Goal: Task Accomplishment & Management: Complete application form

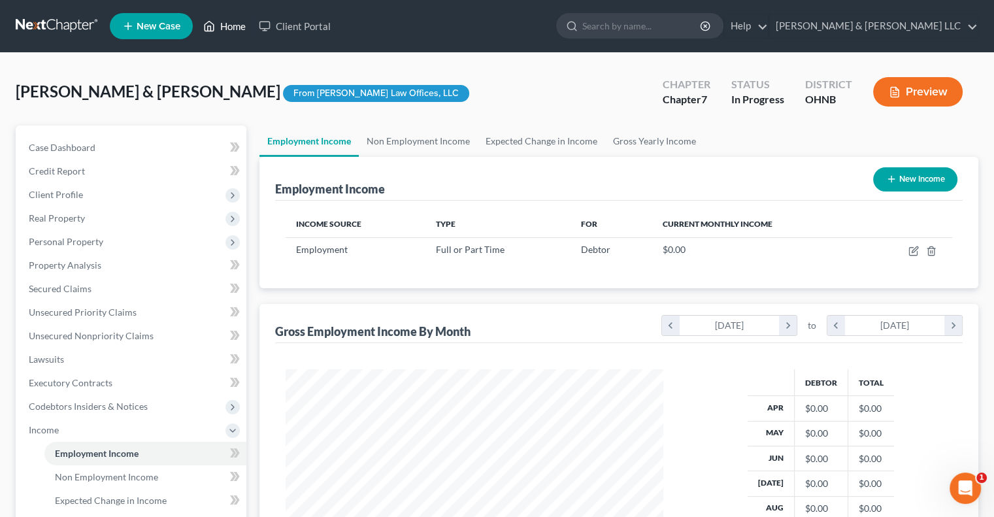
click at [241, 23] on link "Home" at bounding box center [225, 26] width 56 height 24
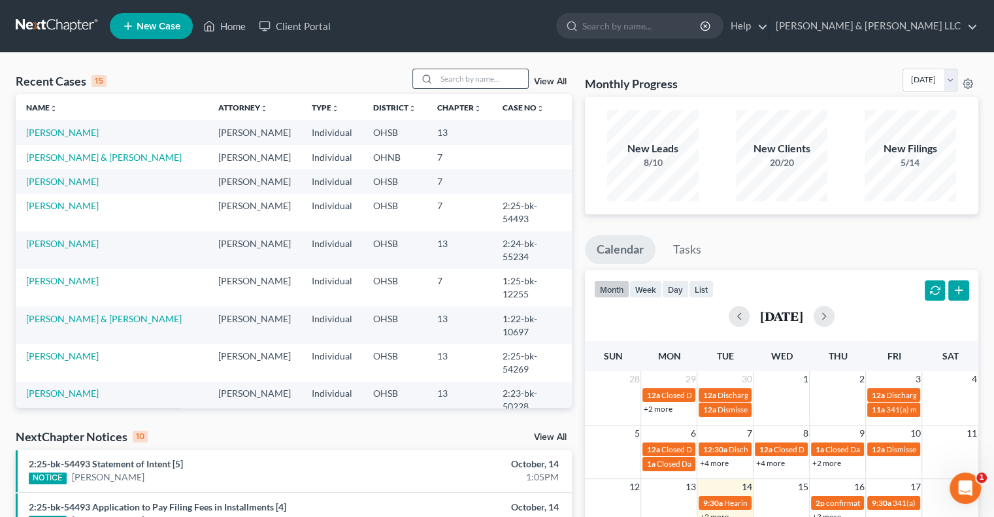
click at [488, 83] on input "search" at bounding box center [483, 78] width 92 height 19
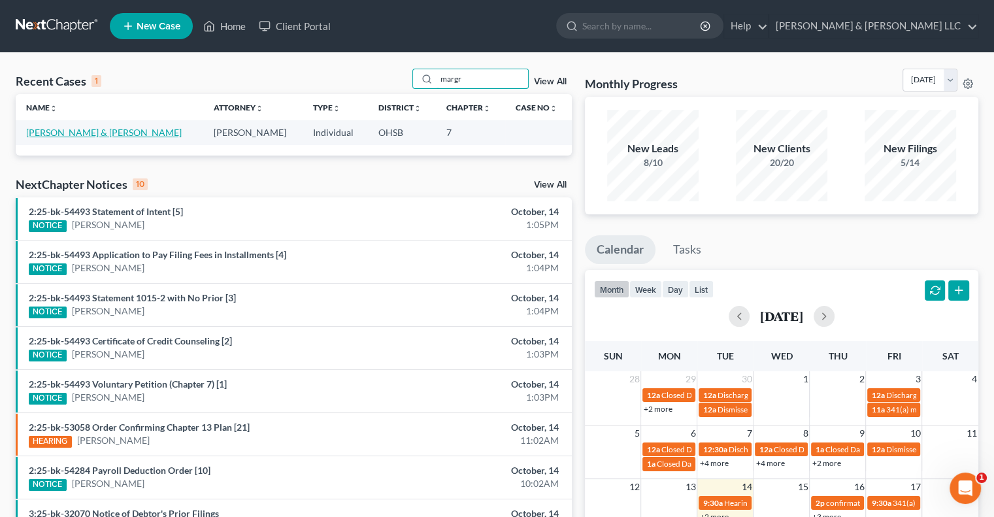
type input "margr"
click at [99, 133] on link "[PERSON_NAME] & [PERSON_NAME]" at bounding box center [104, 132] width 156 height 11
select select "4"
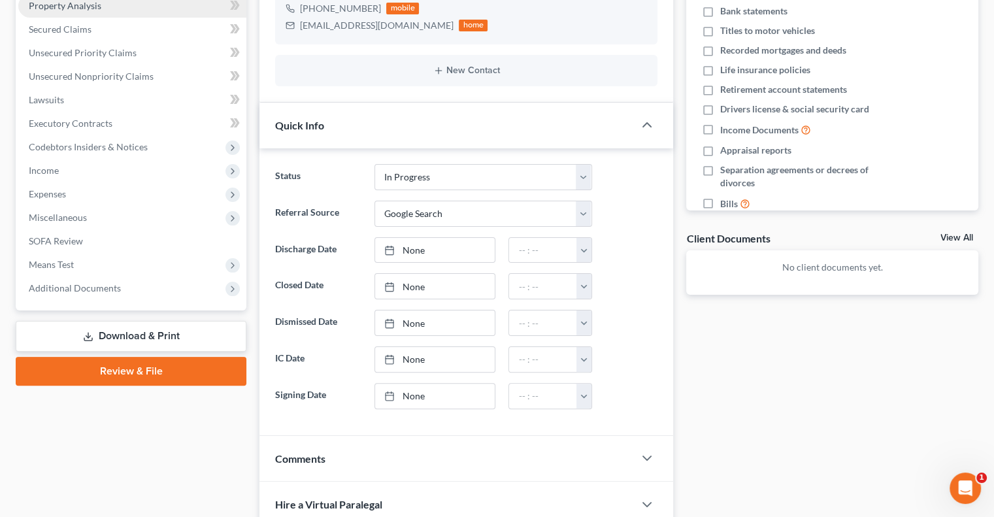
scroll to position [261, 0]
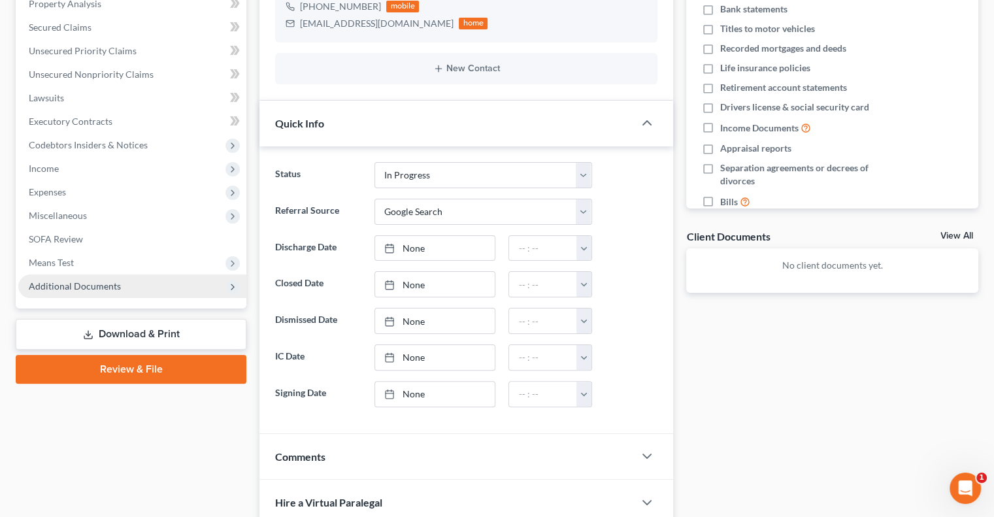
click at [61, 289] on span "Additional Documents" at bounding box center [75, 285] width 92 height 11
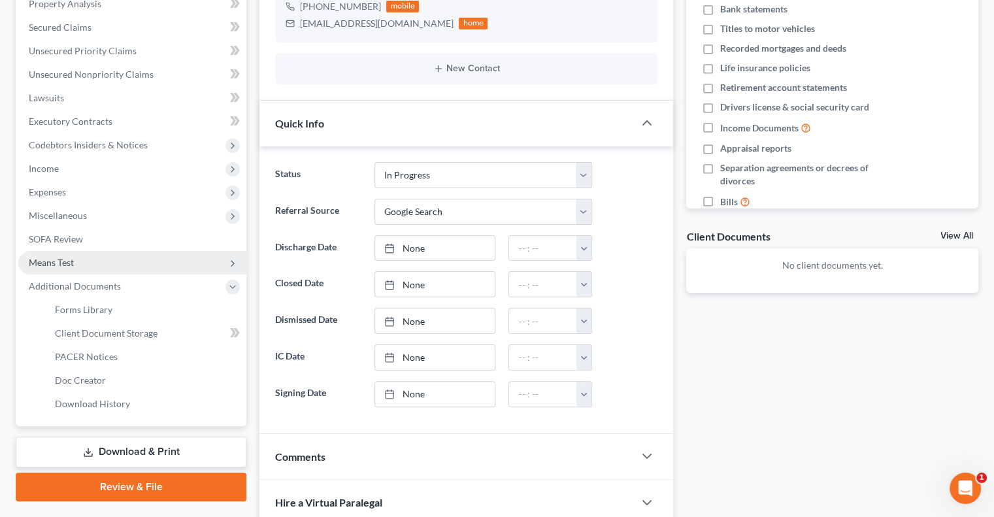
click at [55, 265] on span "Means Test" at bounding box center [51, 262] width 45 height 11
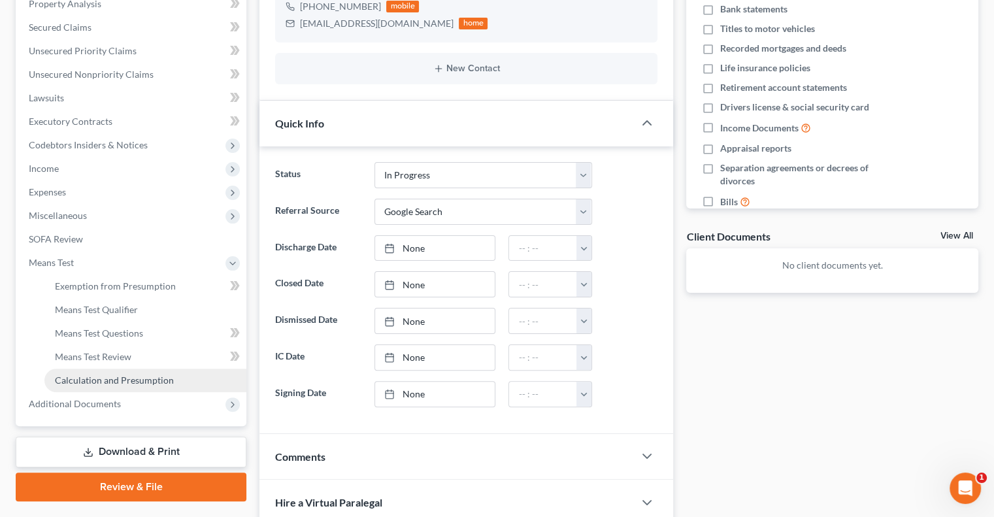
click at [107, 373] on link "Calculation and Presumption" at bounding box center [145, 381] width 202 height 24
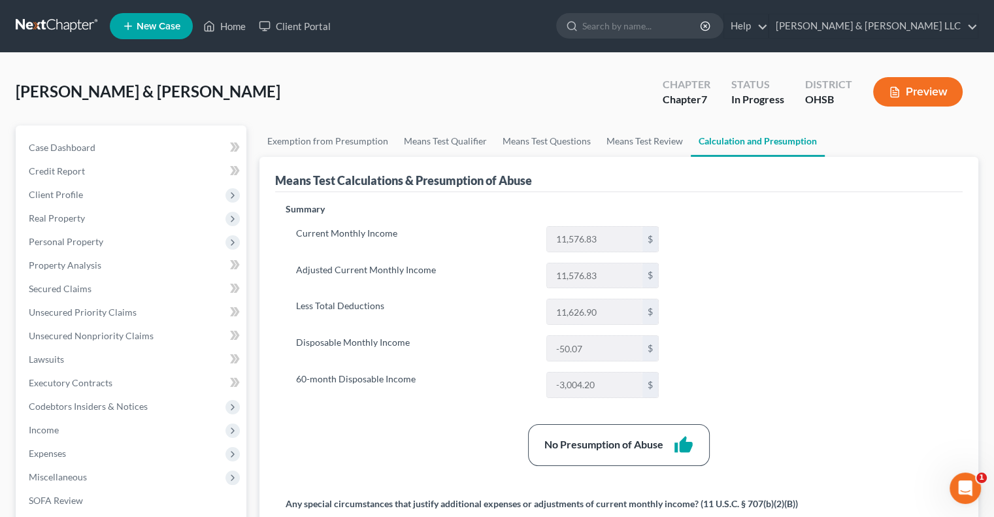
scroll to position [131, 0]
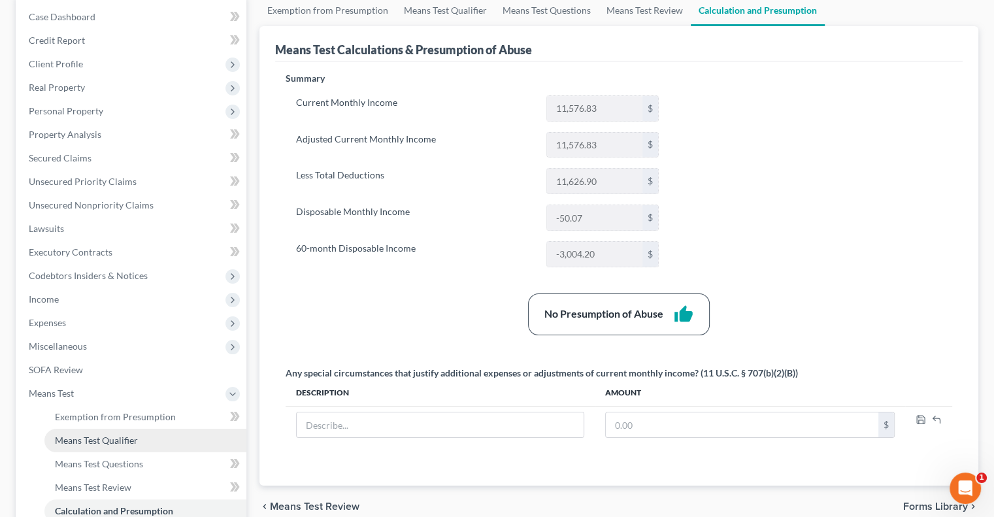
click at [124, 433] on link "Means Test Qualifier" at bounding box center [145, 441] width 202 height 24
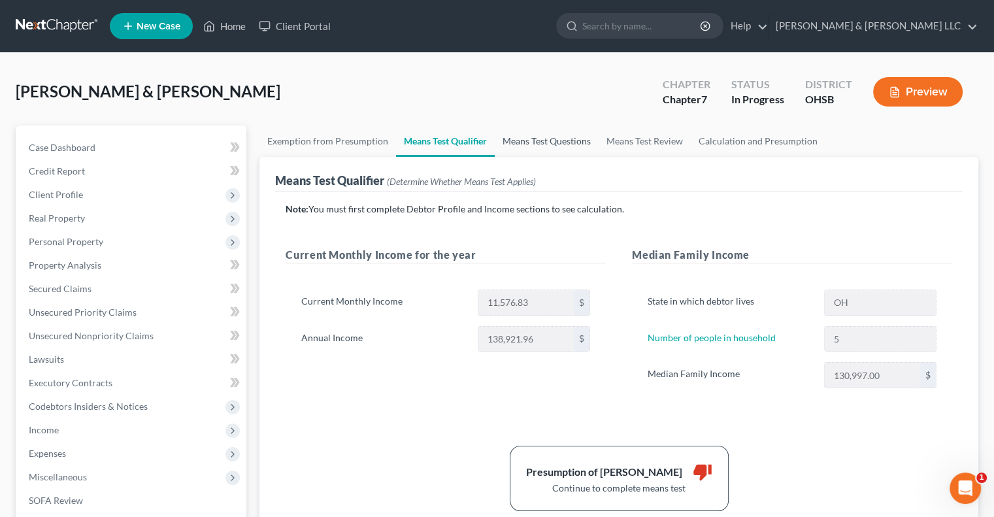
click at [558, 134] on link "Means Test Questions" at bounding box center [547, 141] width 104 height 31
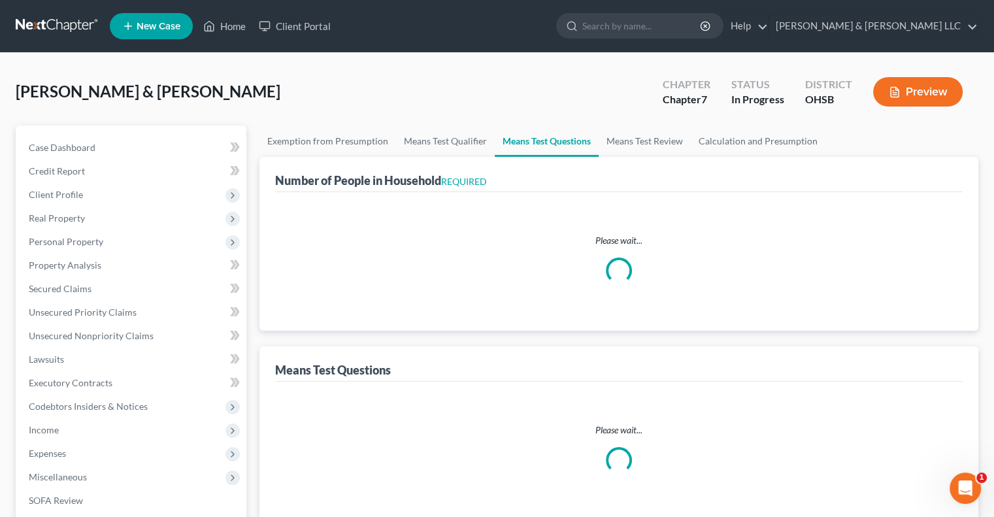
select select "60"
select select "5"
select select "2"
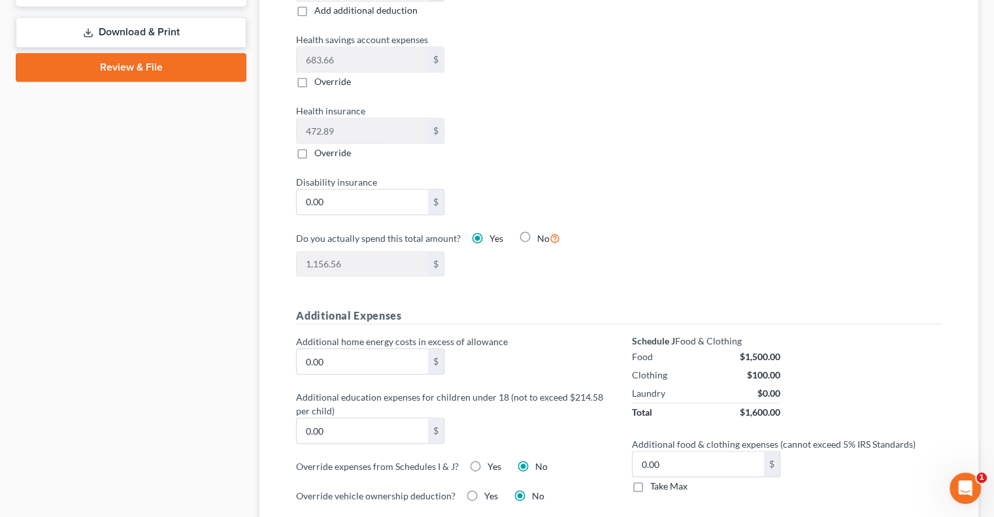
scroll to position [550, 0]
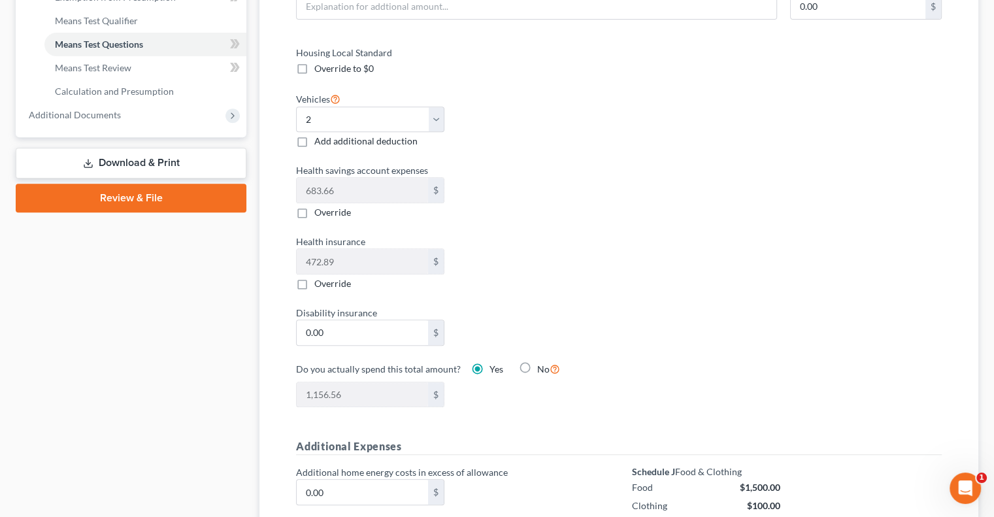
click at [314, 206] on label "Override" at bounding box center [332, 212] width 37 height 13
click at [320, 206] on input "Override" at bounding box center [324, 210] width 8 height 8
checkbox input "true"
type input "472.89"
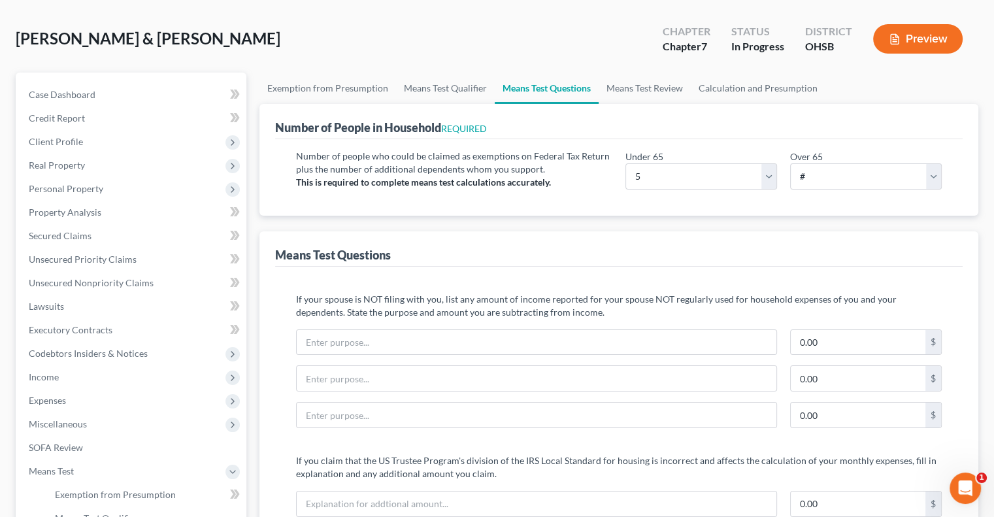
scroll to position [0, 0]
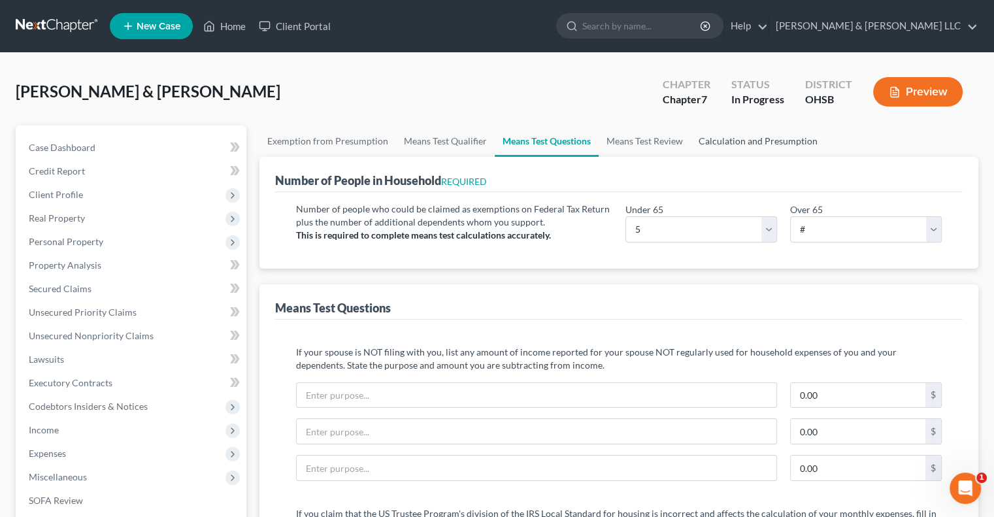
click at [745, 142] on link "Calculation and Presumption" at bounding box center [758, 141] width 135 height 31
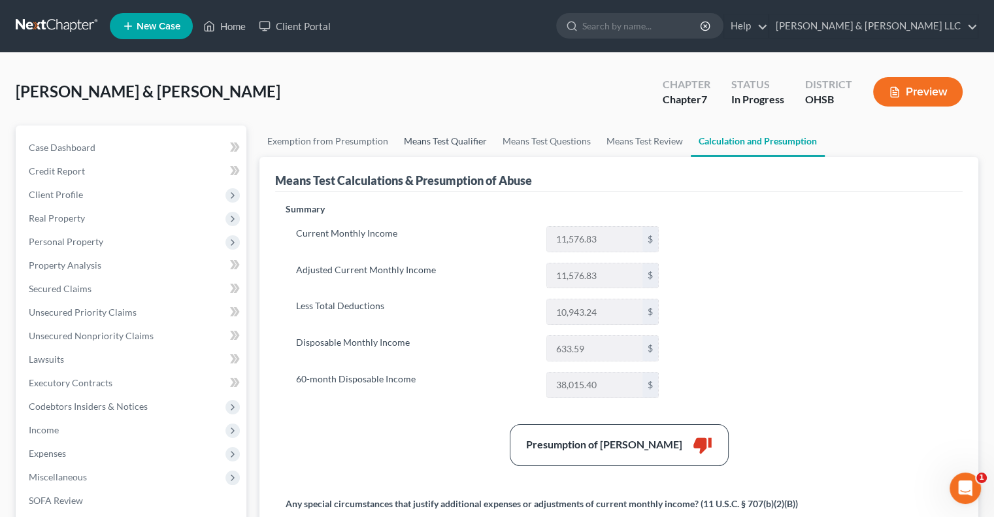
click at [418, 144] on link "Means Test Qualifier" at bounding box center [445, 141] width 99 height 31
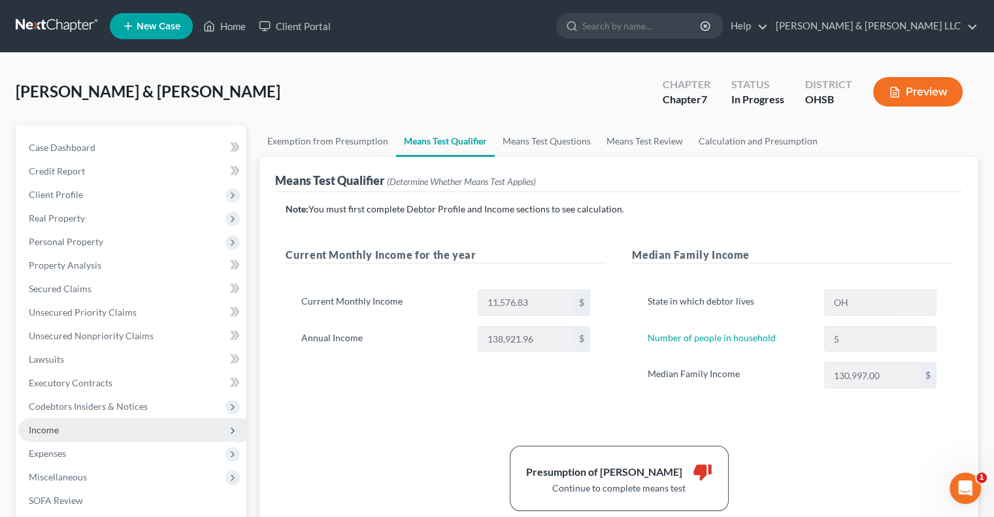
click at [81, 435] on span "Income" at bounding box center [132, 430] width 228 height 24
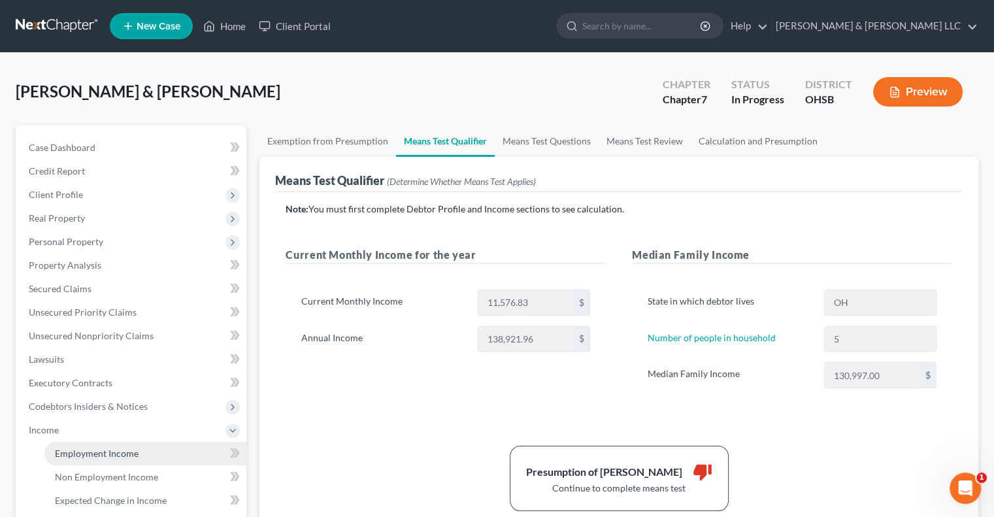
click at [83, 452] on span "Employment Income" at bounding box center [97, 453] width 84 height 11
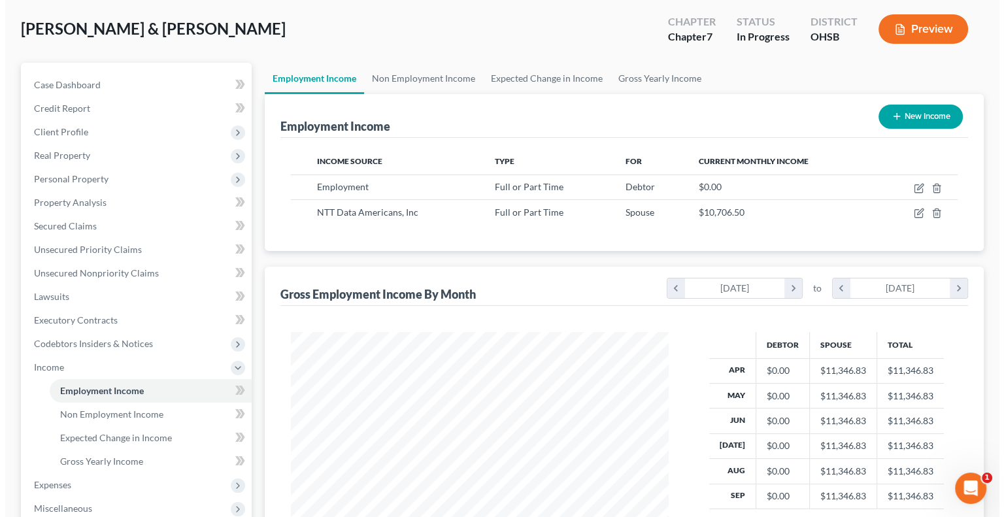
scroll to position [131, 0]
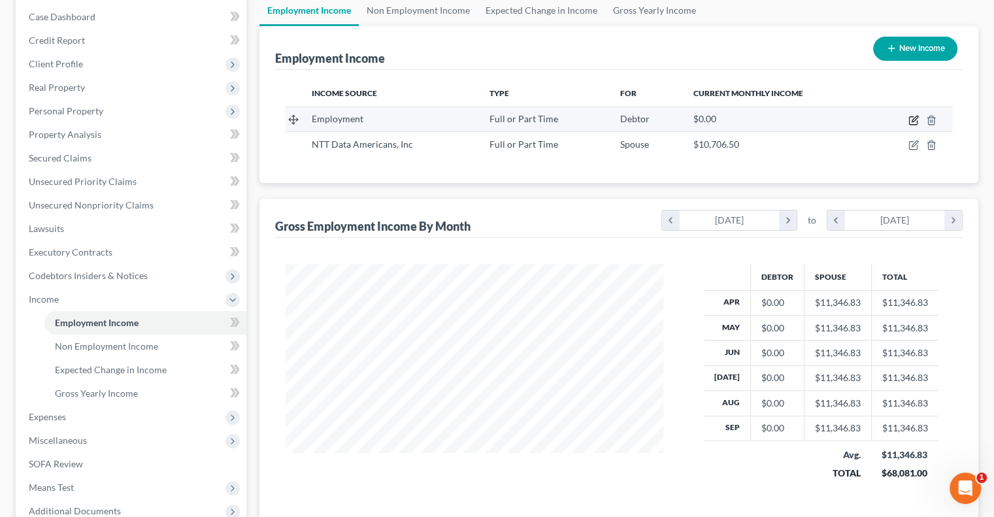
click at [912, 123] on icon "button" at bounding box center [914, 120] width 10 height 10
select select "0"
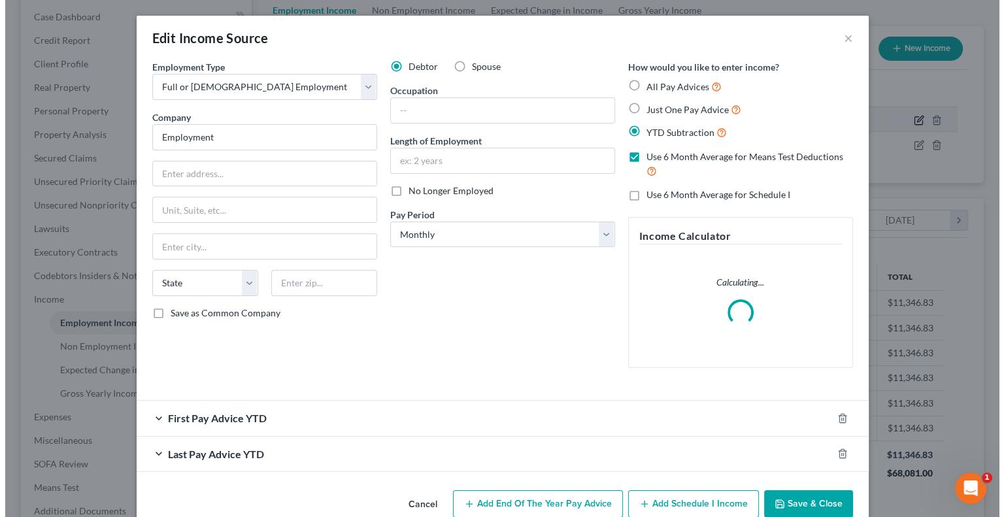
scroll to position [233, 408]
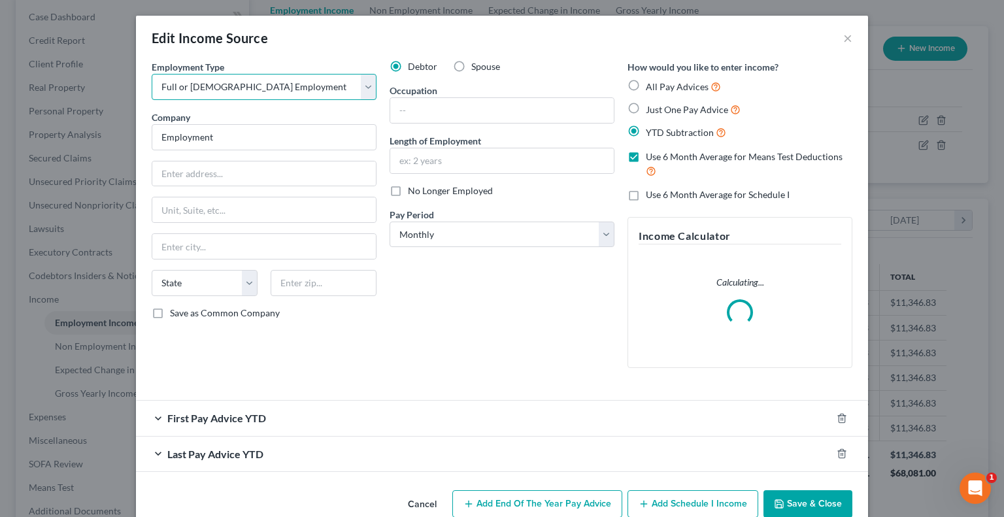
click at [241, 85] on select "Select Full or [DEMOGRAPHIC_DATA] Employment Self Employment" at bounding box center [264, 87] width 225 height 26
select select "1"
click at [152, 74] on select "Select Full or [DEMOGRAPHIC_DATA] Employment Self Employment" at bounding box center [264, 87] width 225 height 26
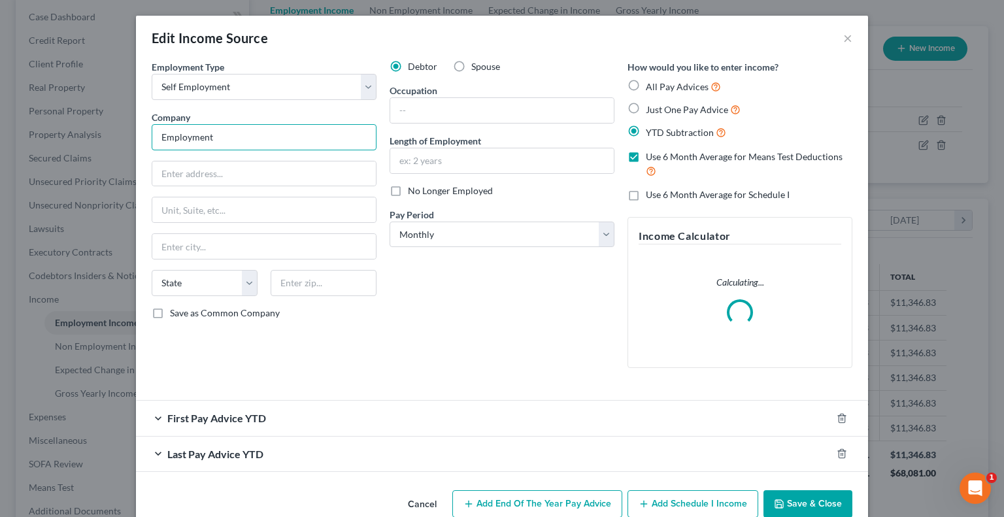
drag, startPoint x: 224, startPoint y: 139, endPoint x: 76, endPoint y: 160, distance: 149.3
click at [76, 160] on div "Edit Income Source × Employment Type * Select Full or [DEMOGRAPHIC_DATA] Employ…" at bounding box center [502, 258] width 1004 height 517
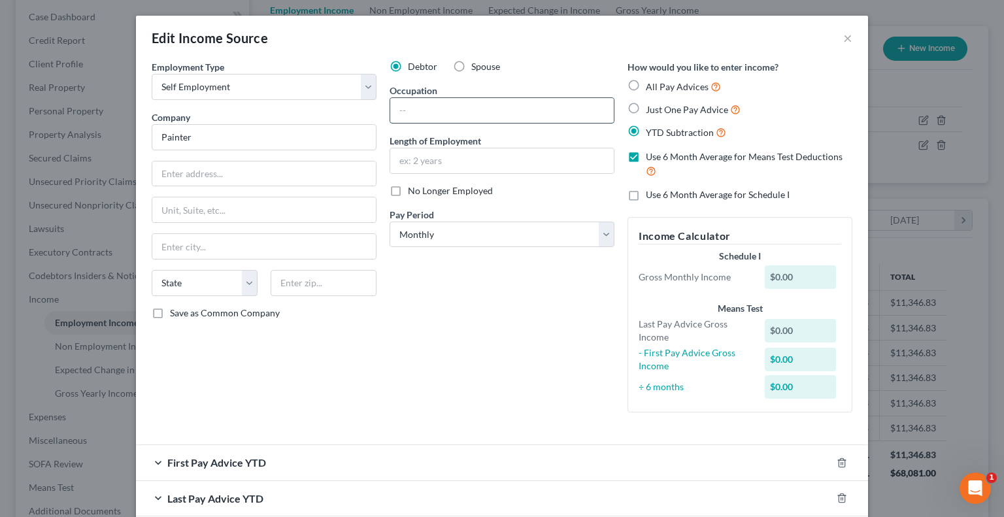
click at [412, 114] on input "text" at bounding box center [502, 110] width 224 height 25
drag, startPoint x: 195, startPoint y: 139, endPoint x: 78, endPoint y: 137, distance: 116.4
click at [78, 137] on div "Edit Income Source × Employment Type * Select Full or [DEMOGRAPHIC_DATA] Employ…" at bounding box center [502, 258] width 1004 height 517
type input "Self Employed"
click at [463, 117] on input "text" at bounding box center [502, 110] width 224 height 25
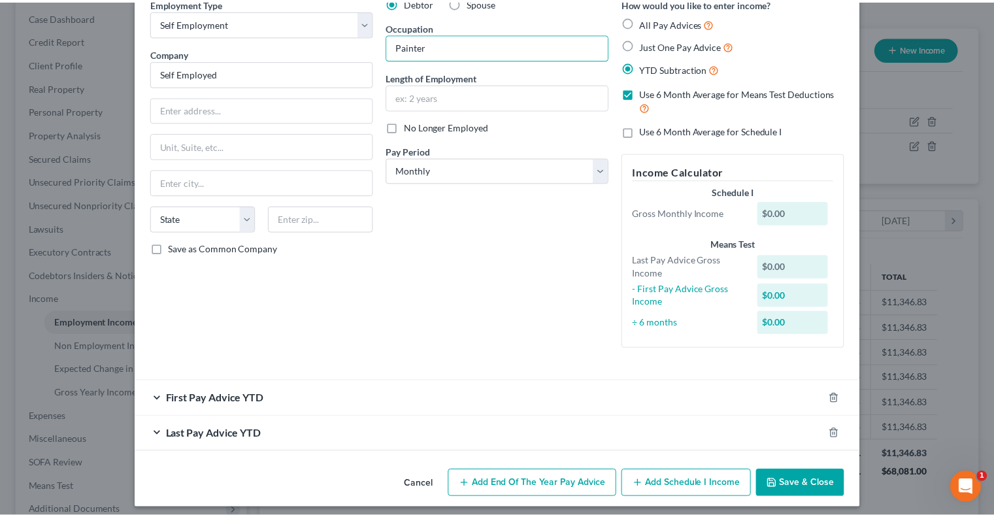
scroll to position [70, 0]
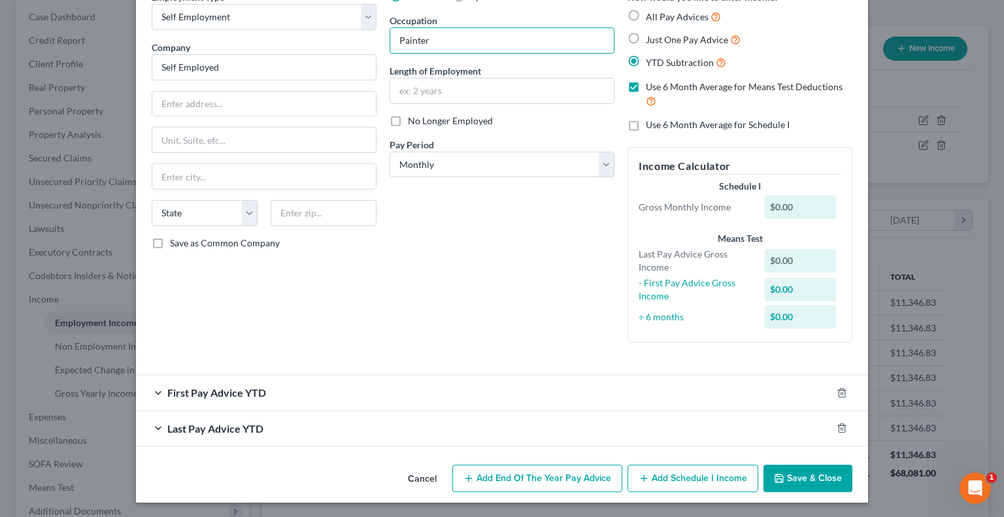
type input "Painter"
click at [802, 471] on button "Save & Close" at bounding box center [807, 478] width 89 height 27
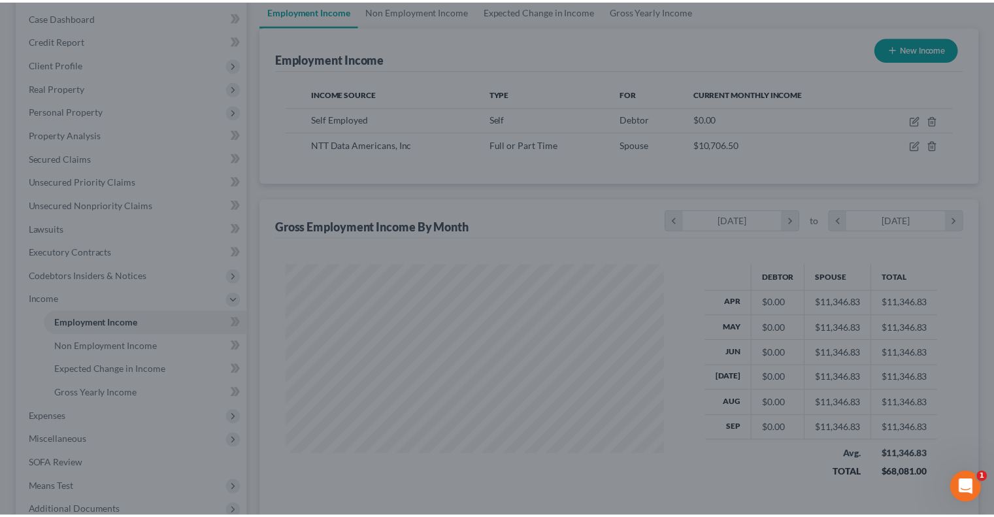
scroll to position [653422, 653251]
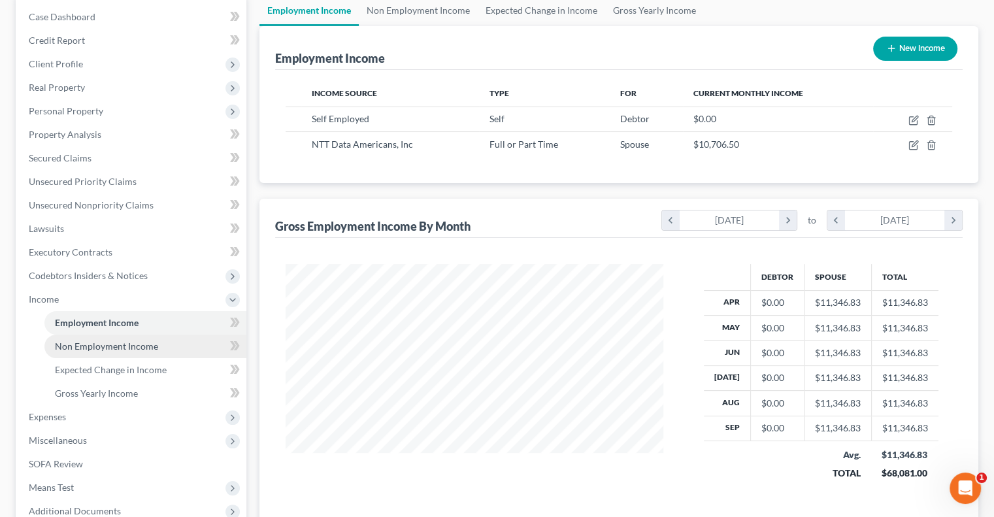
click at [110, 344] on span "Non Employment Income" at bounding box center [106, 346] width 103 height 11
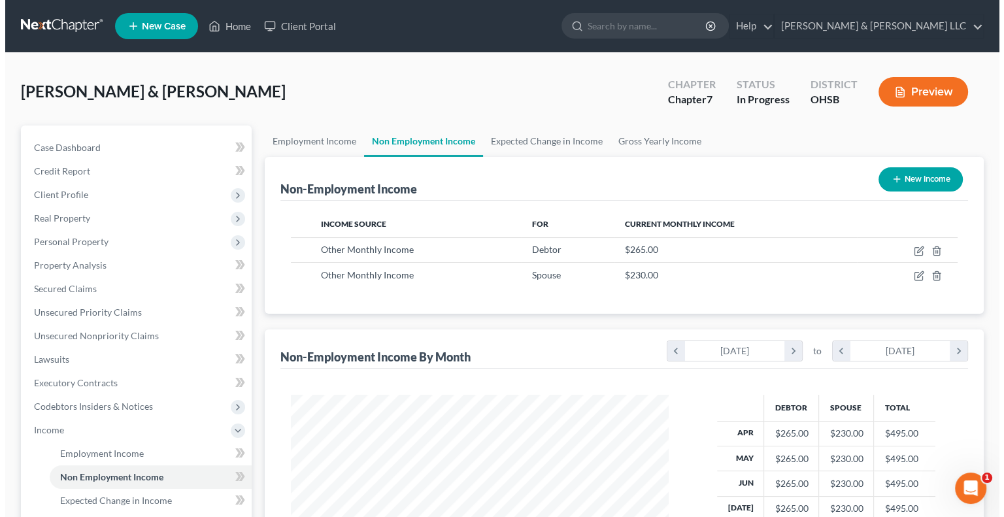
scroll to position [233, 403]
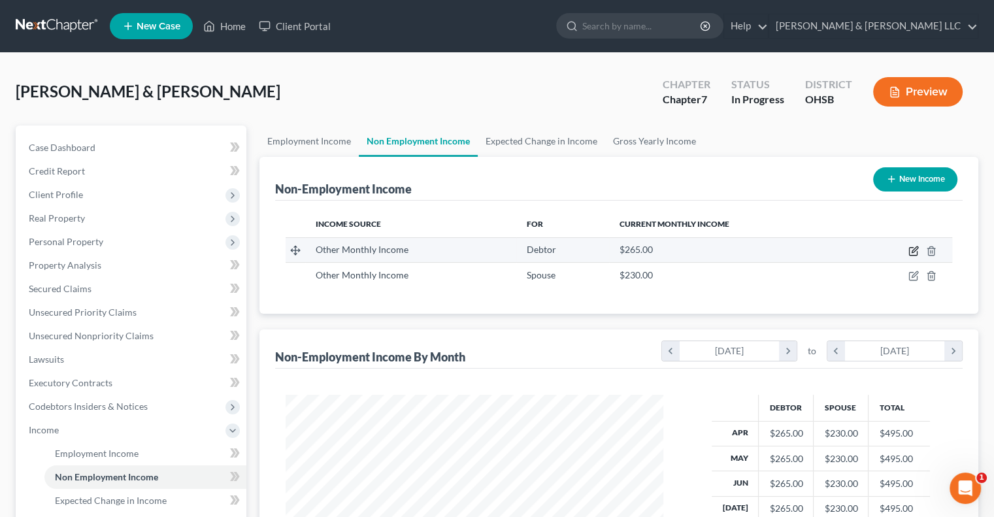
click at [913, 253] on icon "button" at bounding box center [914, 251] width 10 height 10
select select "13"
select select "0"
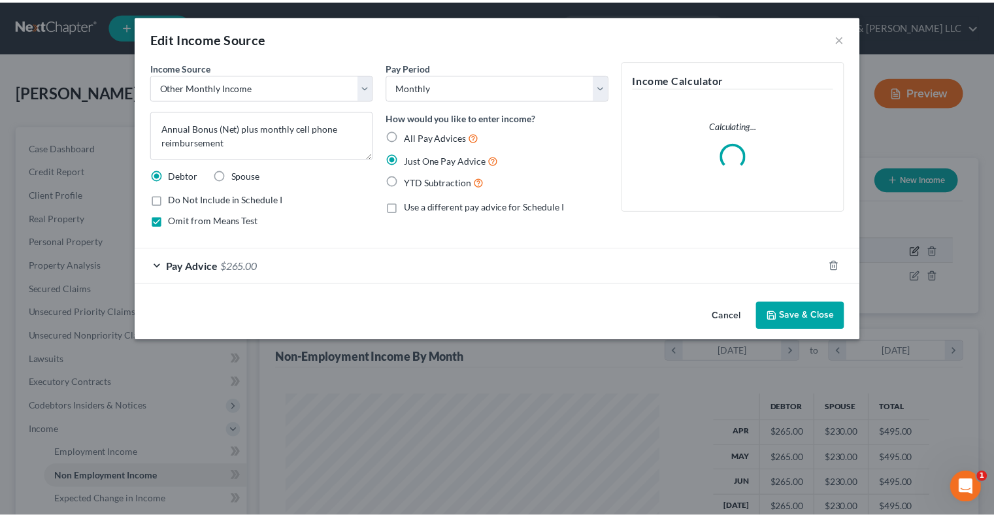
scroll to position [233, 408]
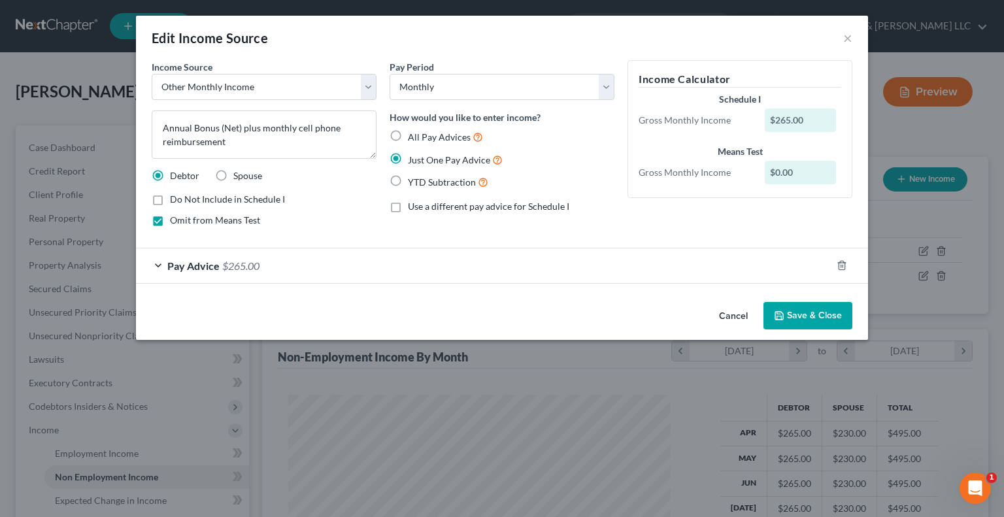
click at [809, 316] on button "Save & Close" at bounding box center [807, 315] width 89 height 27
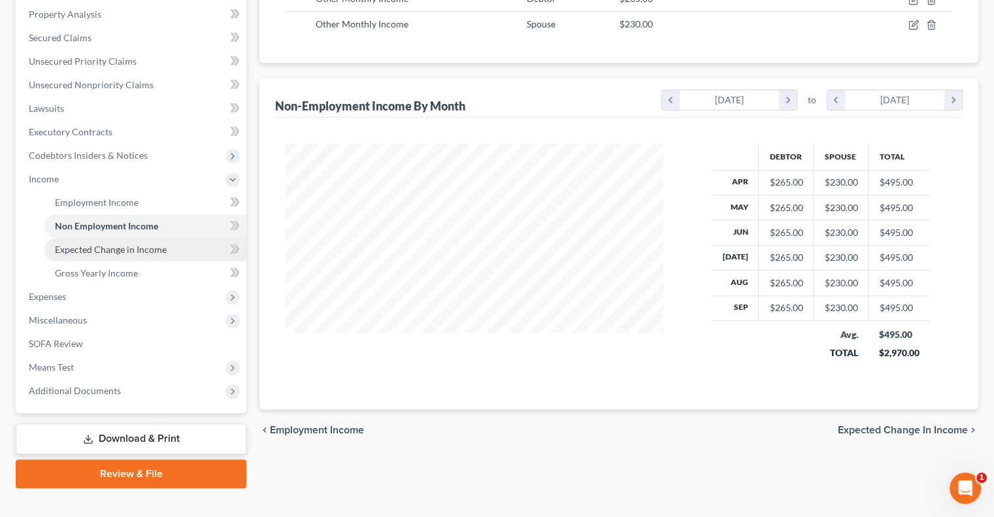
scroll to position [261, 0]
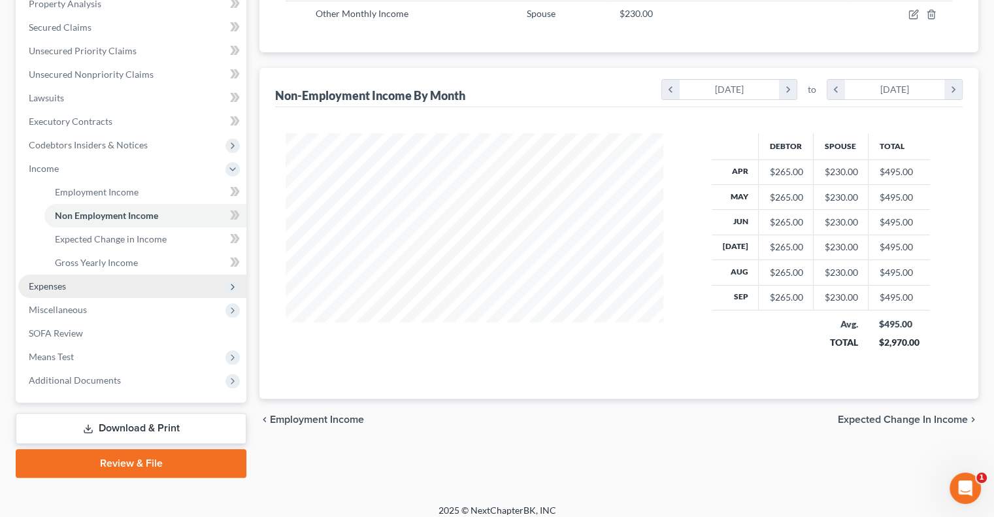
click at [97, 288] on span "Expenses" at bounding box center [132, 287] width 228 height 24
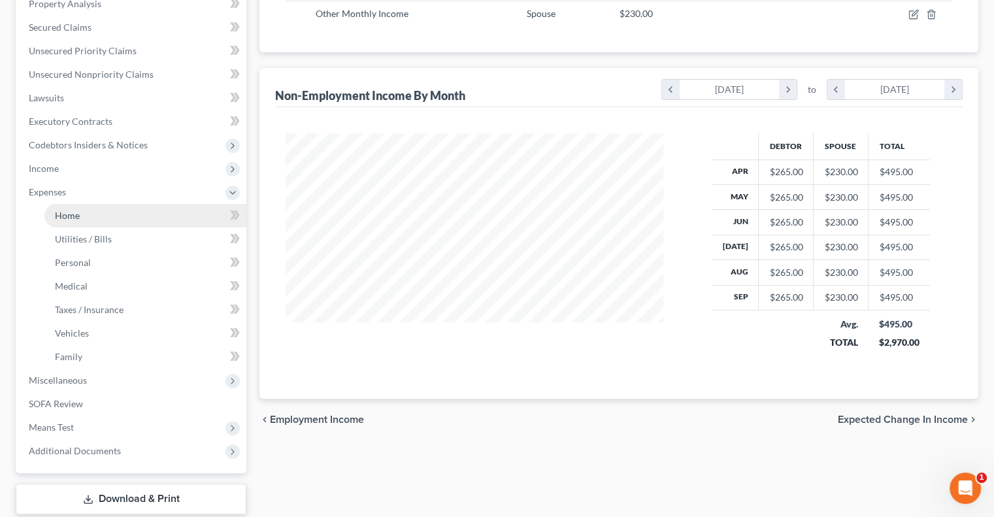
click at [89, 219] on link "Home" at bounding box center [145, 216] width 202 height 24
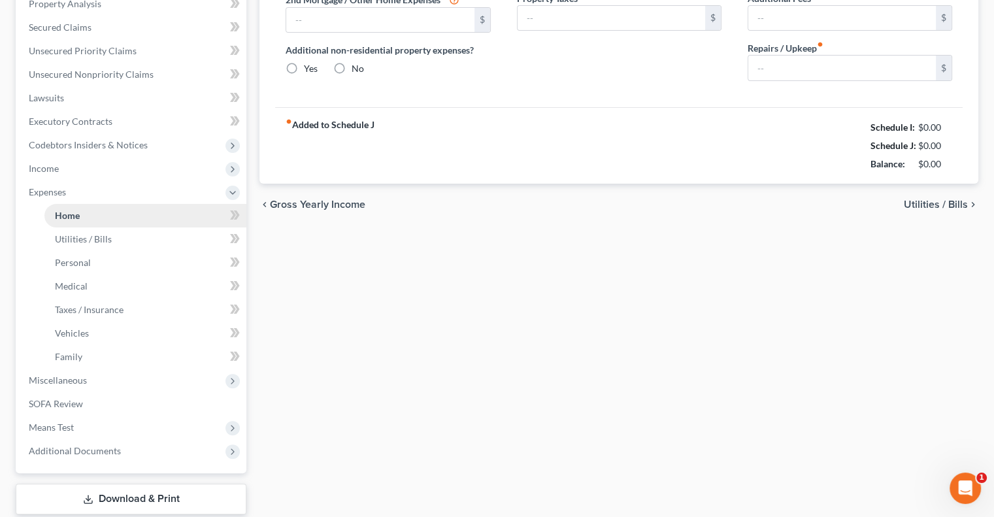
type input "1,569.00"
type input "0.00"
radio input "true"
type input "0.00"
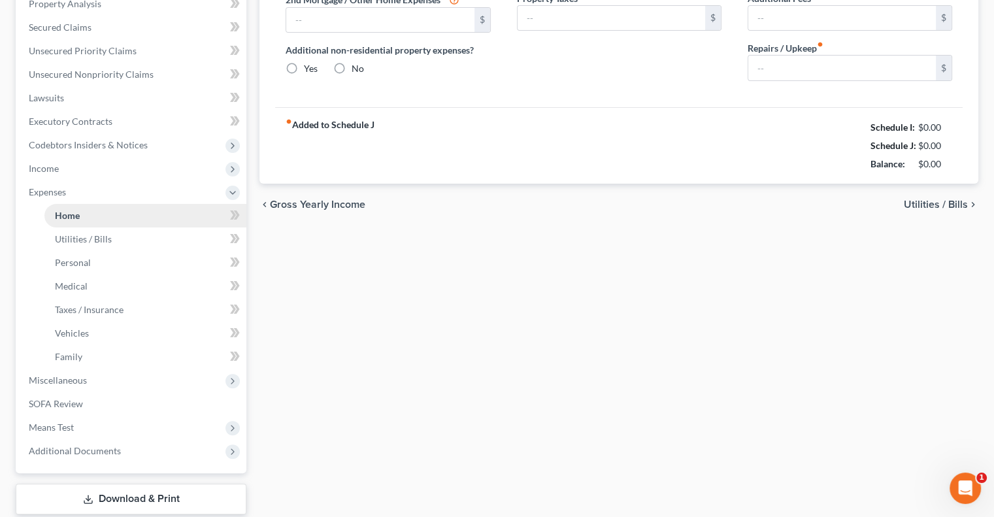
type input "0.00"
type input "100.00"
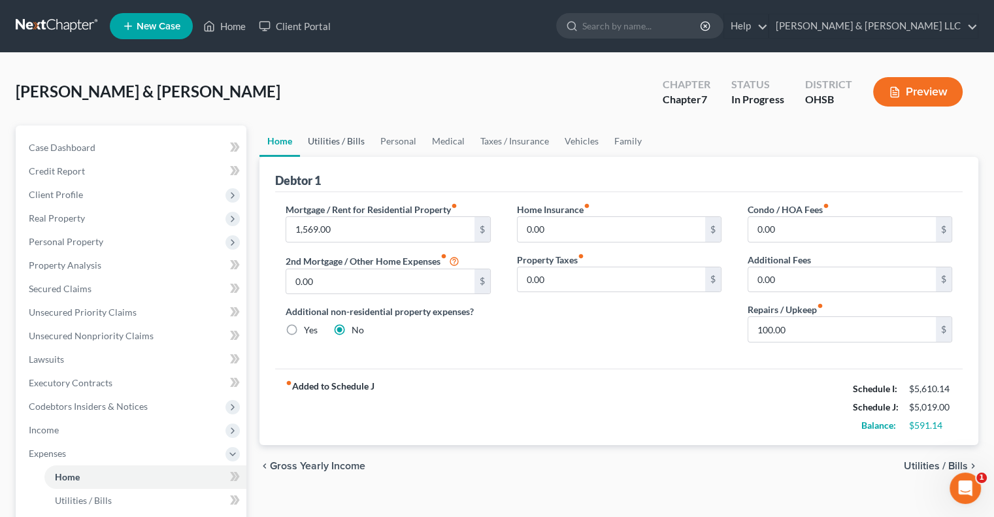
click at [356, 143] on link "Utilities / Bills" at bounding box center [336, 141] width 73 height 31
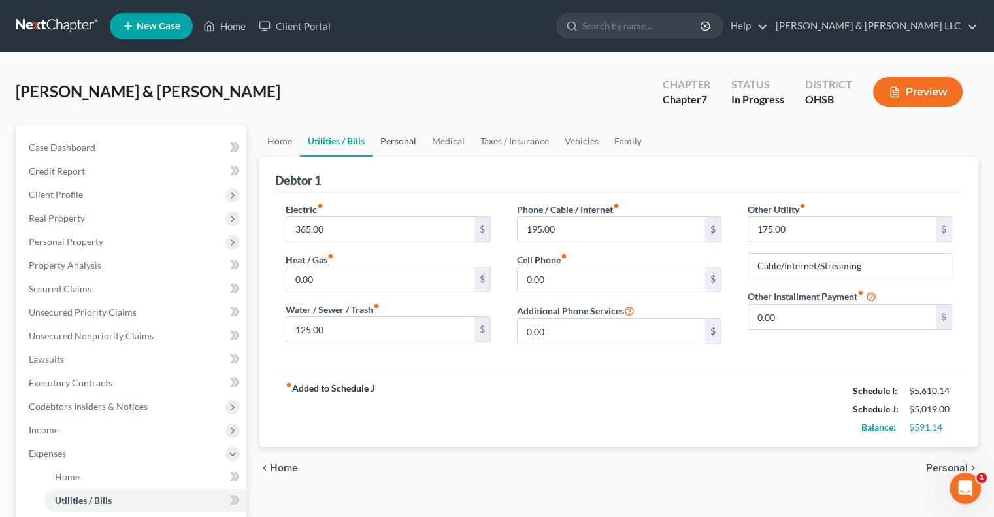
click at [403, 143] on link "Personal" at bounding box center [399, 141] width 52 height 31
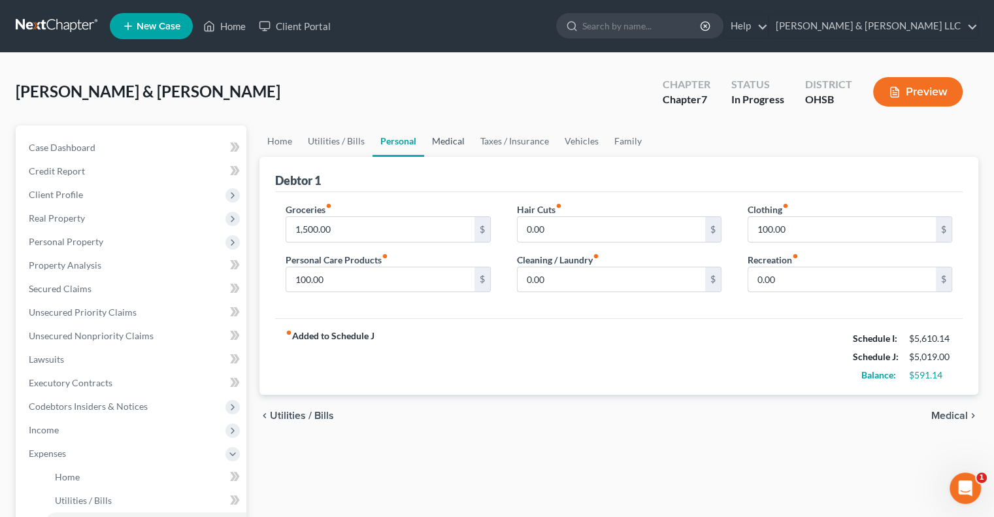
click at [455, 144] on link "Medical" at bounding box center [448, 141] width 48 height 31
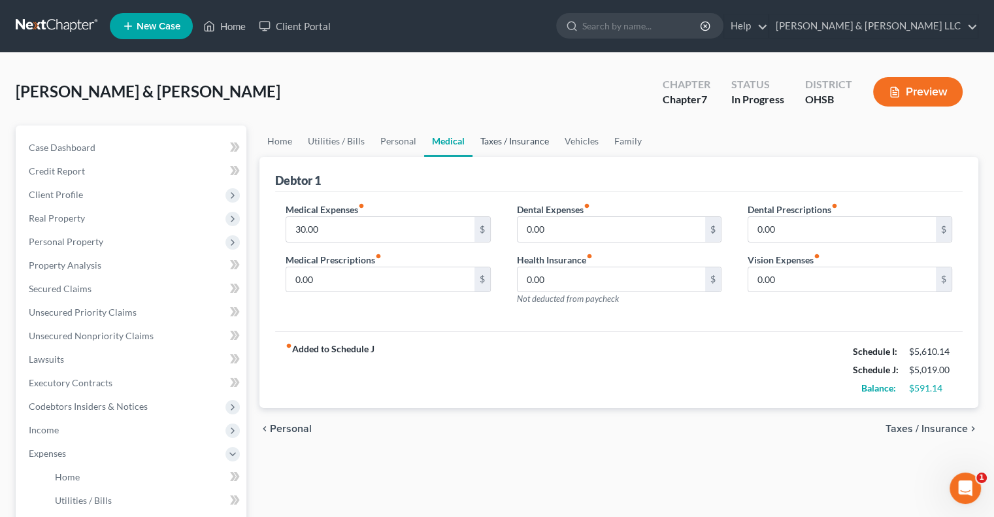
click at [523, 144] on link "Taxes / Insurance" at bounding box center [515, 141] width 84 height 31
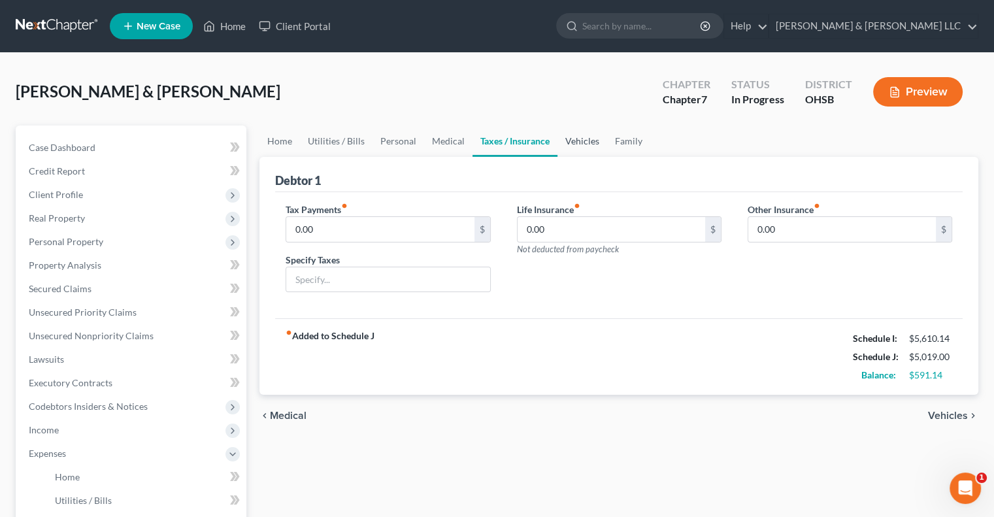
click at [599, 137] on link "Vehicles" at bounding box center [583, 141] width 50 height 31
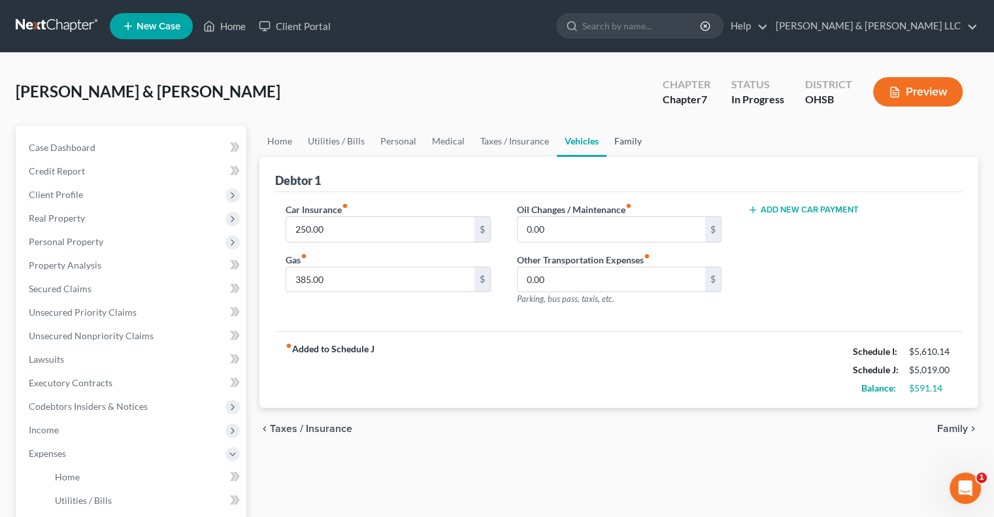
click at [624, 142] on link "Family" at bounding box center [628, 141] width 43 height 31
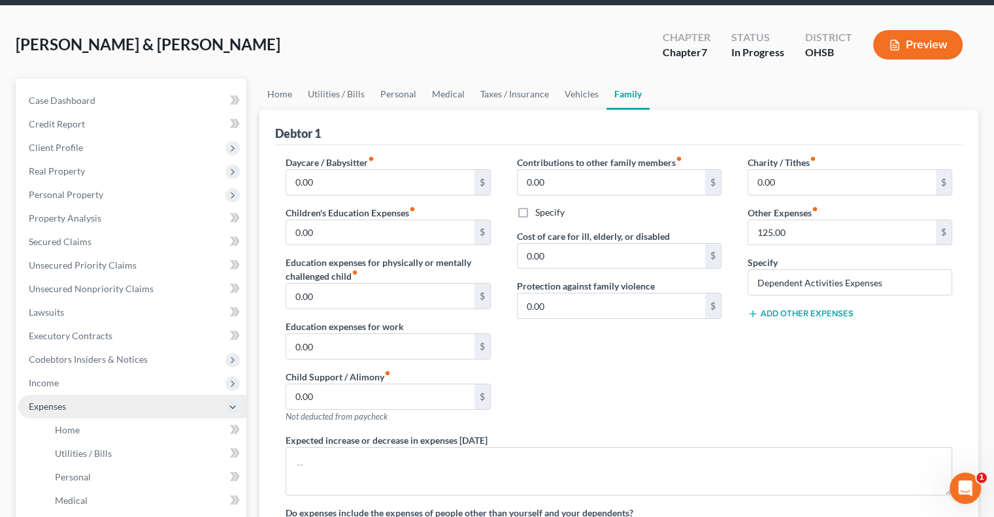
scroll to position [131, 0]
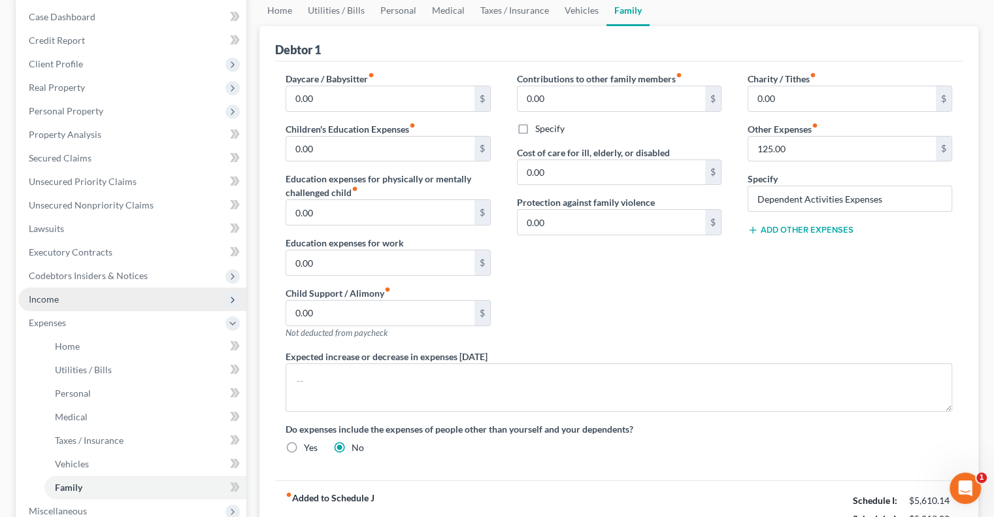
click at [74, 303] on span "Income" at bounding box center [132, 300] width 228 height 24
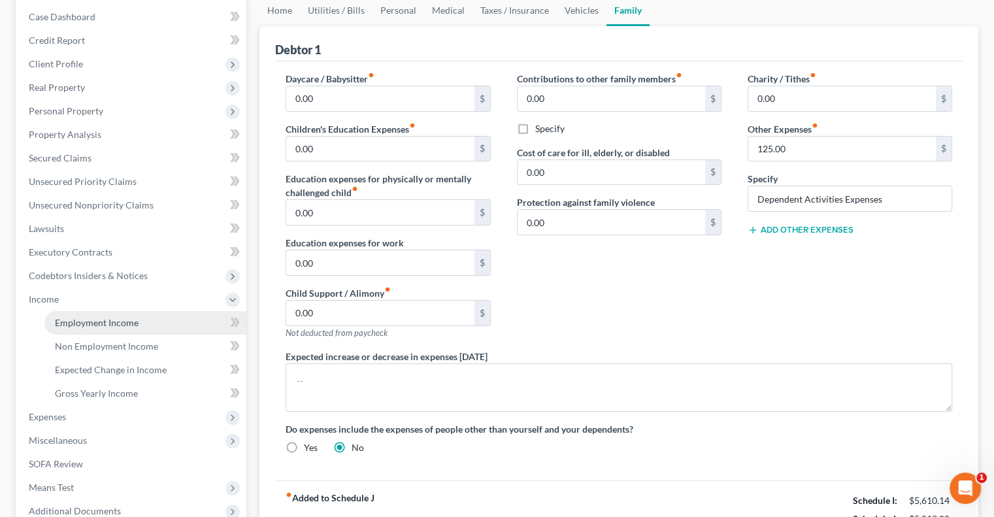
click at [88, 327] on span "Employment Income" at bounding box center [97, 322] width 84 height 11
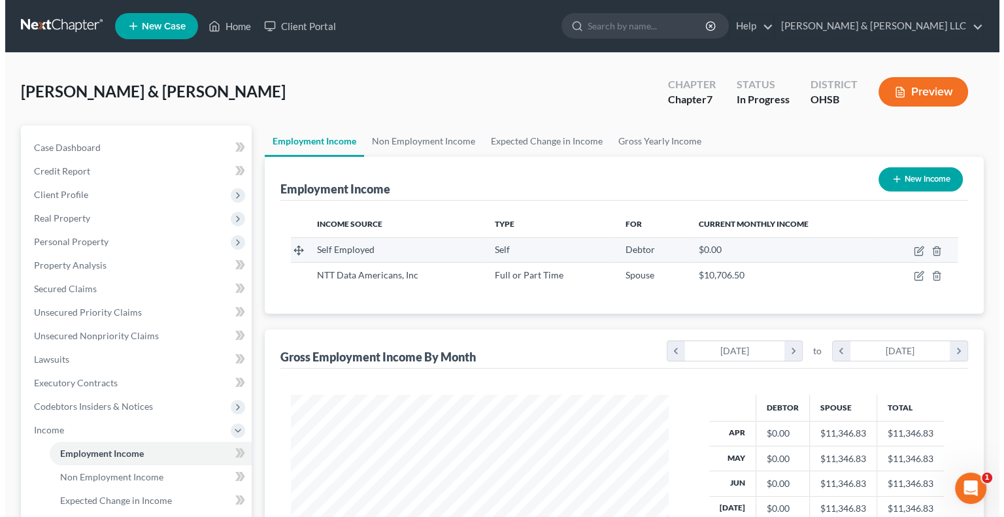
scroll to position [233, 403]
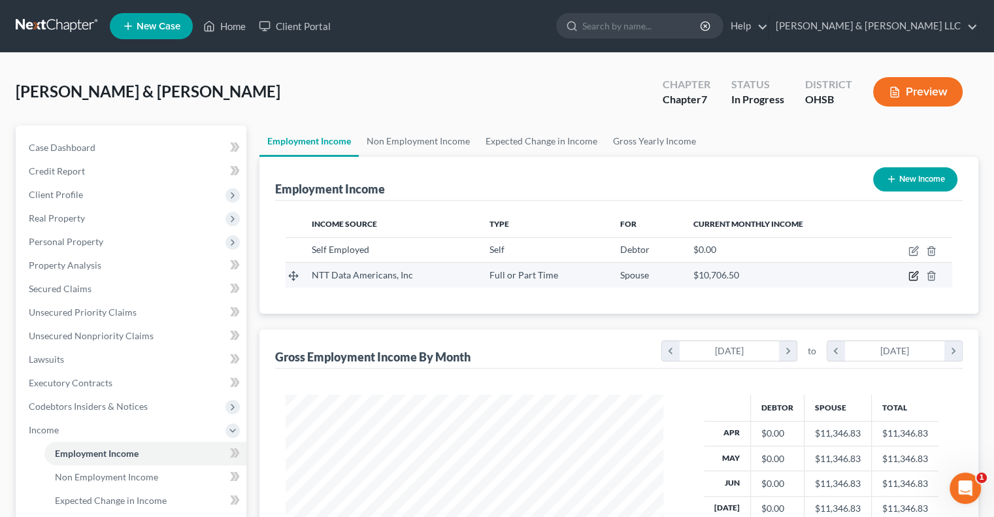
click at [913, 274] on icon "button" at bounding box center [915, 275] width 6 height 6
select select "0"
select select "45"
select select "1"
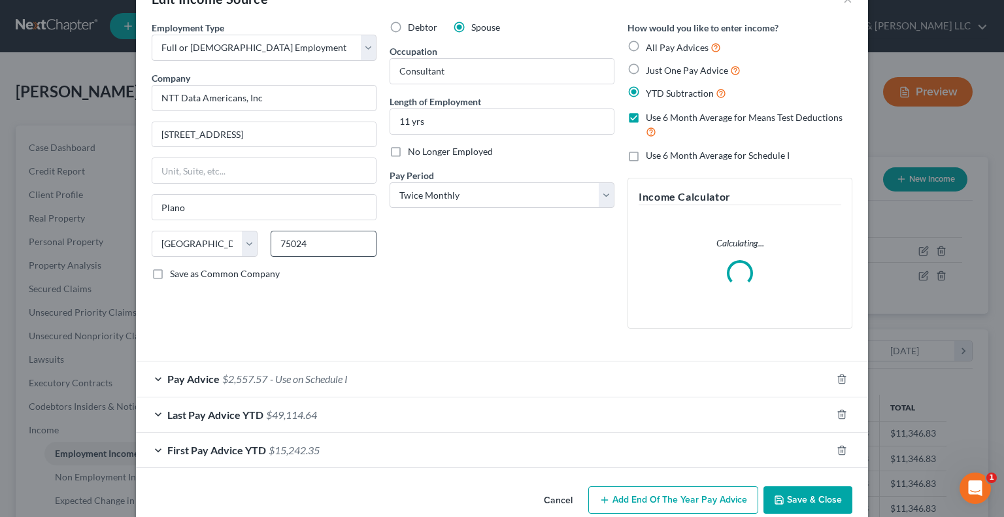
scroll to position [61, 0]
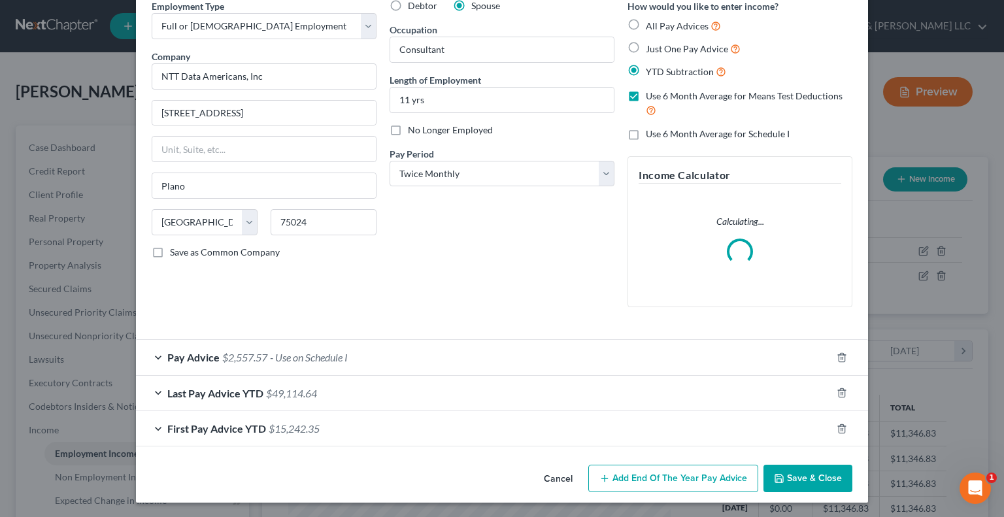
click at [193, 363] on span "Pay Advice" at bounding box center [193, 357] width 52 height 12
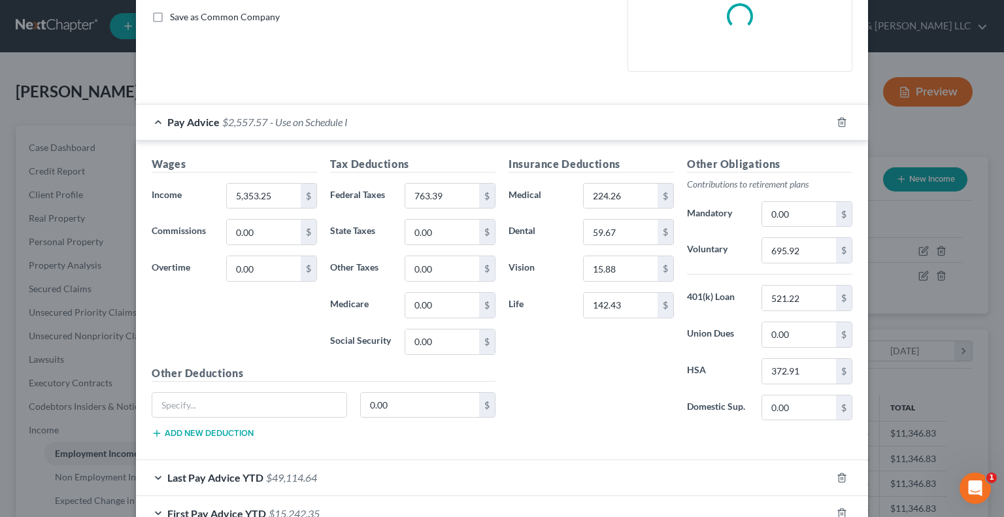
scroll to position [322, 0]
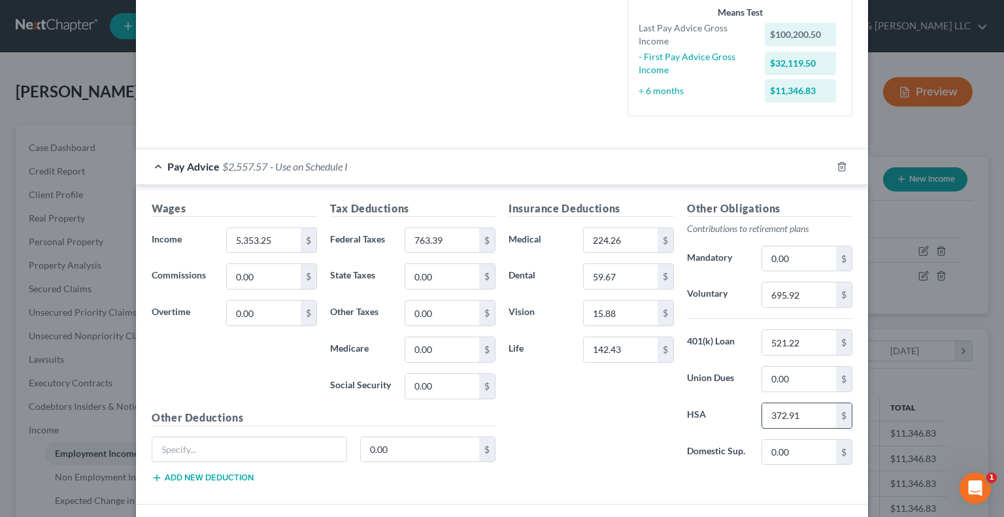
click at [816, 416] on input "372.91" at bounding box center [799, 415] width 74 height 25
type input "0"
click at [802, 386] on input "0.00" at bounding box center [799, 379] width 74 height 25
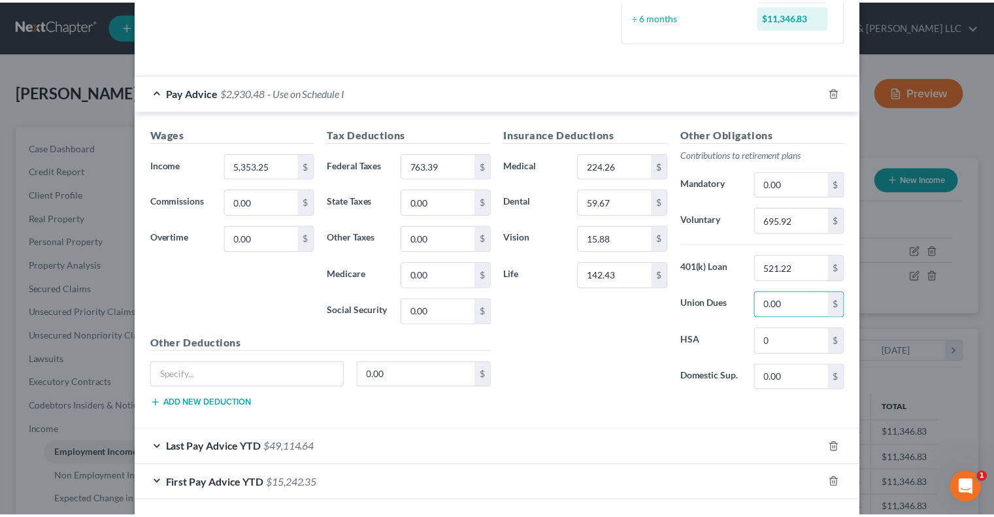
scroll to position [450, 0]
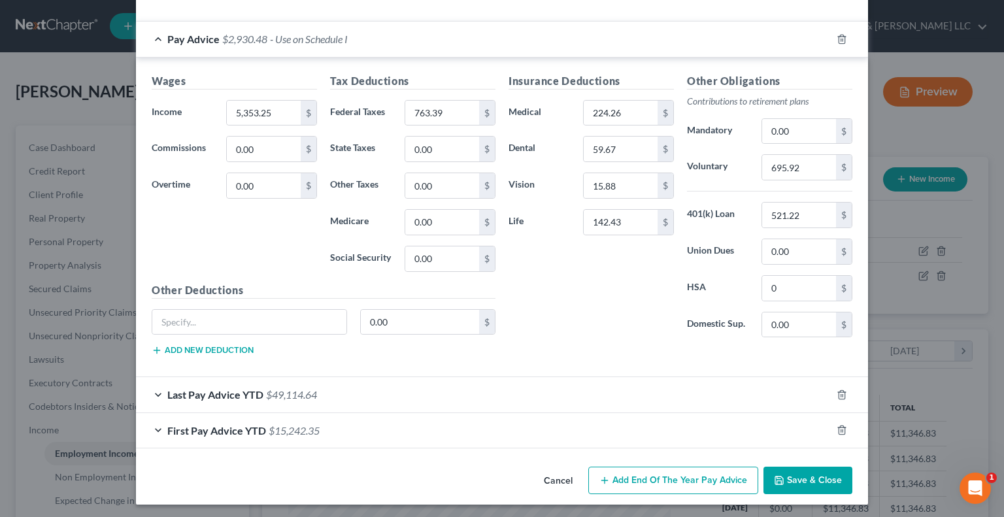
click at [820, 482] on button "Save & Close" at bounding box center [807, 480] width 89 height 27
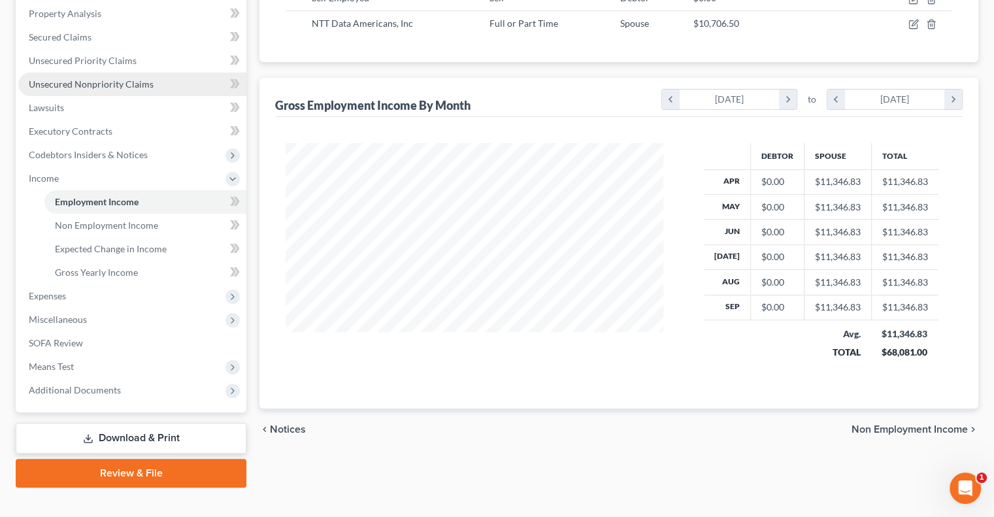
scroll to position [261, 0]
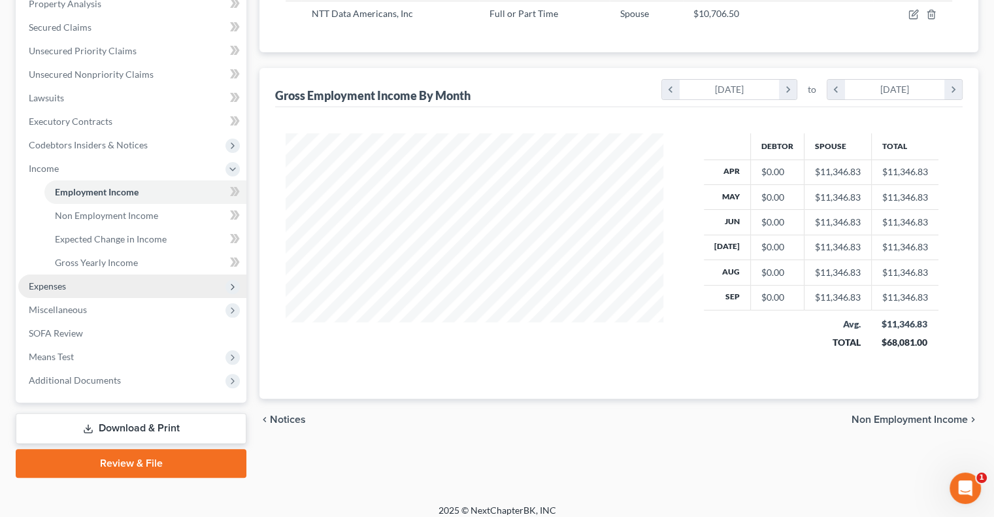
click at [86, 298] on span "Miscellaneous" at bounding box center [132, 310] width 228 height 24
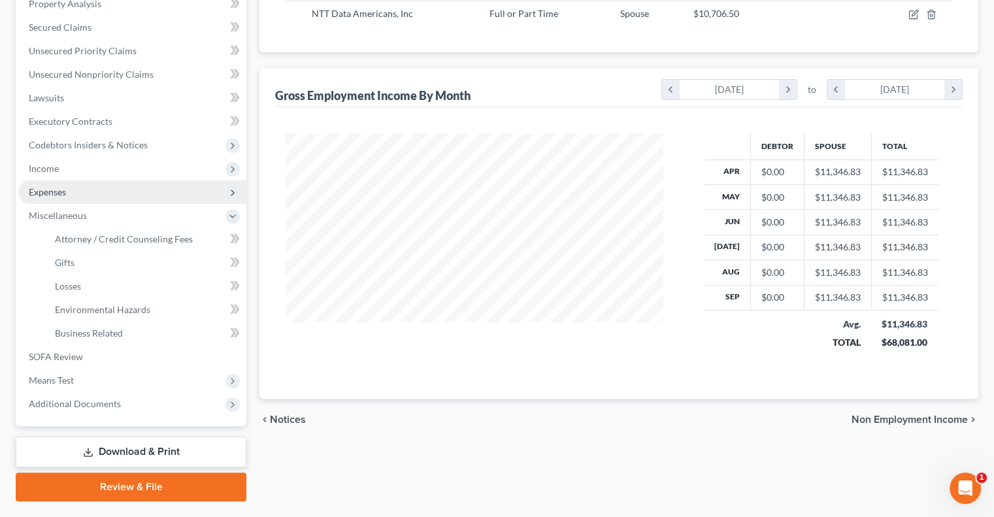
click at [59, 188] on span "Expenses" at bounding box center [47, 191] width 37 height 11
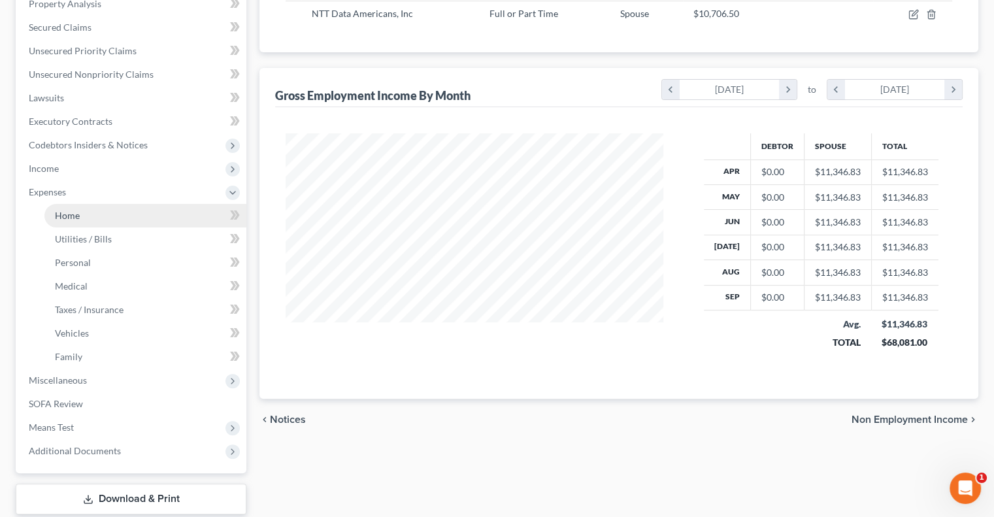
click at [94, 216] on link "Home" at bounding box center [145, 216] width 202 height 24
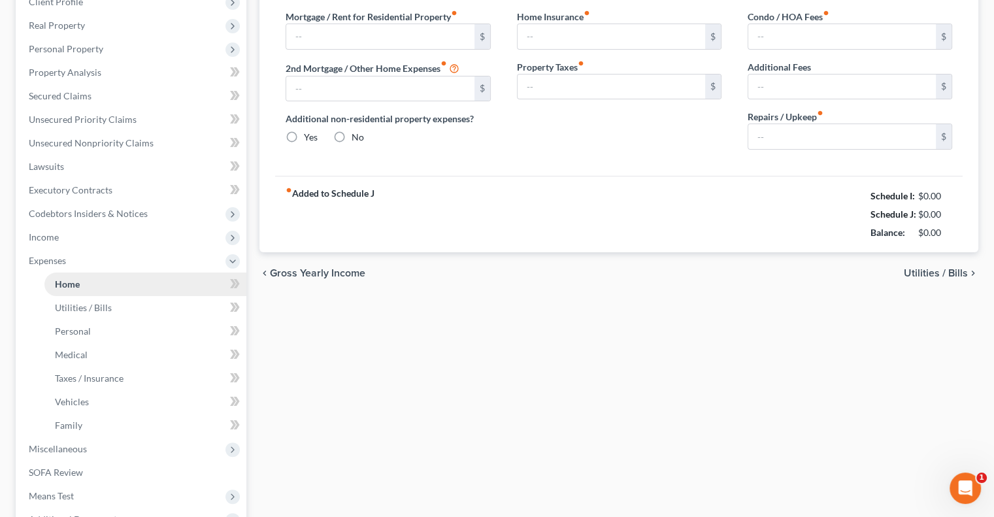
type input "1,569.00"
type input "0.00"
radio input "true"
type input "0.00"
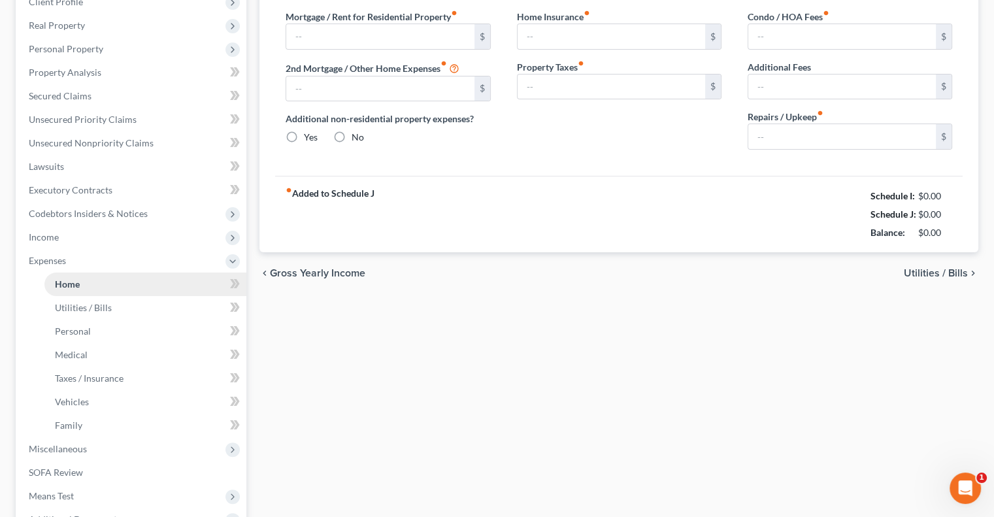
type input "0.00"
type input "100.00"
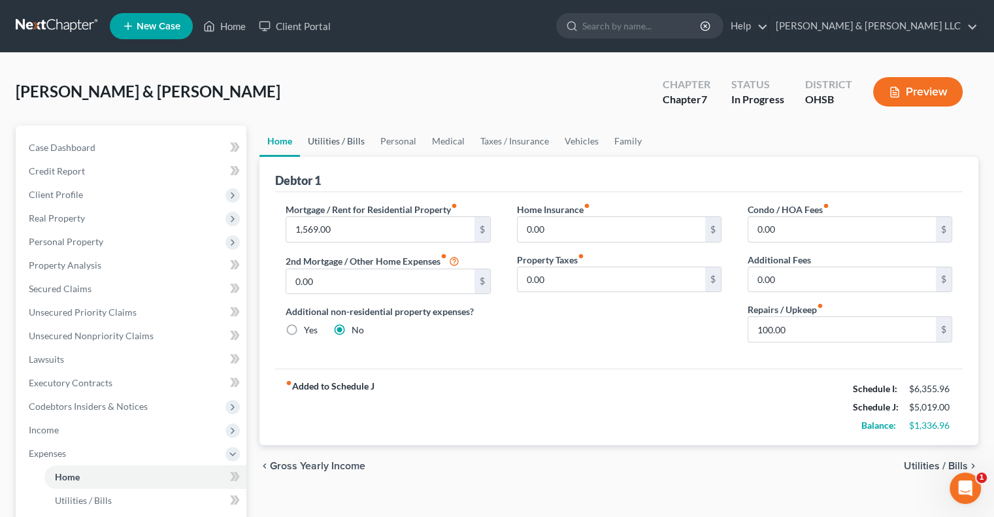
click at [322, 148] on link "Utilities / Bills" at bounding box center [336, 141] width 73 height 31
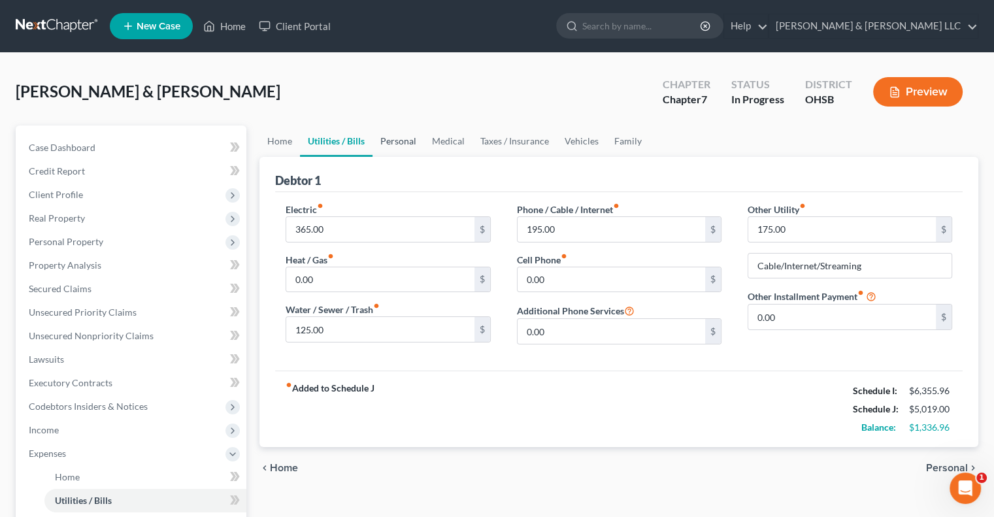
click at [406, 136] on link "Personal" at bounding box center [399, 141] width 52 height 31
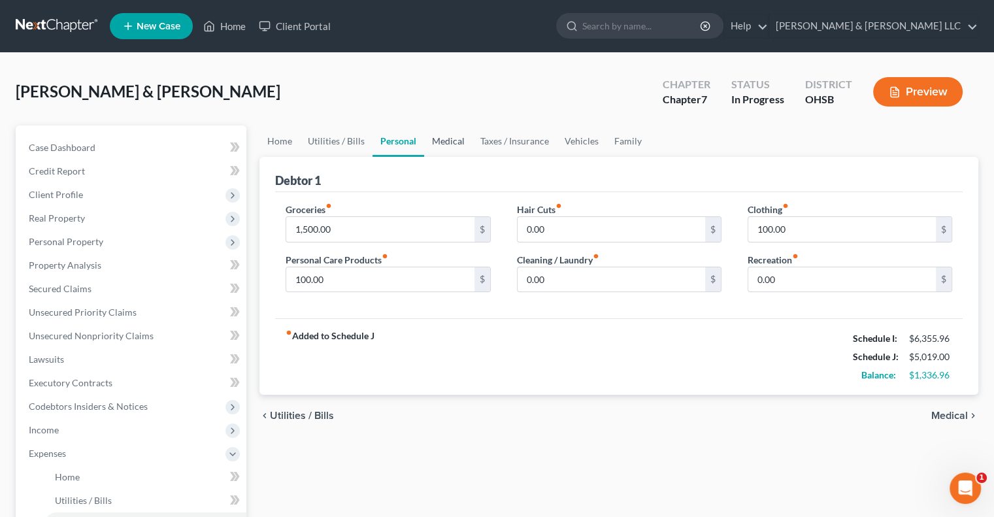
click at [458, 142] on link "Medical" at bounding box center [448, 141] width 48 height 31
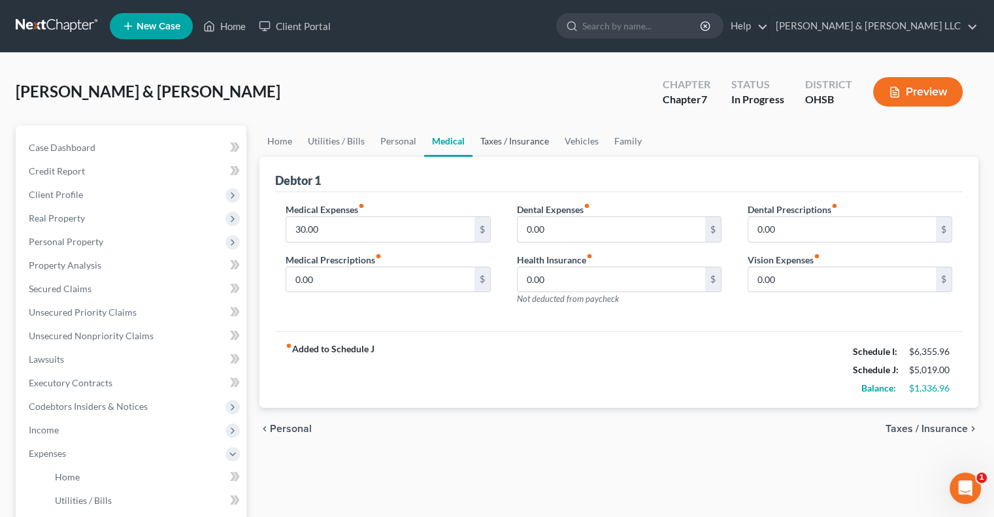
click at [507, 139] on link "Taxes / Insurance" at bounding box center [515, 141] width 84 height 31
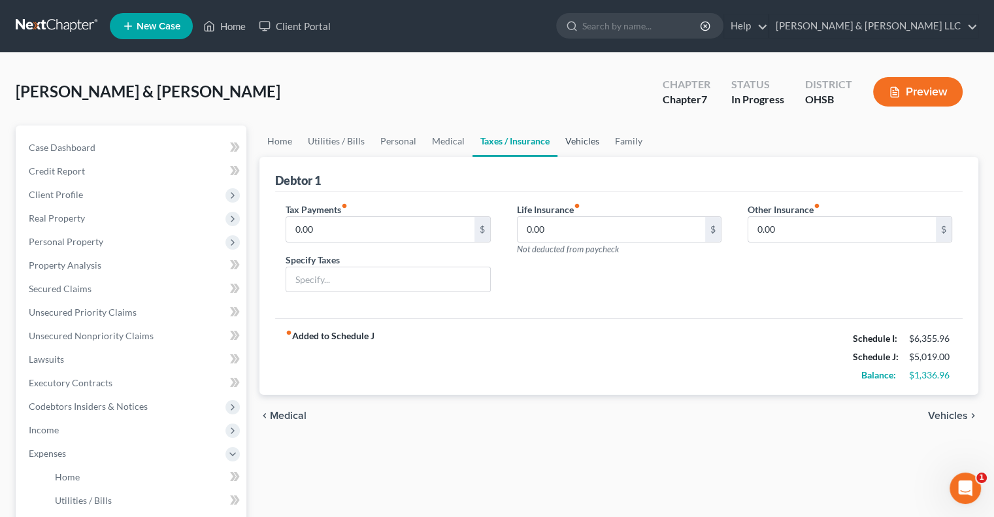
click at [589, 146] on link "Vehicles" at bounding box center [583, 141] width 50 height 31
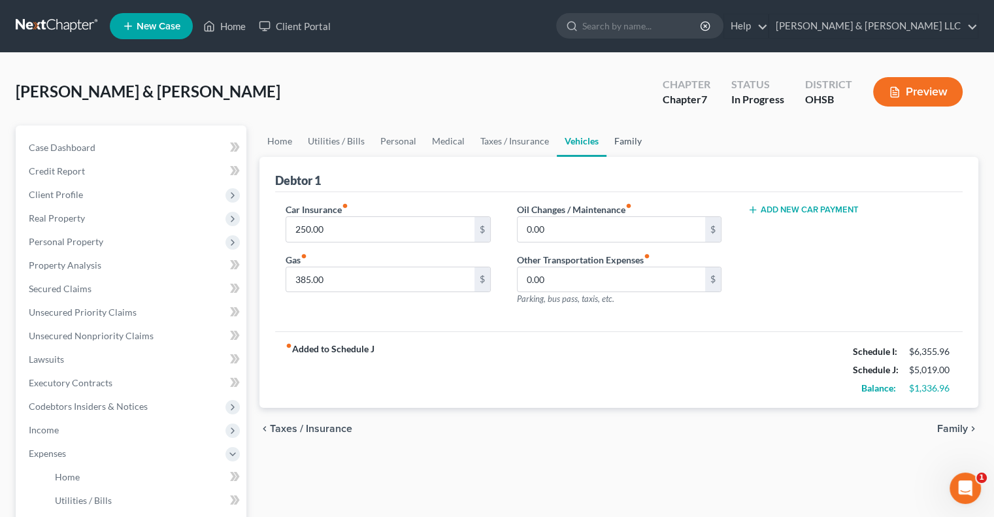
click at [629, 140] on link "Family" at bounding box center [628, 141] width 43 height 31
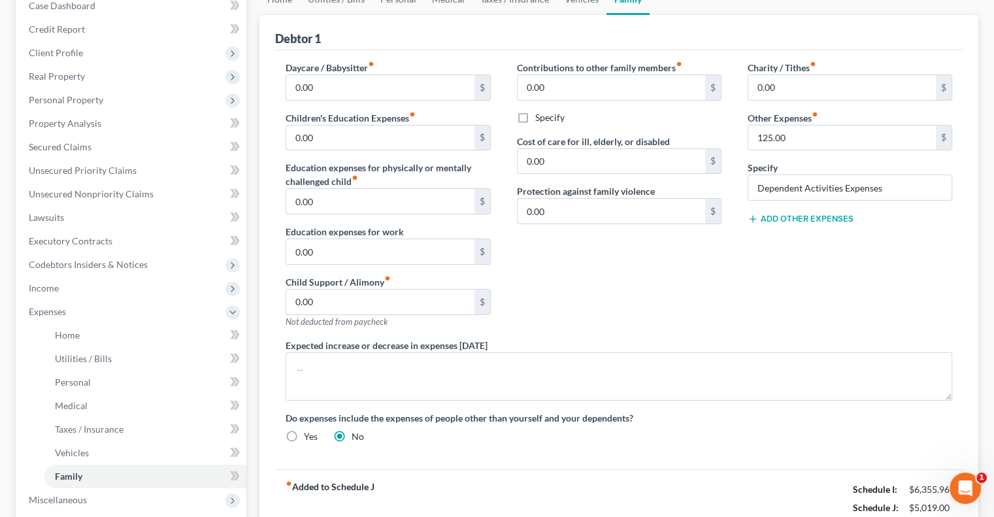
scroll to position [65, 0]
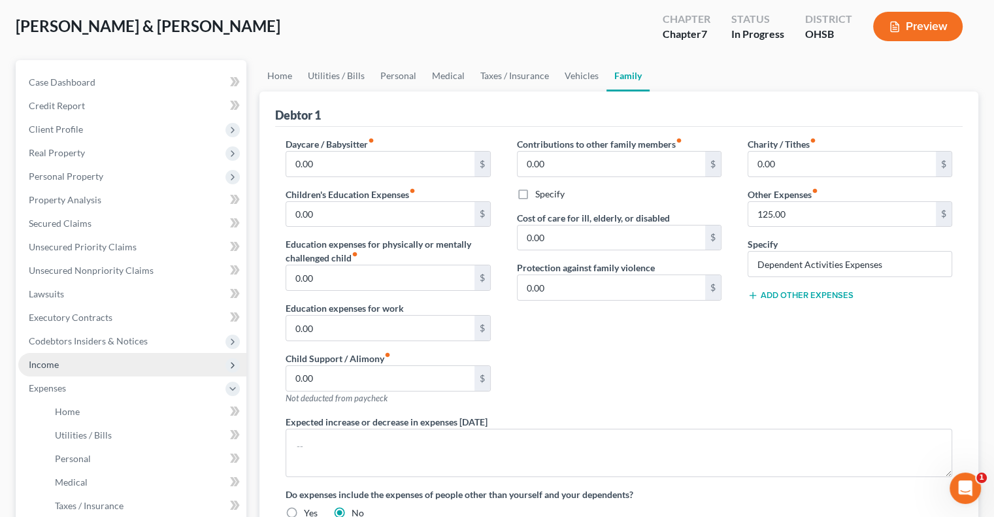
click at [69, 368] on span "Income" at bounding box center [132, 365] width 228 height 24
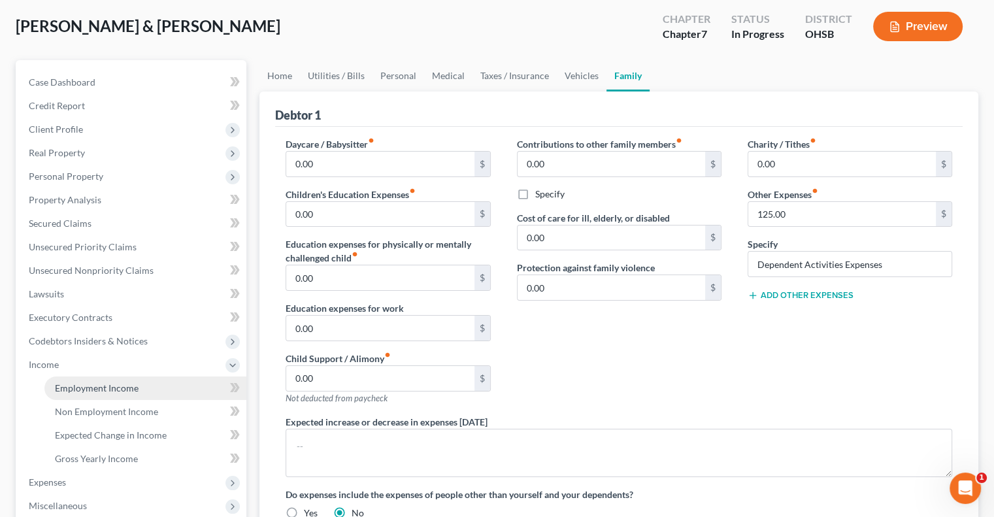
click at [78, 386] on span "Employment Income" at bounding box center [97, 387] width 84 height 11
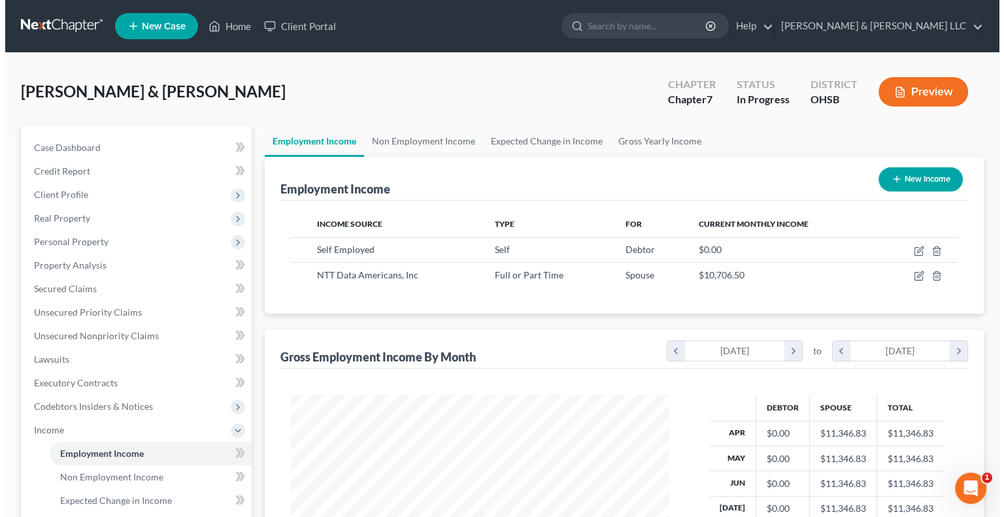
scroll to position [233, 403]
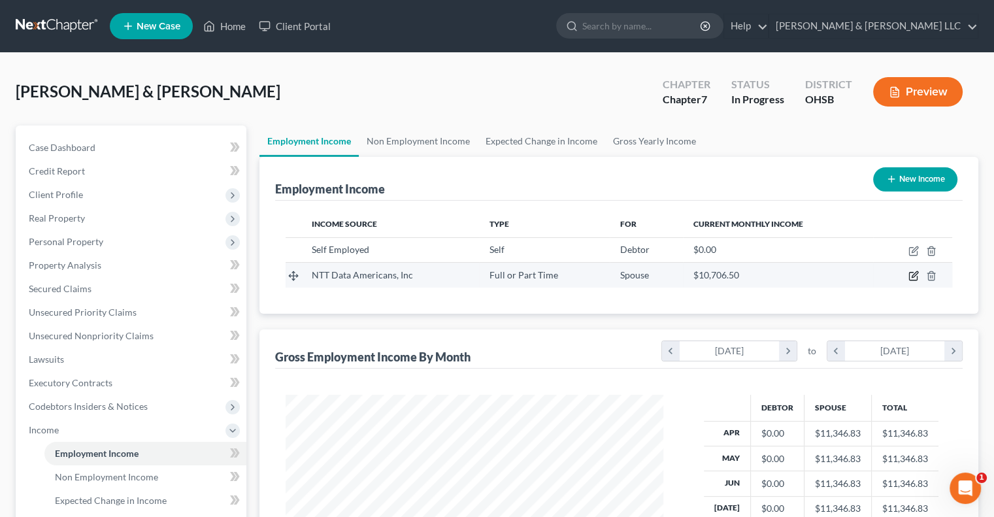
click at [913, 272] on icon "button" at bounding box center [914, 276] width 10 height 10
select select "0"
select select "45"
select select "1"
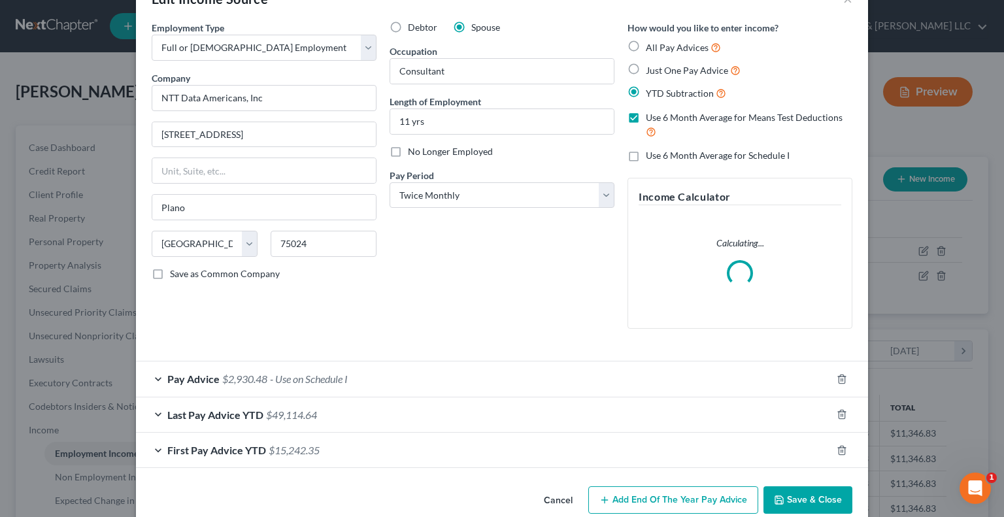
scroll to position [61, 0]
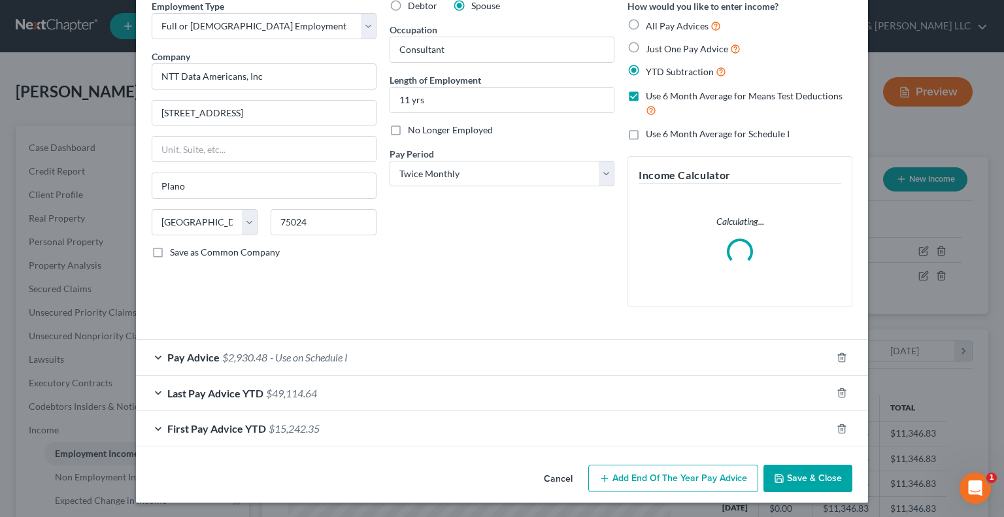
click at [256, 354] on span "$2,930.48" at bounding box center [244, 357] width 45 height 12
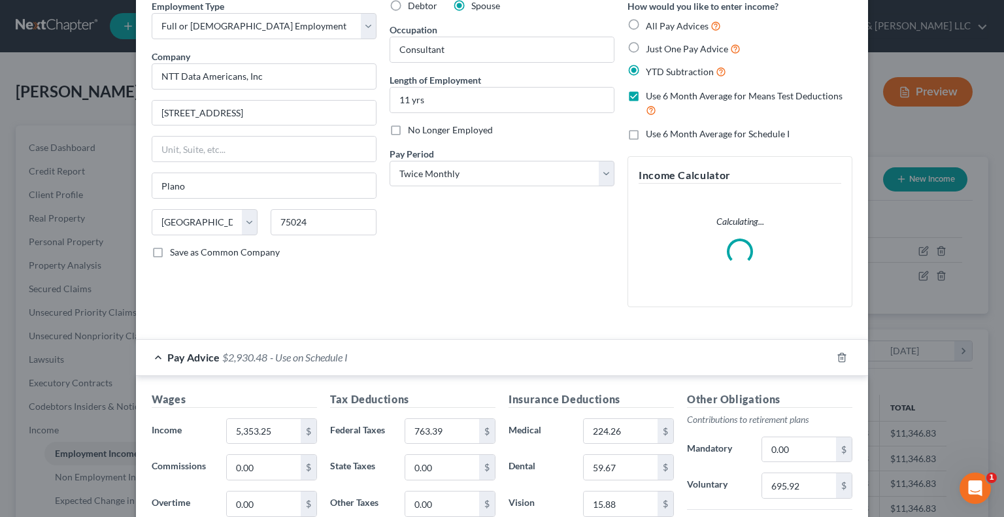
scroll to position [257, 0]
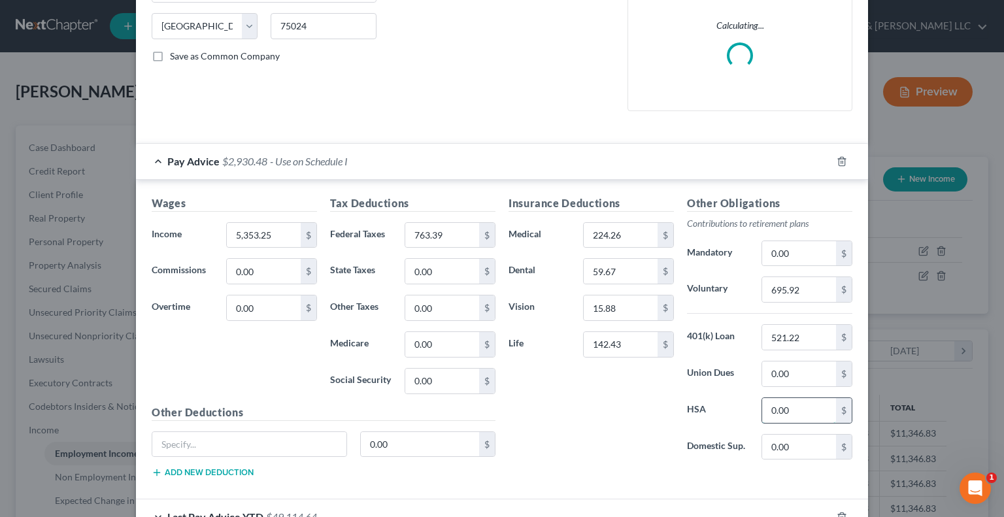
click at [797, 403] on input "0.00" at bounding box center [799, 410] width 74 height 25
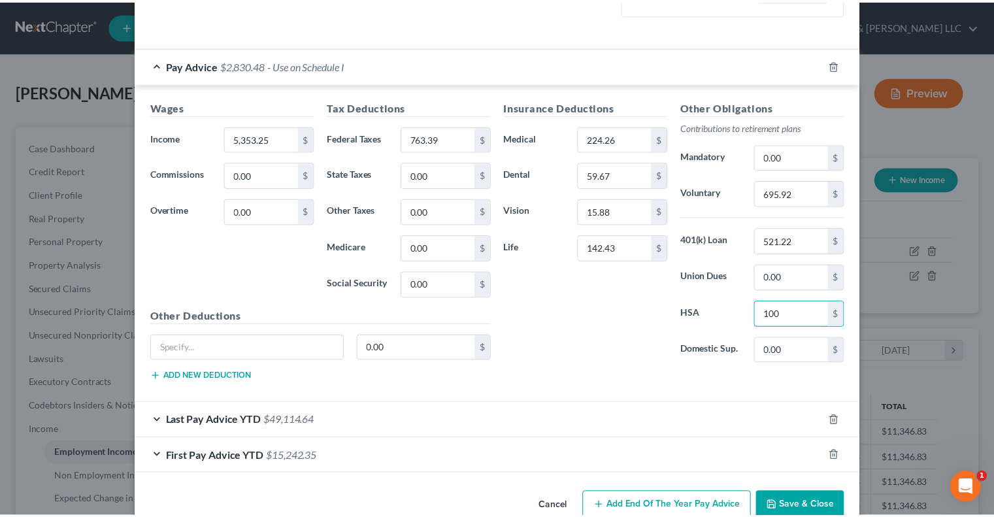
scroll to position [450, 0]
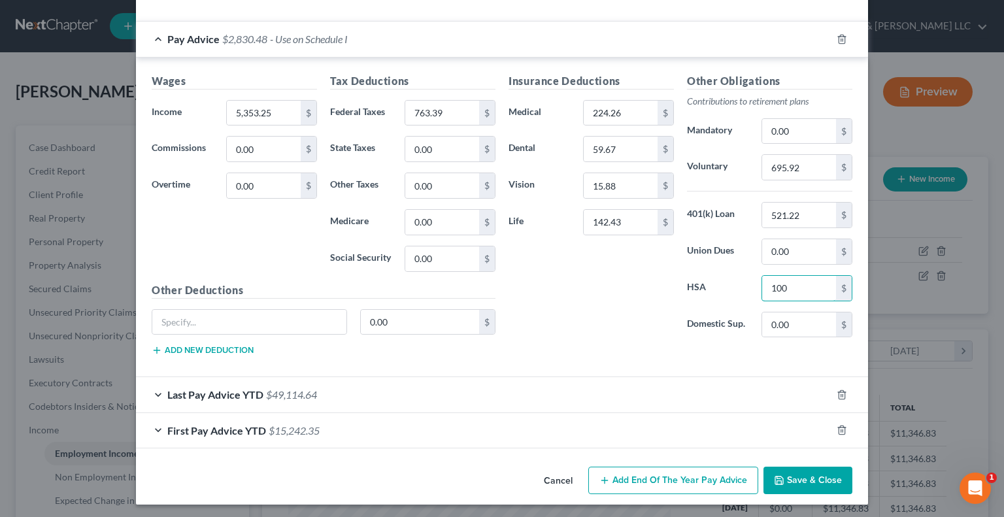
type input "100"
click at [813, 471] on button "Save & Close" at bounding box center [807, 480] width 89 height 27
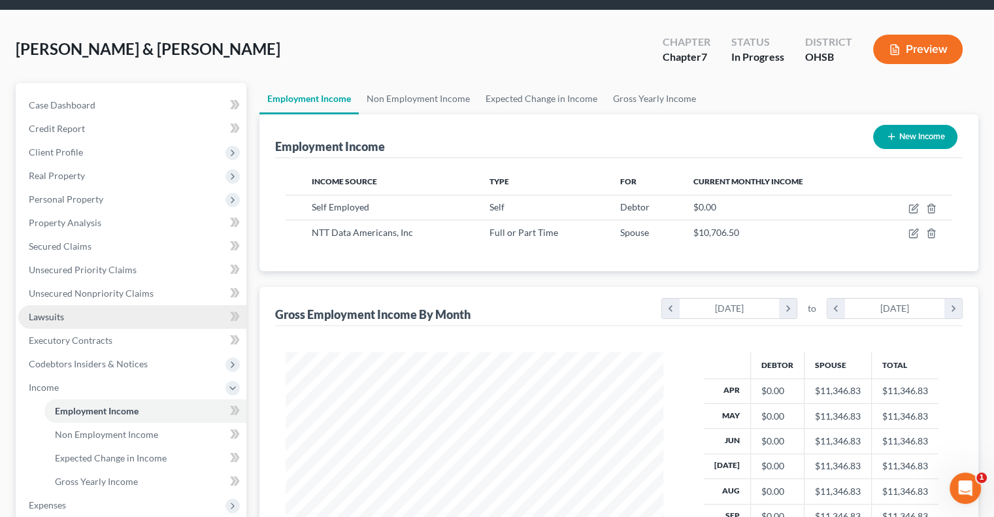
scroll to position [131, 0]
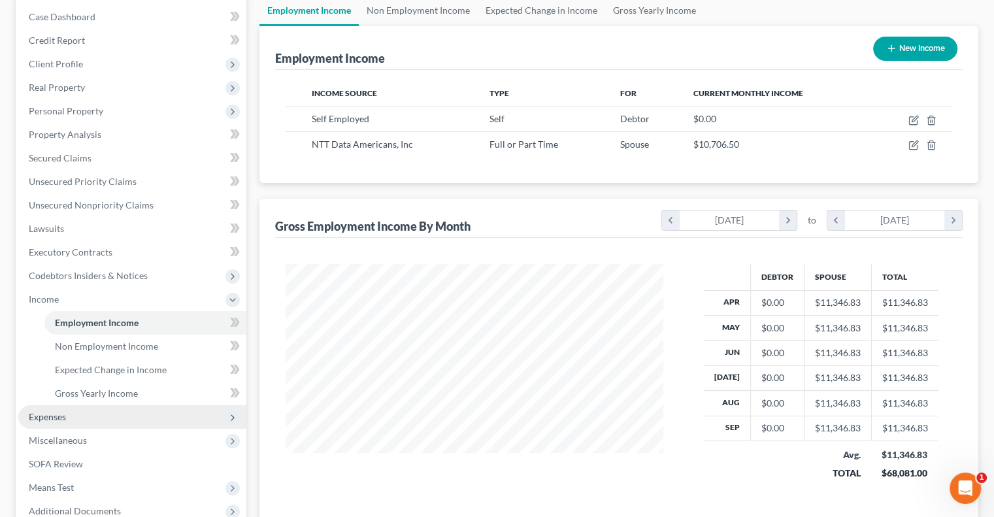
click at [111, 423] on span "Expenses" at bounding box center [132, 417] width 228 height 24
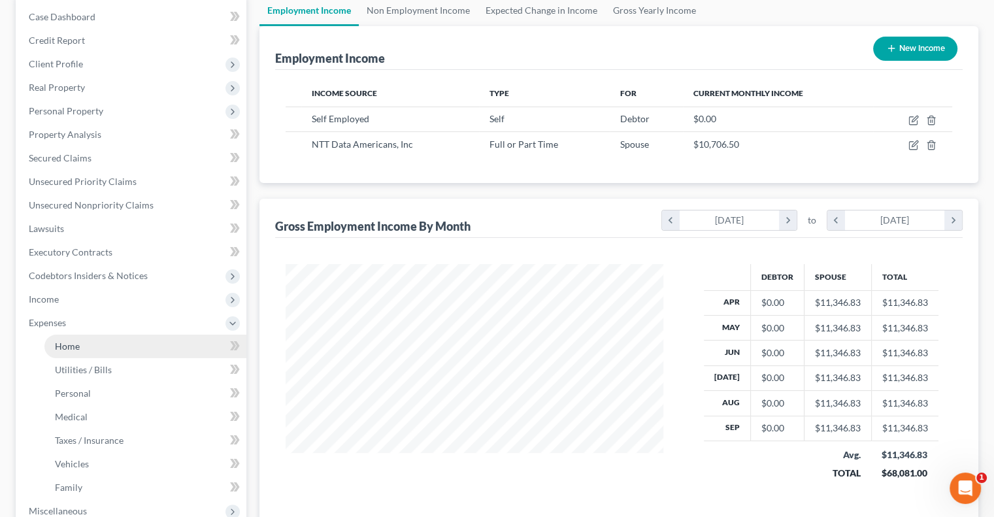
click at [108, 352] on link "Home" at bounding box center [145, 347] width 202 height 24
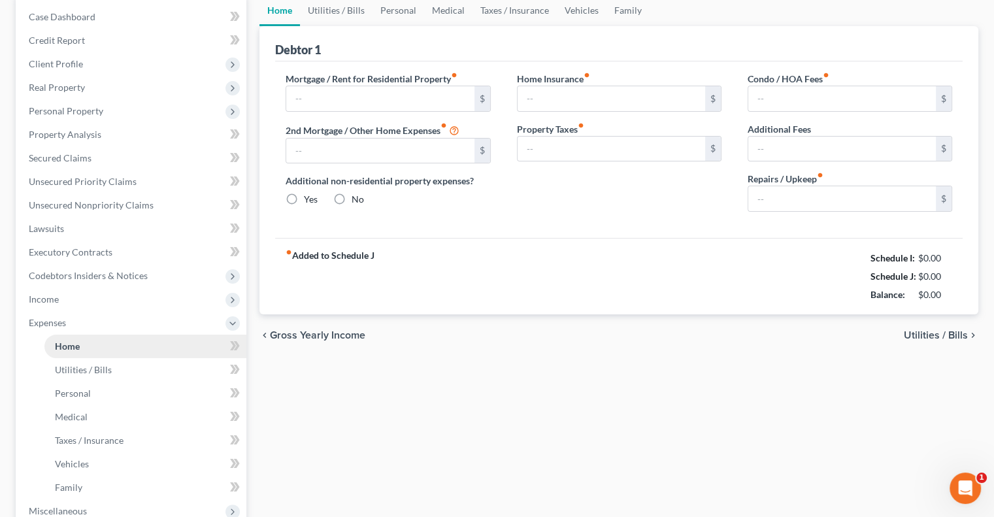
scroll to position [35, 0]
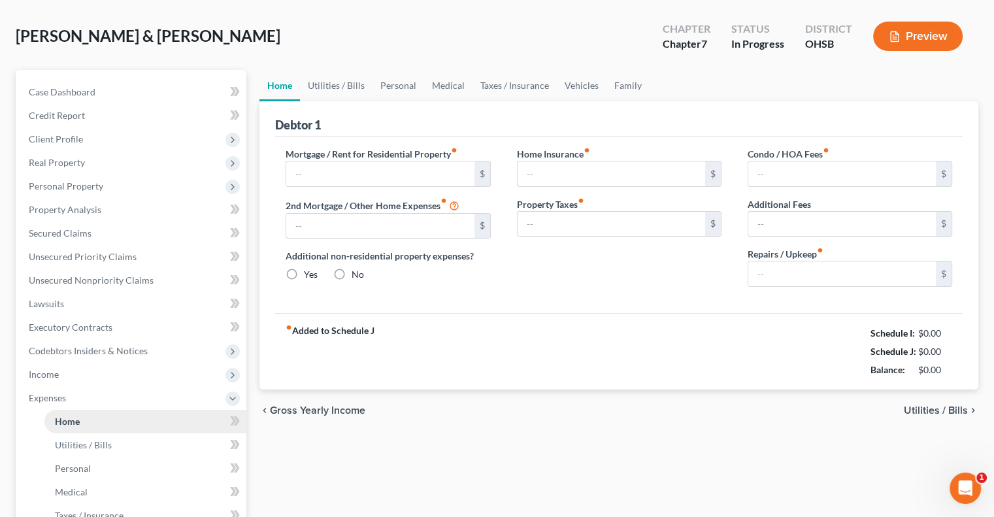
type input "1,569.00"
type input "0.00"
radio input "true"
type input "0.00"
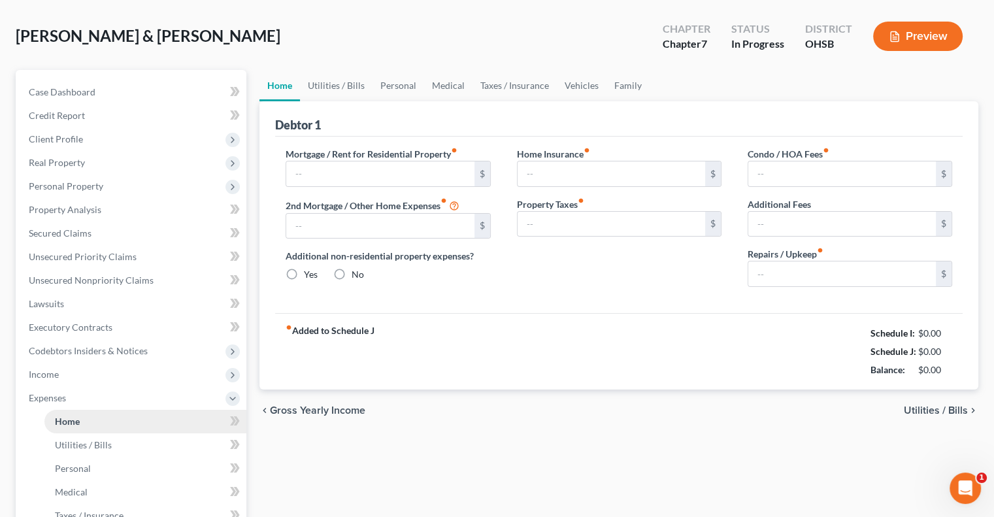
type input "0.00"
type input "100.00"
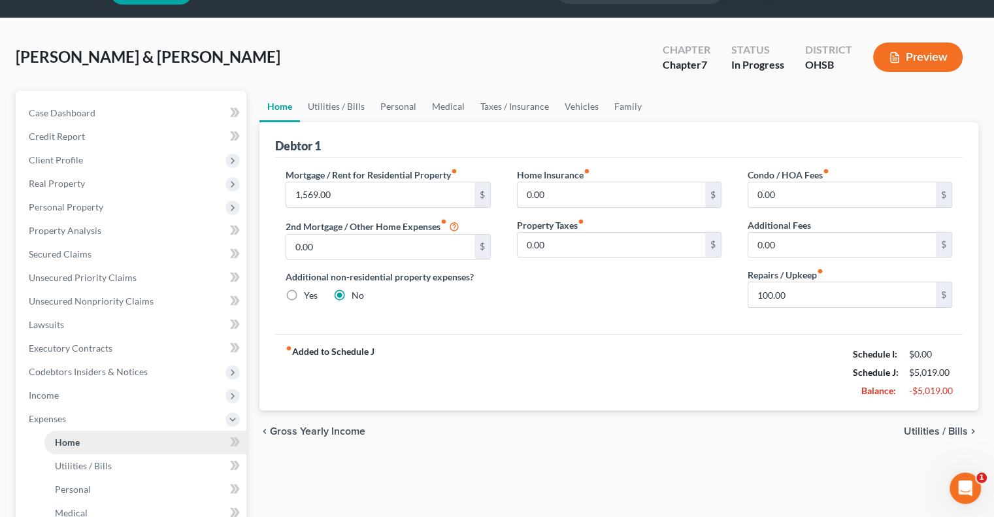
scroll to position [0, 0]
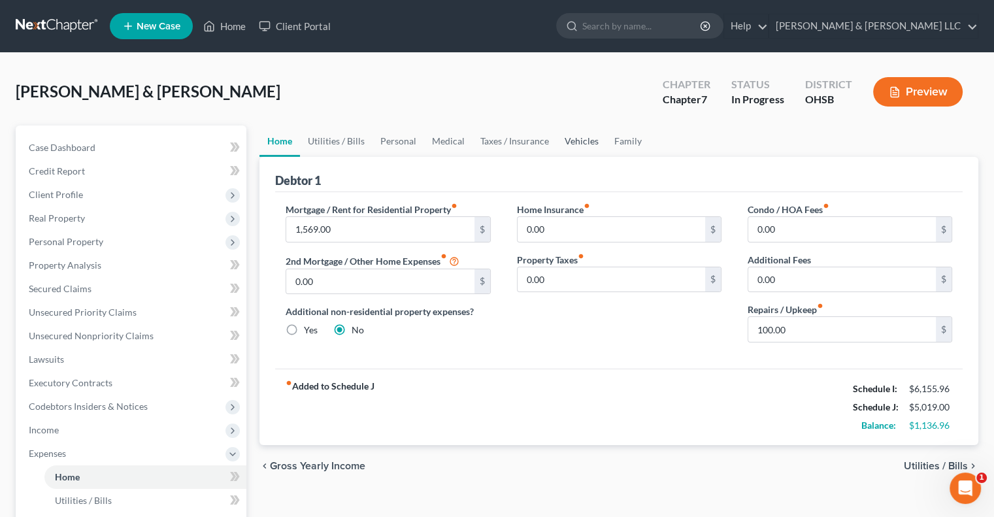
click at [565, 138] on link "Vehicles" at bounding box center [582, 141] width 50 height 31
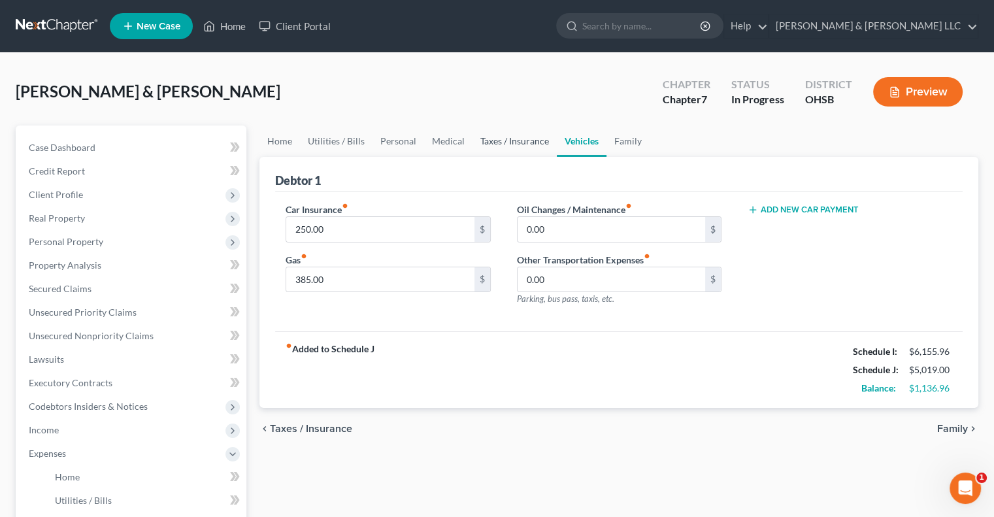
click at [523, 143] on link "Taxes / Insurance" at bounding box center [515, 141] width 84 height 31
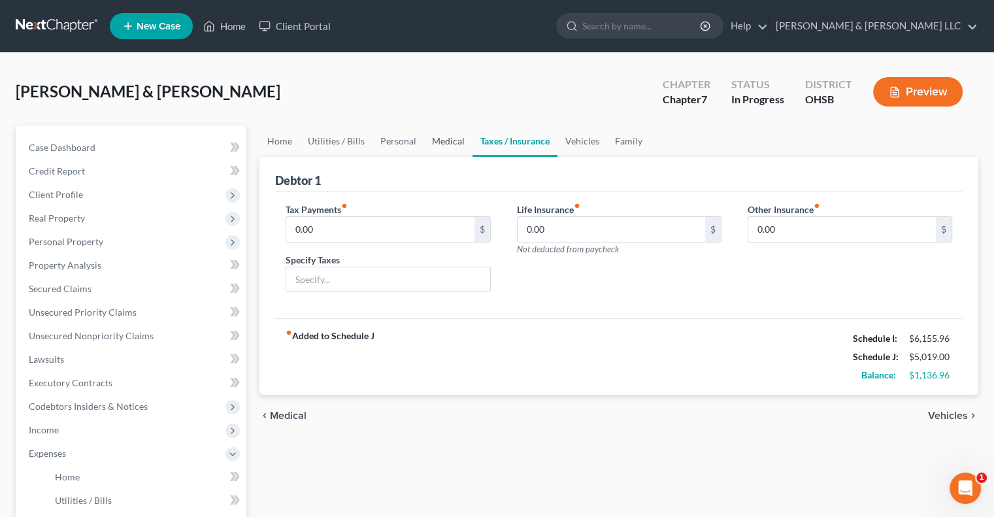
click at [427, 149] on link "Medical" at bounding box center [448, 141] width 48 height 31
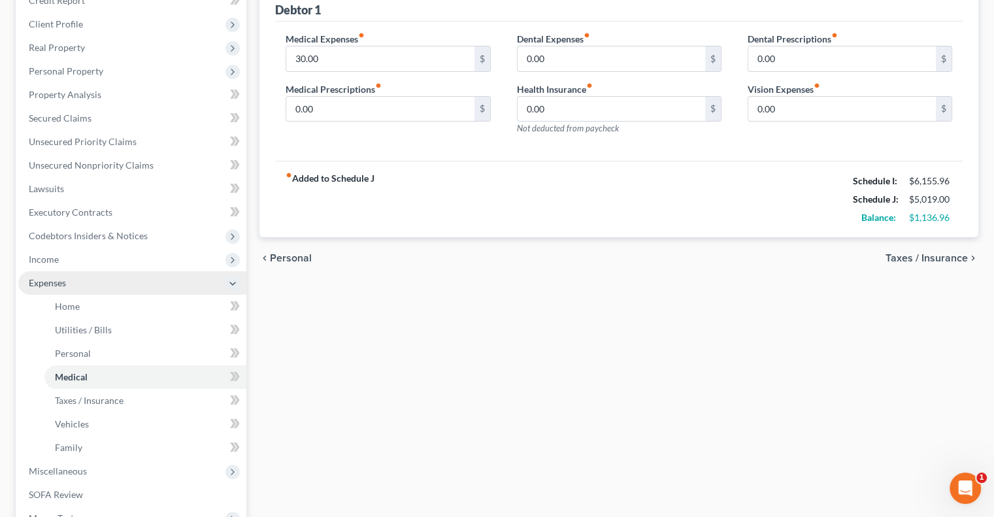
scroll to position [341, 0]
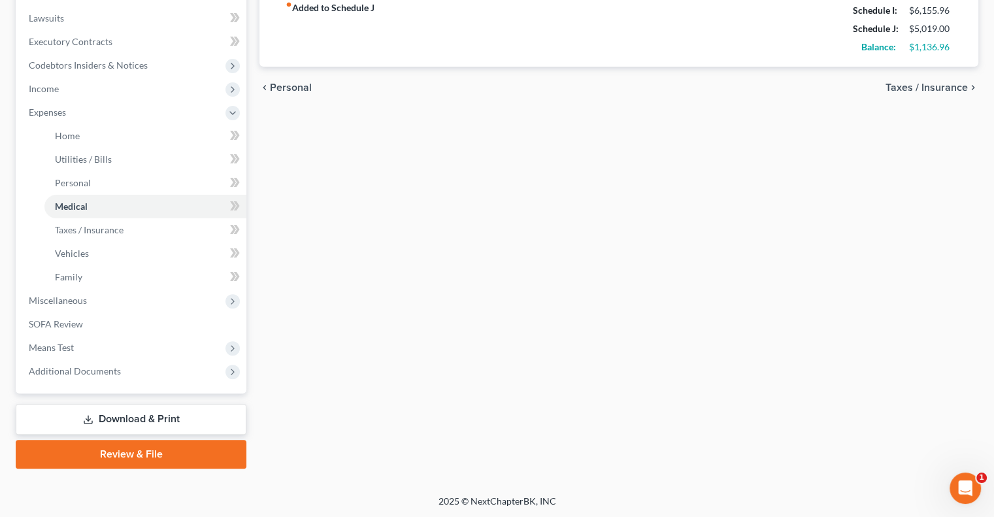
click at [112, 410] on link "Download & Print" at bounding box center [131, 419] width 231 height 31
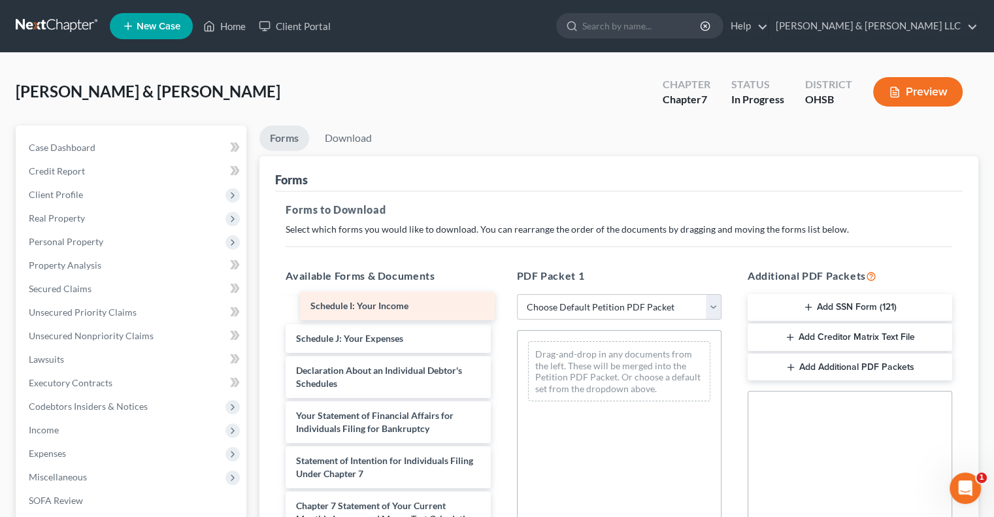
scroll to position [294, 0]
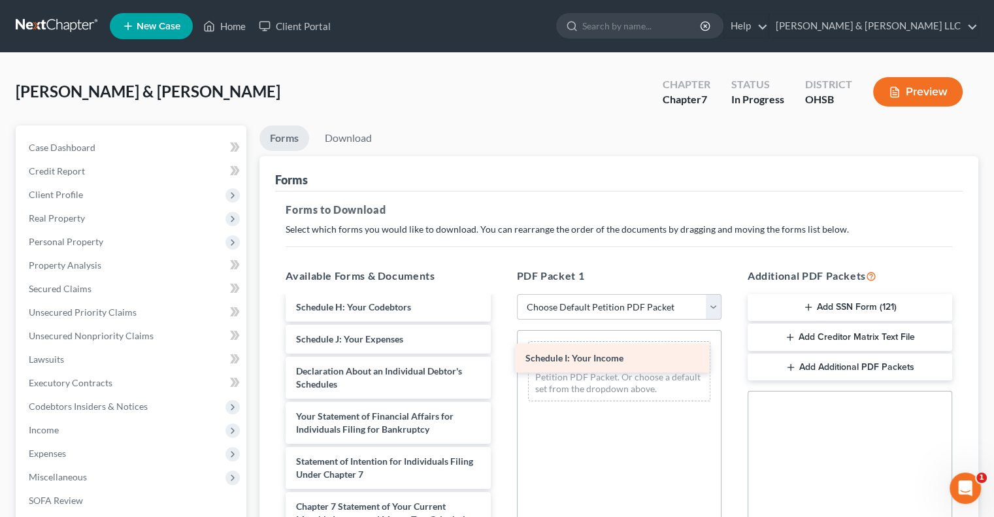
drag, startPoint x: 377, startPoint y: 307, endPoint x: 607, endPoint y: 360, distance: 235.5
click at [501, 360] on div "Schedule I: Your Income Voluntary Petition for Individuals Filing for Bankruptc…" at bounding box center [388, 355] width 226 height 704
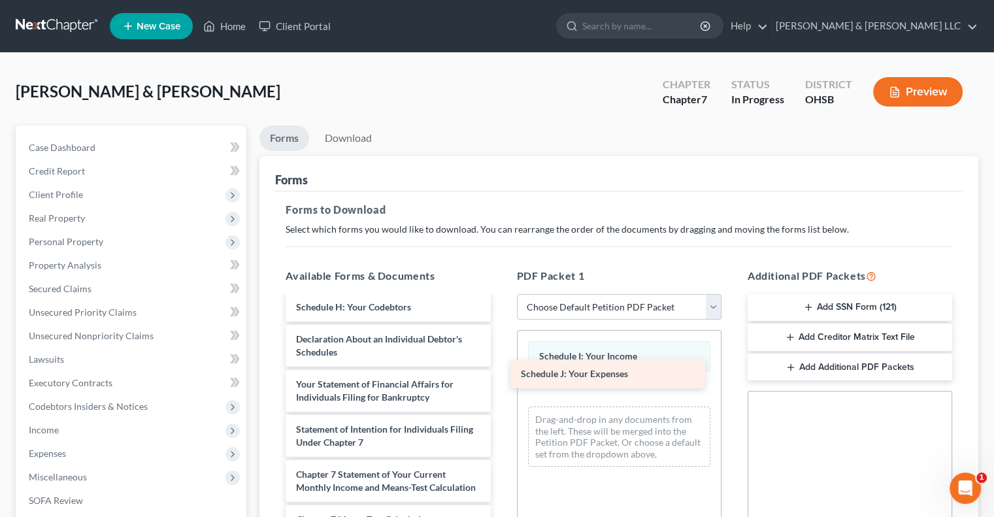
drag, startPoint x: 382, startPoint y: 331, endPoint x: 607, endPoint y: 367, distance: 227.7
click at [501, 367] on div "Schedule J: Your Expenses Voluntary Petition for Individuals Filing for Bankrup…" at bounding box center [388, 339] width 226 height 672
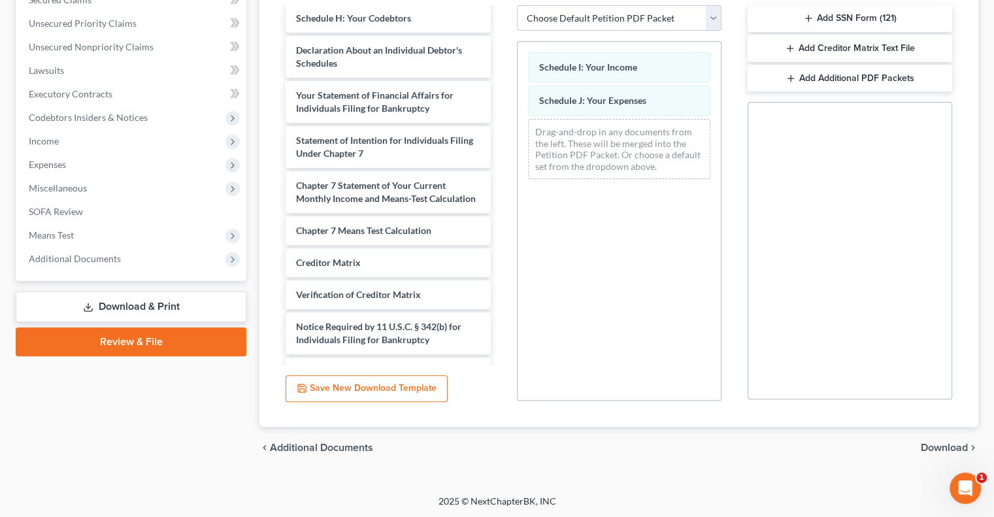
click at [939, 444] on span "Download" at bounding box center [944, 448] width 47 height 10
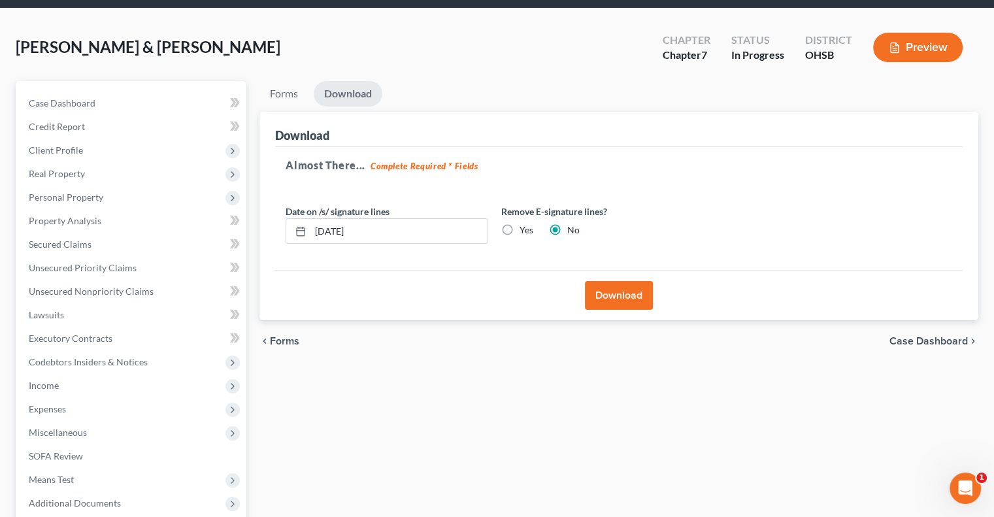
scroll to position [0, 0]
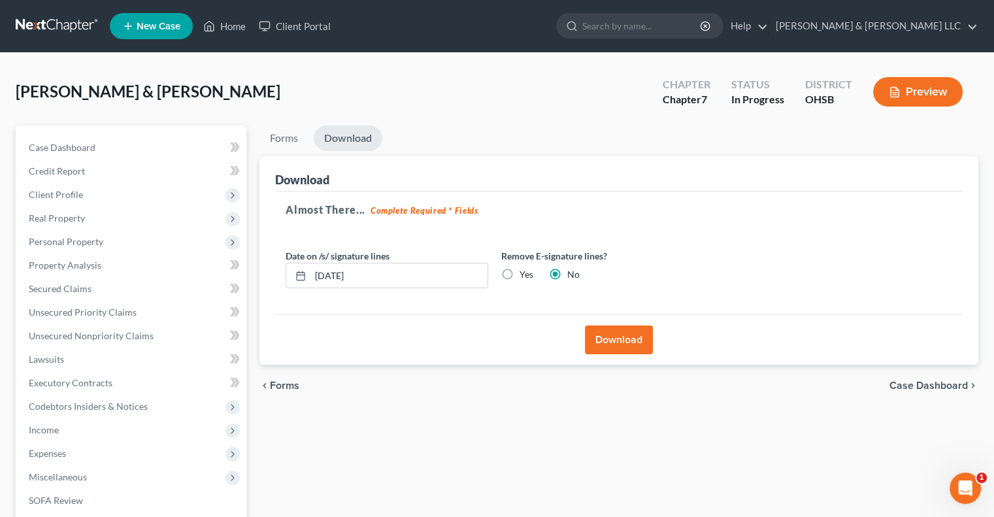
click at [620, 342] on button "Download" at bounding box center [619, 340] width 68 height 29
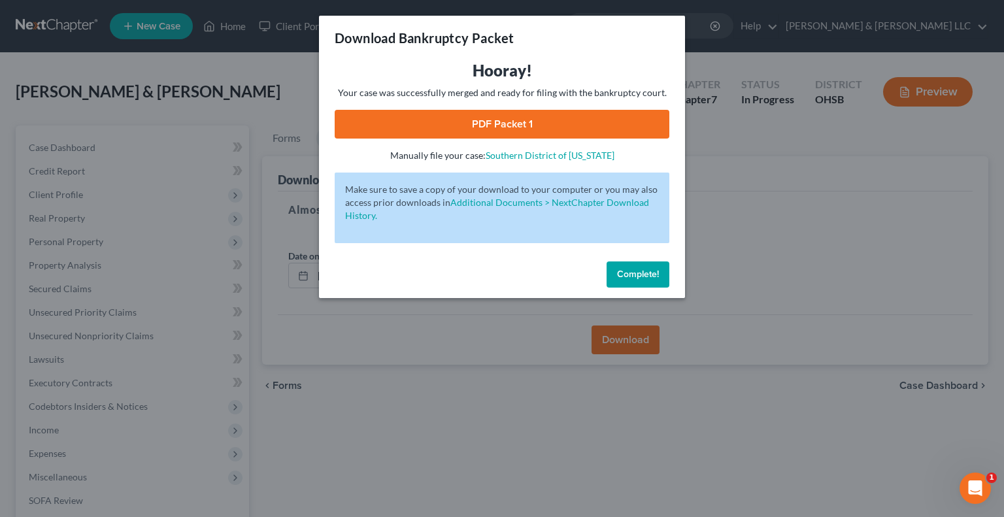
click at [512, 117] on link "PDF Packet 1" at bounding box center [502, 124] width 335 height 29
click at [644, 280] on button "Complete!" at bounding box center [638, 274] width 63 height 26
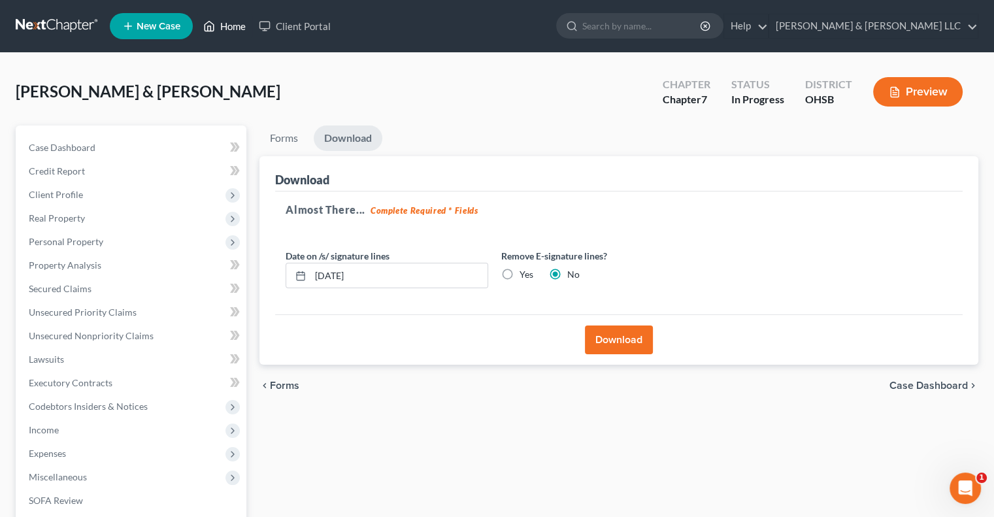
click at [236, 31] on link "Home" at bounding box center [225, 26] width 56 height 24
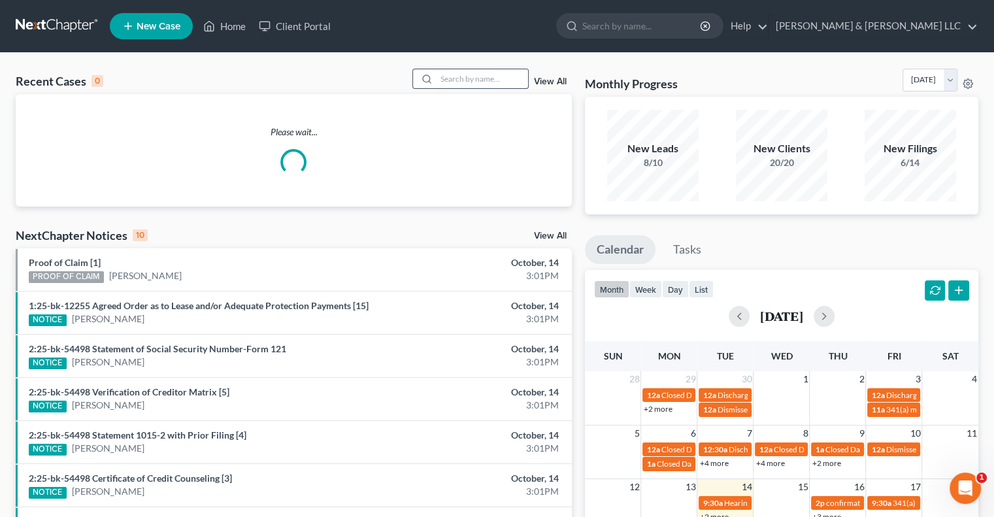
click at [477, 74] on input "search" at bounding box center [483, 78] width 92 height 19
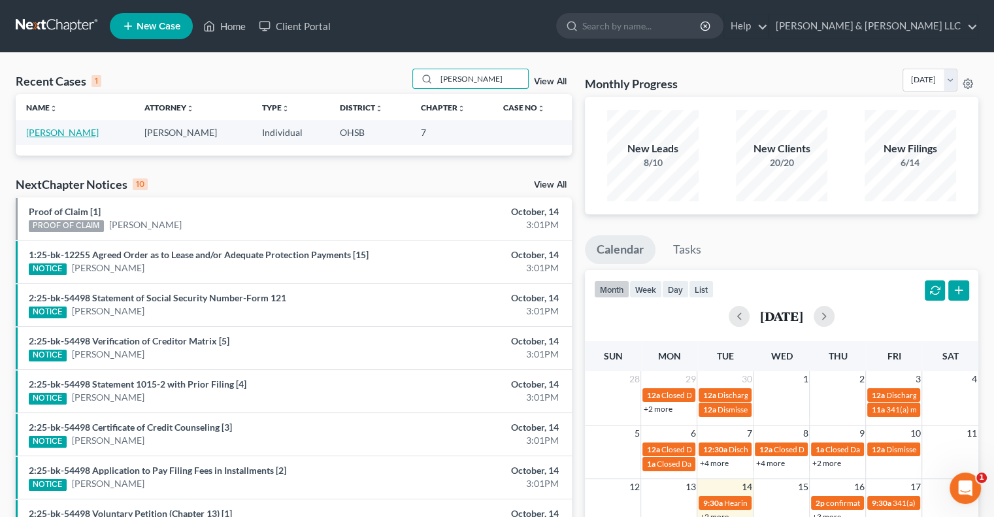
type input "[PERSON_NAME]"
click at [35, 132] on link "[PERSON_NAME]" at bounding box center [62, 132] width 73 height 11
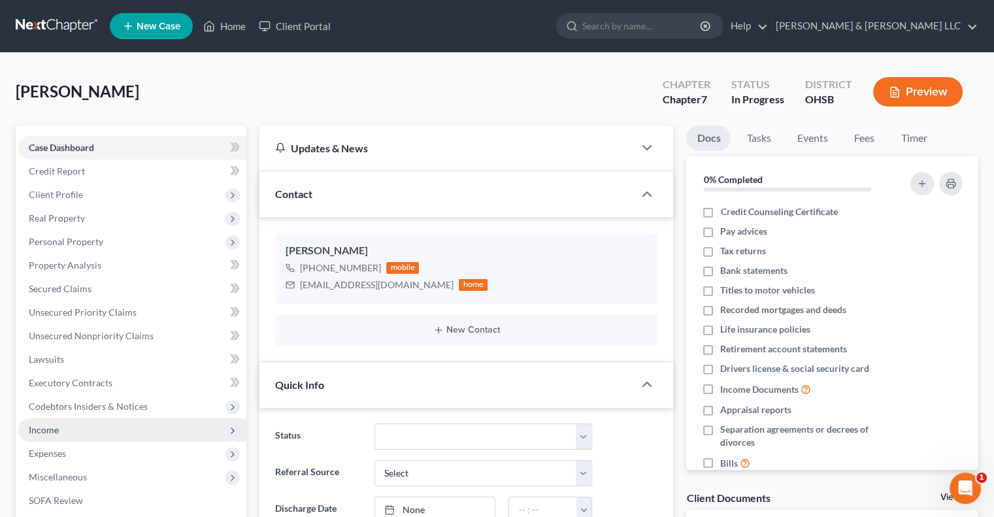
click at [56, 431] on span "Income" at bounding box center [44, 429] width 30 height 11
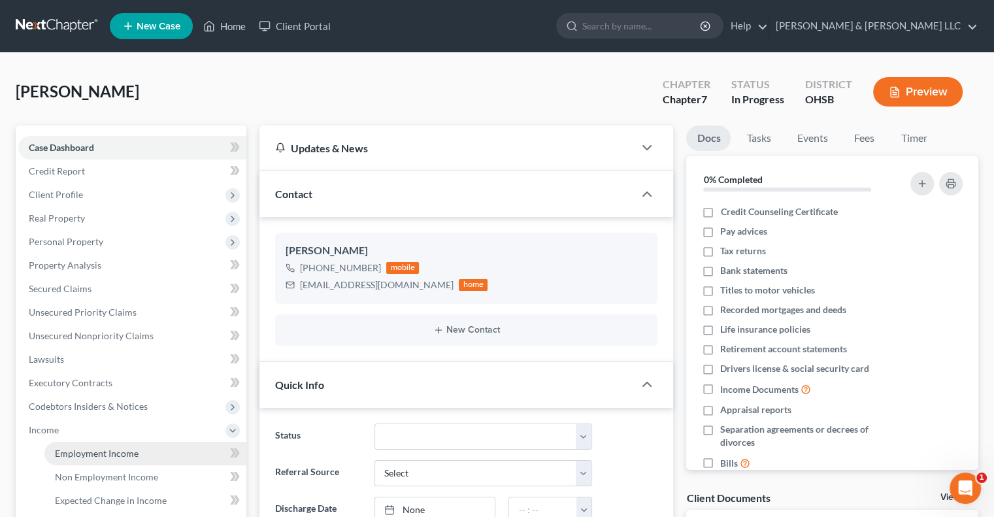
click at [71, 448] on span "Employment Income" at bounding box center [97, 453] width 84 height 11
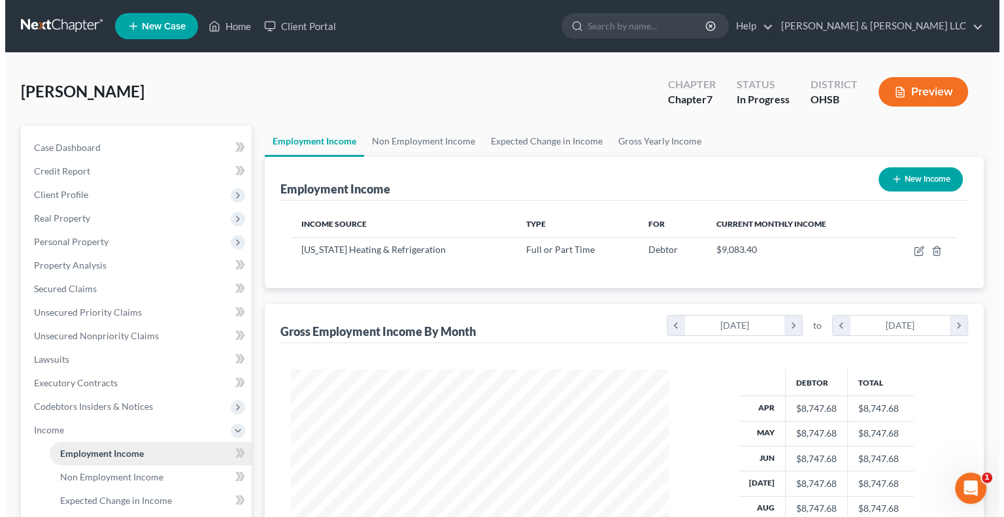
scroll to position [233, 403]
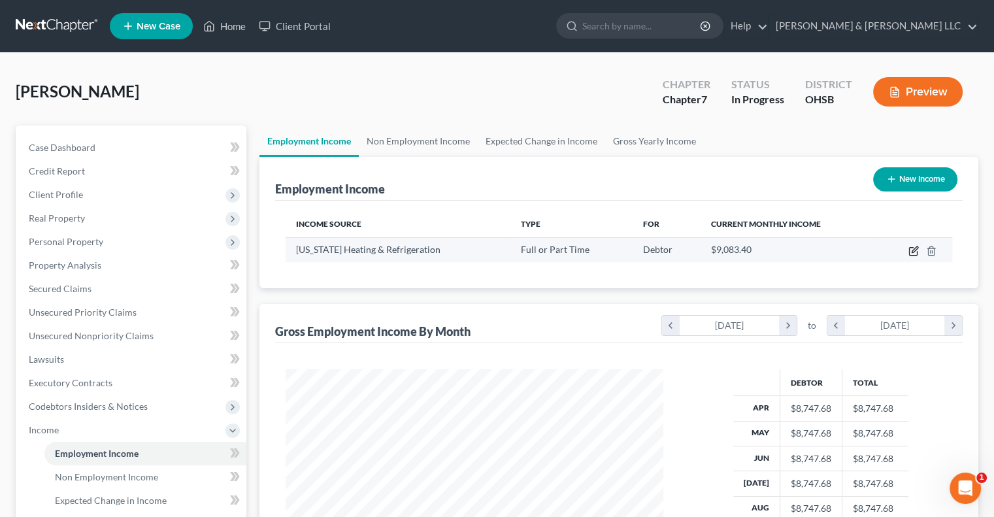
click at [912, 248] on icon "button" at bounding box center [914, 251] width 10 height 10
select select "0"
select select "3"
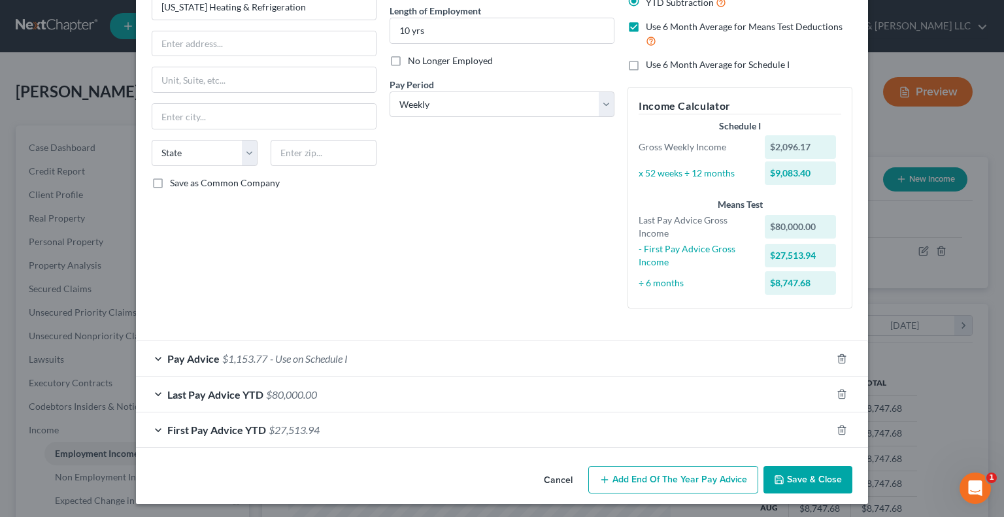
scroll to position [131, 0]
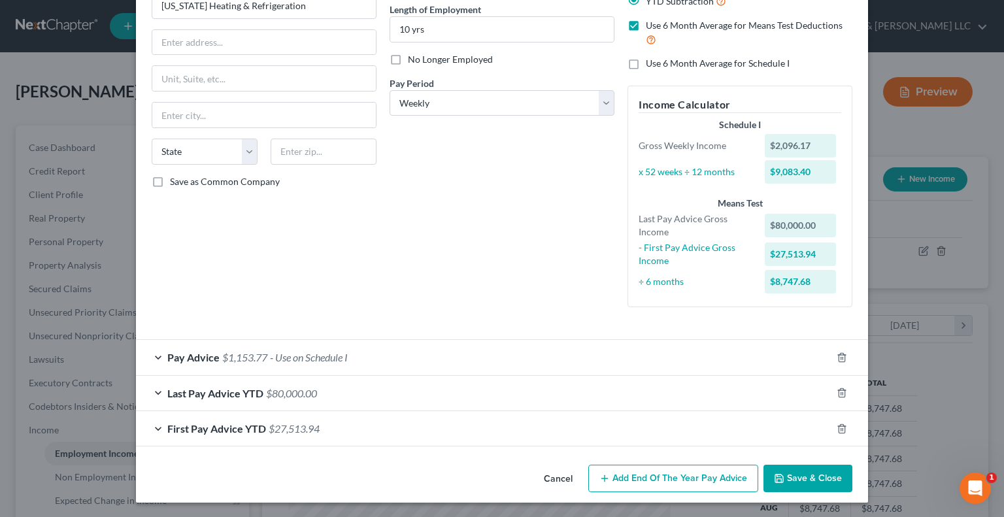
click at [244, 387] on span "Last Pay Advice YTD" at bounding box center [215, 393] width 96 height 12
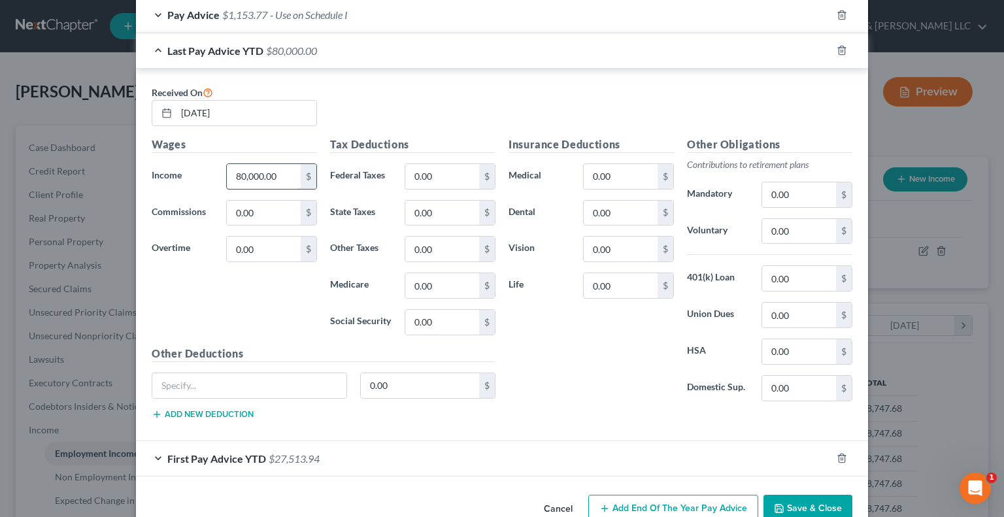
scroll to position [502, 0]
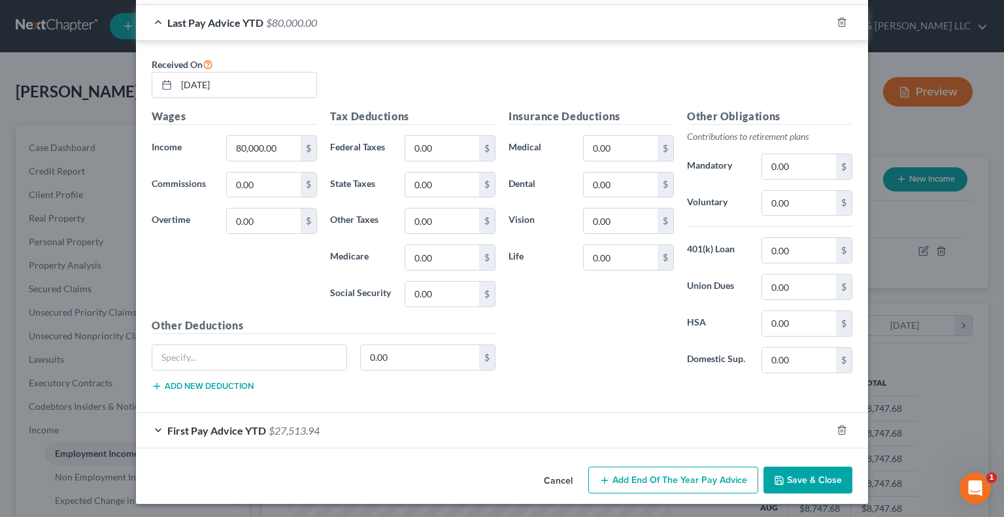
click at [214, 425] on span "First Pay Advice YTD" at bounding box center [216, 430] width 99 height 12
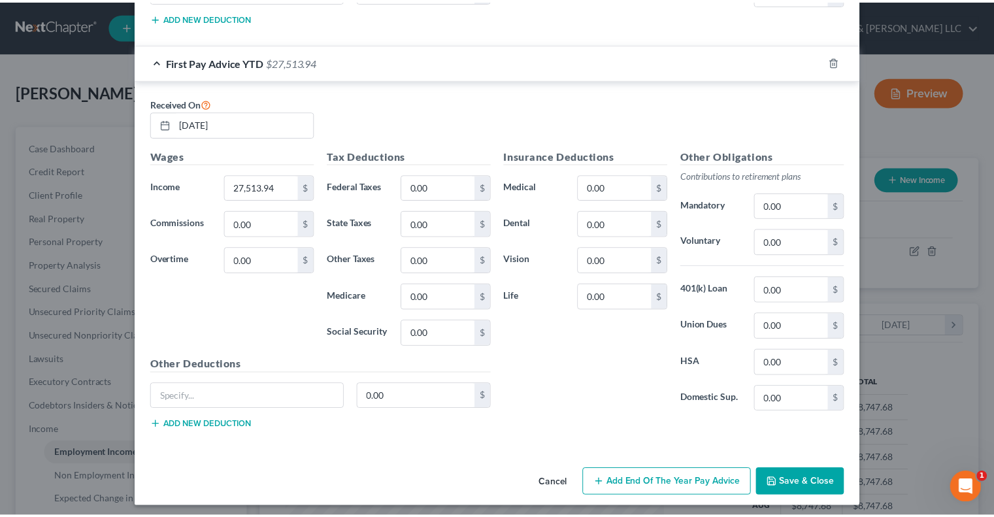
scroll to position [871, 0]
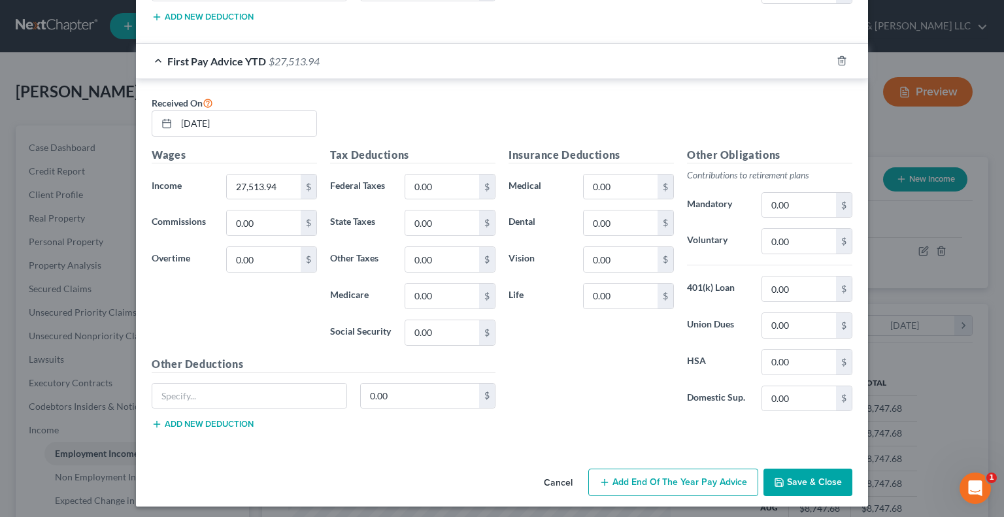
click at [787, 486] on button "Save & Close" at bounding box center [807, 482] width 89 height 27
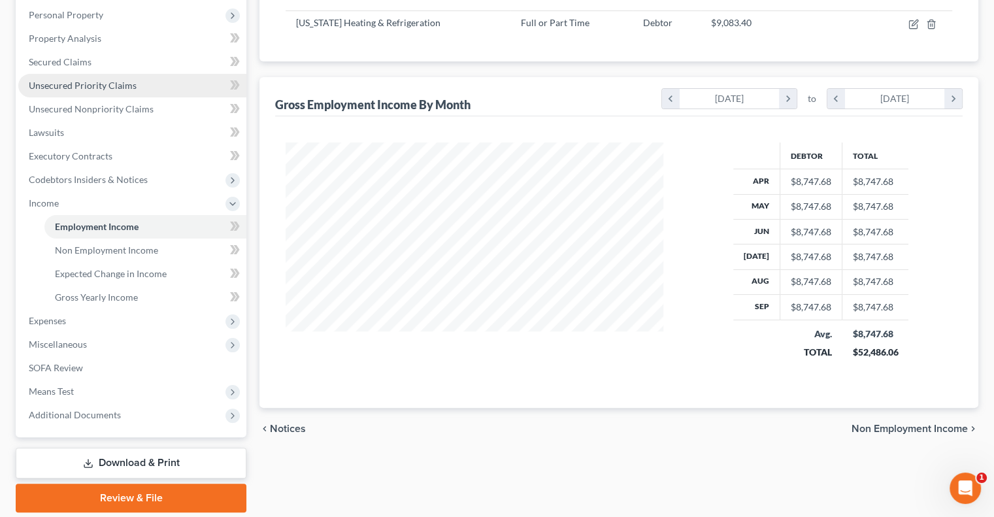
scroll to position [271, 0]
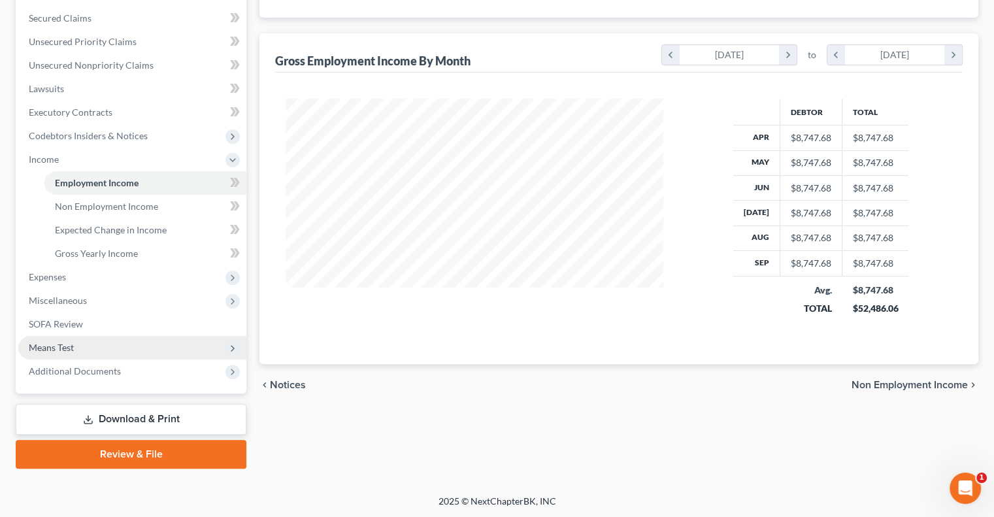
click at [76, 343] on span "Means Test" at bounding box center [132, 348] width 228 height 24
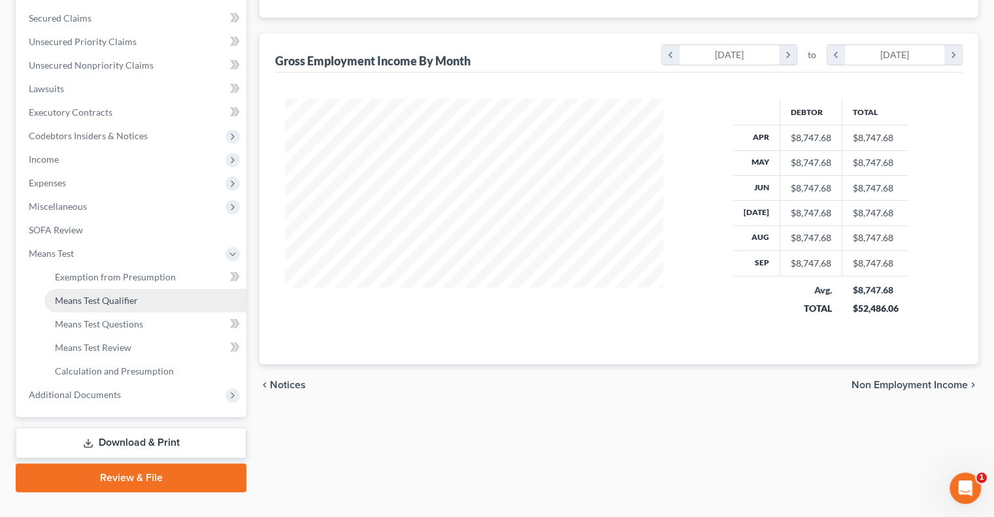
click at [92, 298] on span "Means Test Qualifier" at bounding box center [96, 300] width 83 height 11
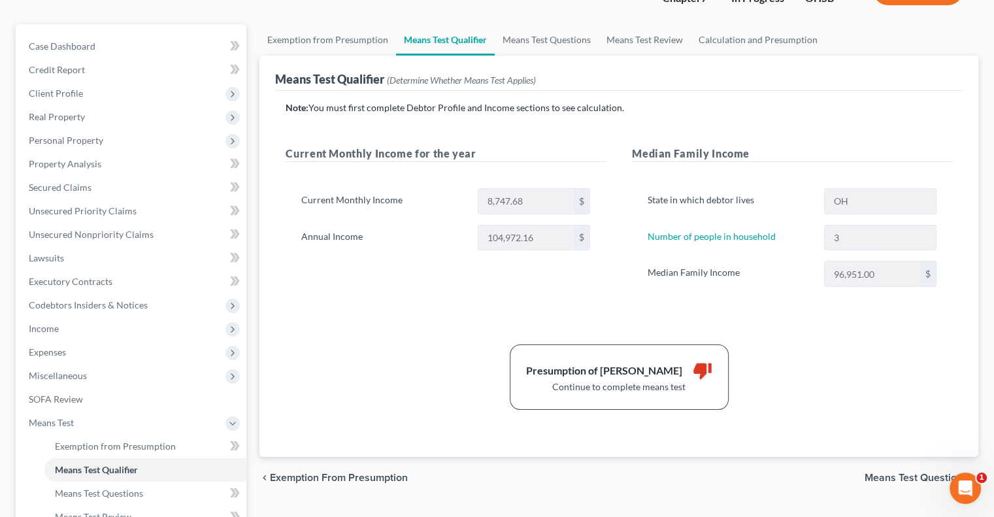
scroll to position [131, 0]
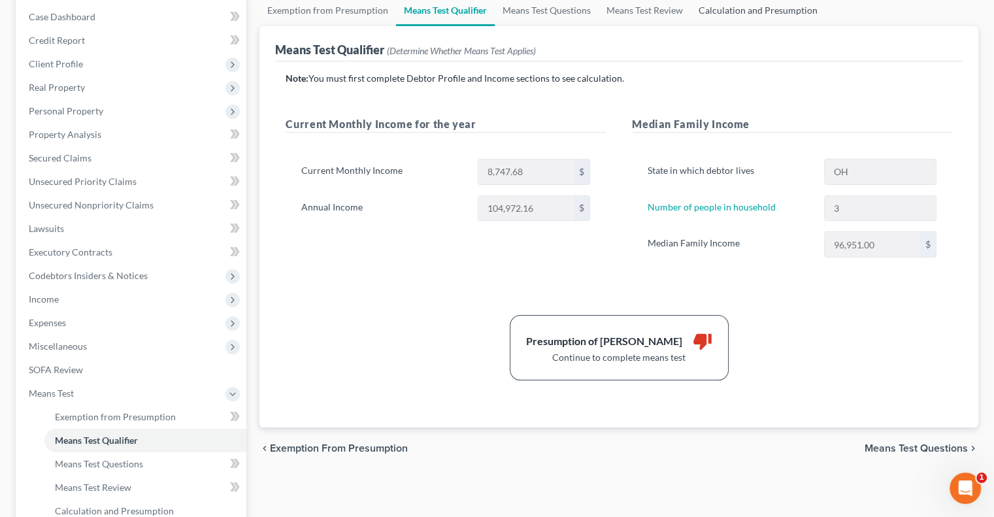
click at [771, 7] on link "Calculation and Presumption" at bounding box center [758, 10] width 135 height 31
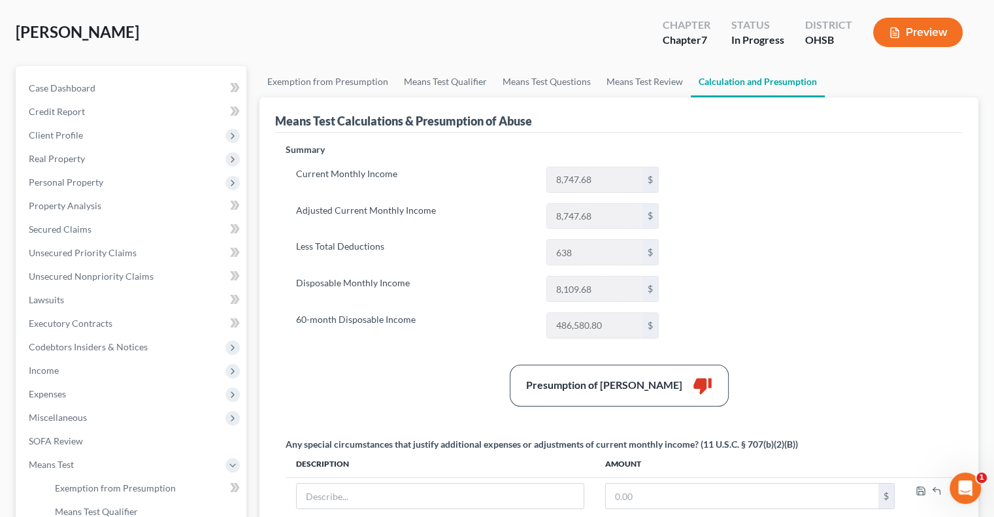
scroll to position [131, 0]
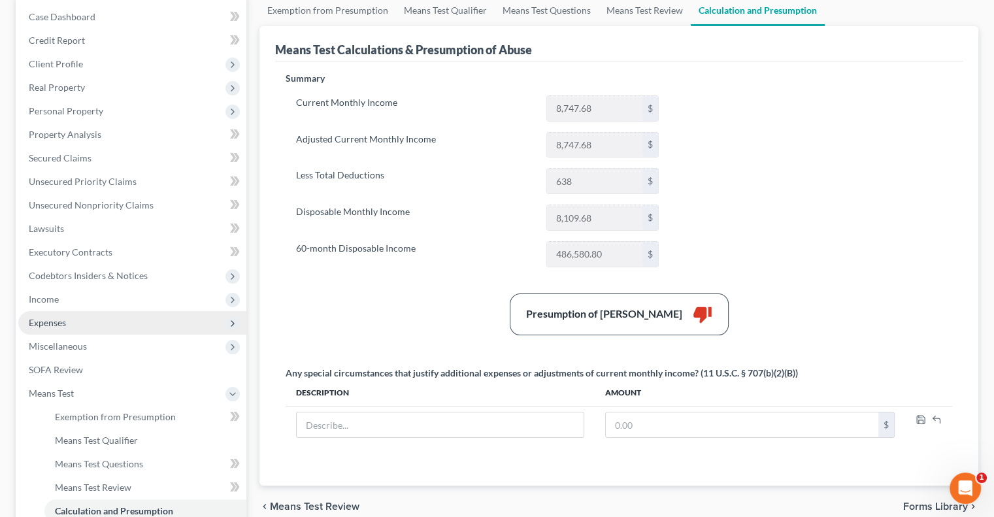
click at [81, 325] on span "Expenses" at bounding box center [132, 323] width 228 height 24
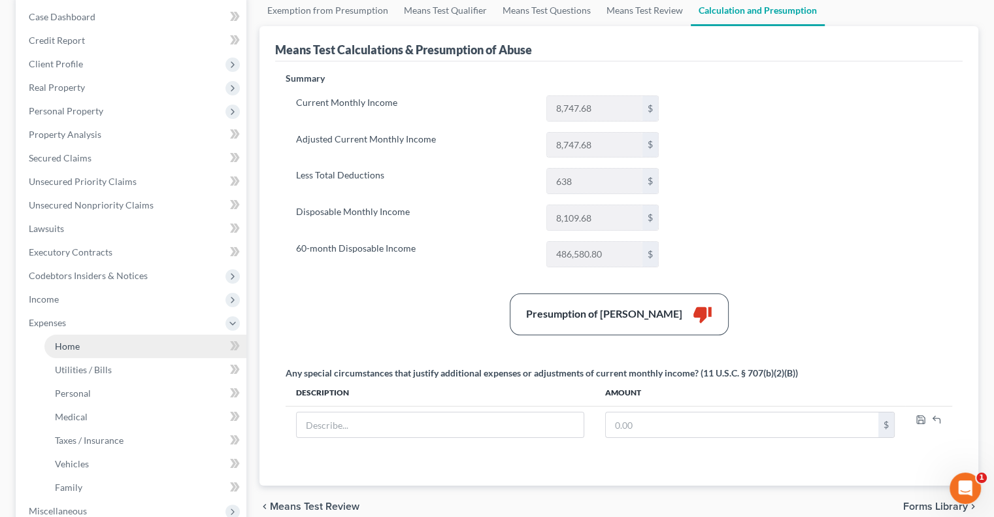
click at [83, 335] on link "Home" at bounding box center [145, 347] width 202 height 24
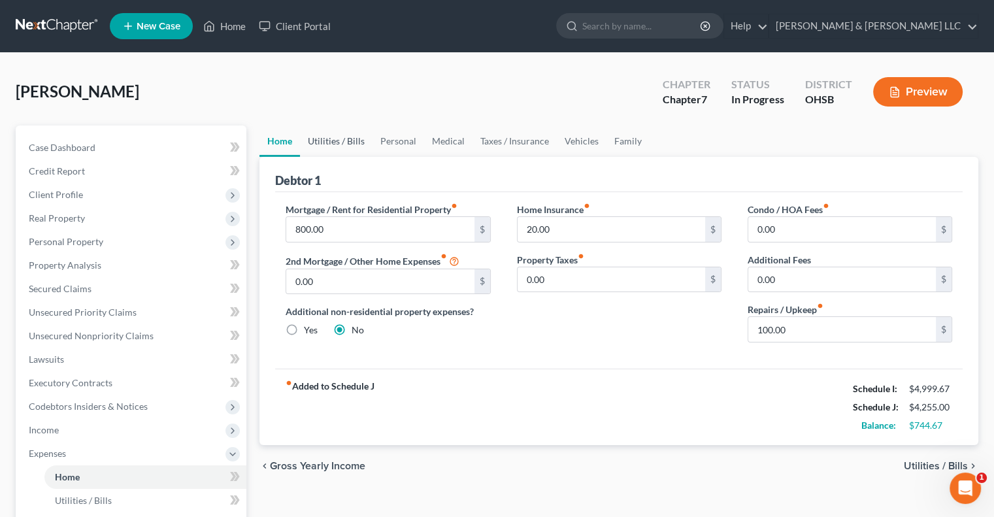
click at [324, 145] on link "Utilities / Bills" at bounding box center [336, 141] width 73 height 31
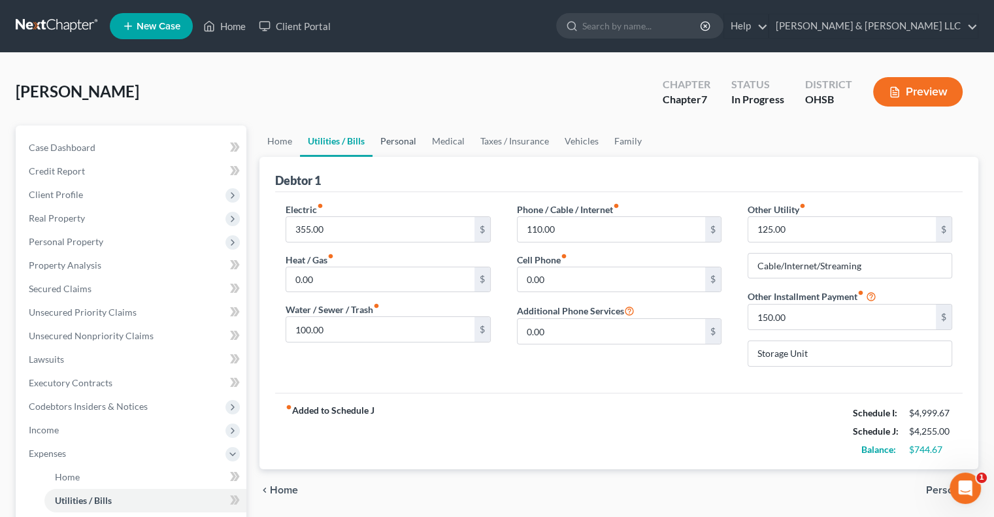
click at [397, 141] on link "Personal" at bounding box center [399, 141] width 52 height 31
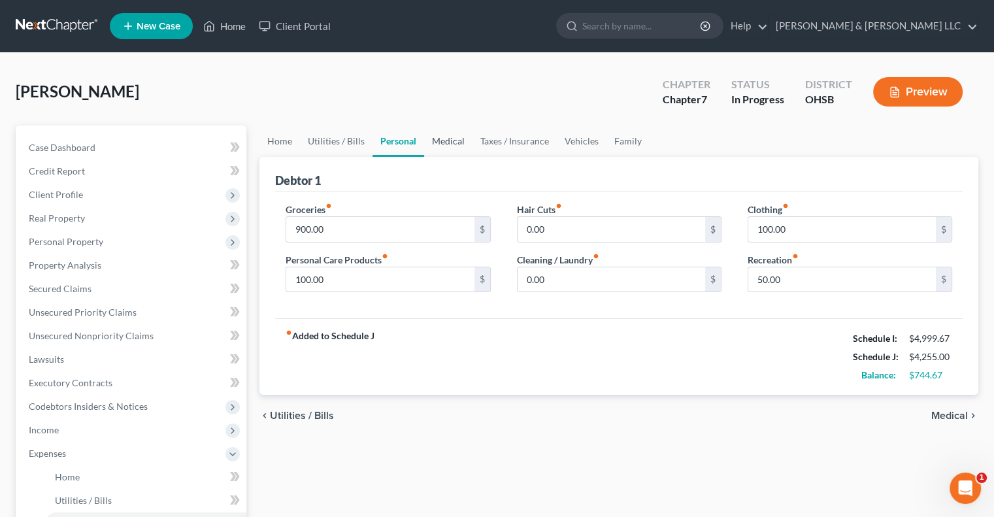
click at [443, 141] on link "Medical" at bounding box center [448, 141] width 48 height 31
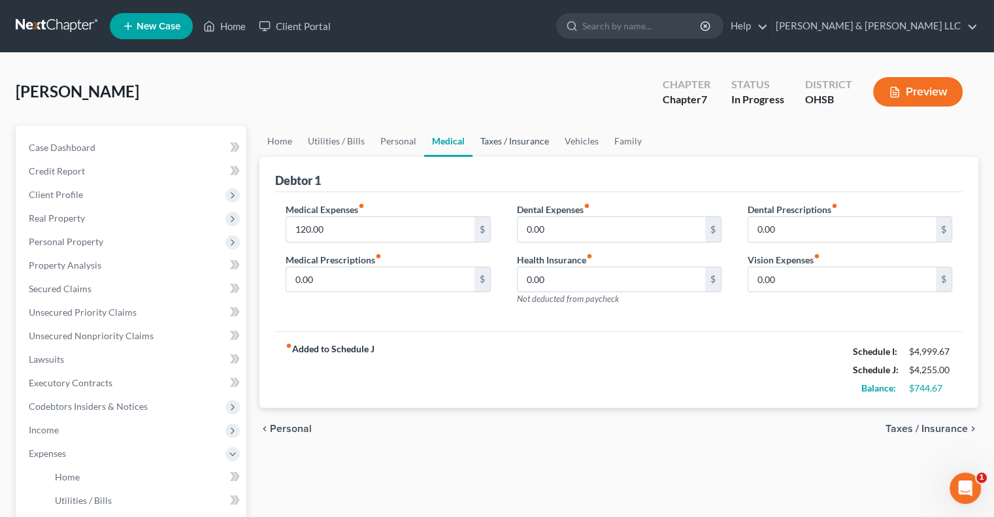
click at [490, 137] on link "Taxes / Insurance" at bounding box center [515, 141] width 84 height 31
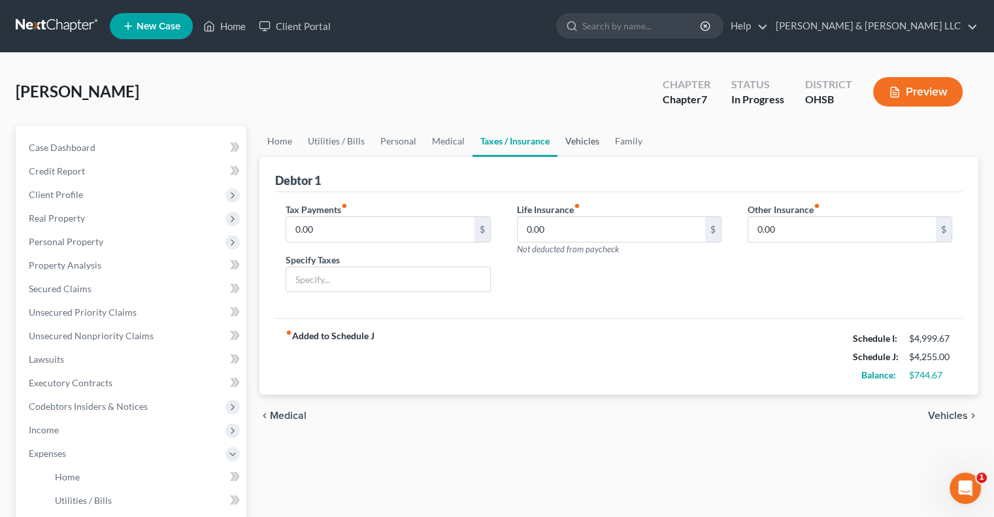
click at [571, 141] on link "Vehicles" at bounding box center [583, 141] width 50 height 31
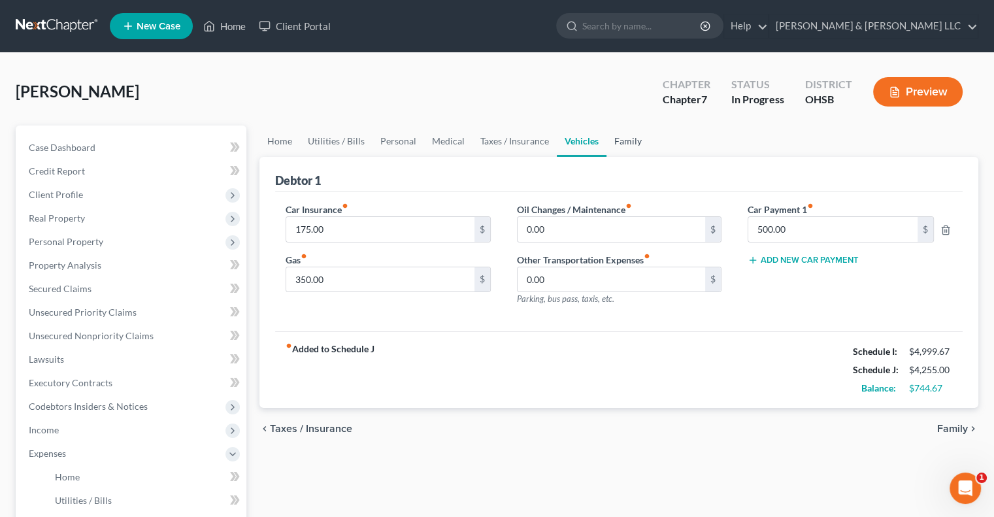
click at [620, 145] on link "Family" at bounding box center [628, 141] width 43 height 31
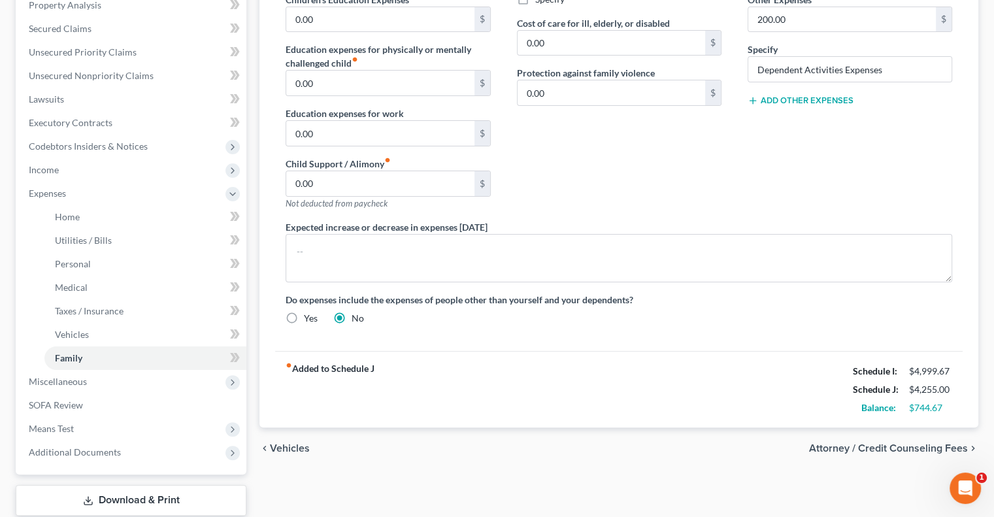
scroll to position [261, 0]
click at [83, 171] on span "Income" at bounding box center [132, 169] width 228 height 24
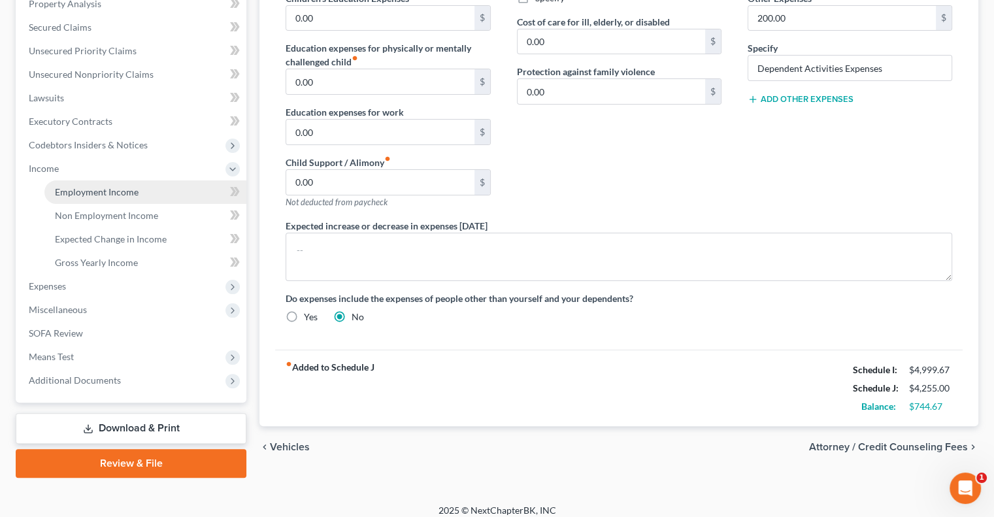
click at [92, 191] on span "Employment Income" at bounding box center [97, 191] width 84 height 11
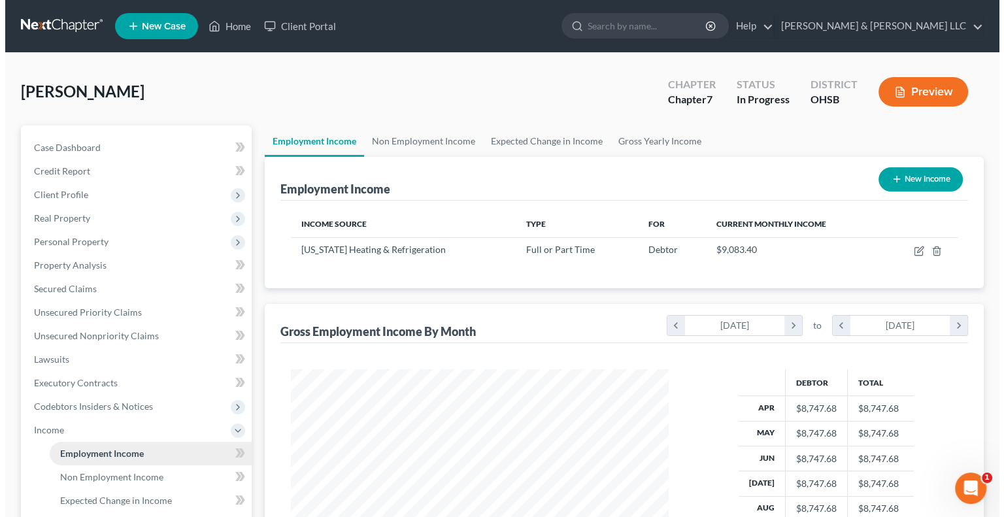
scroll to position [233, 403]
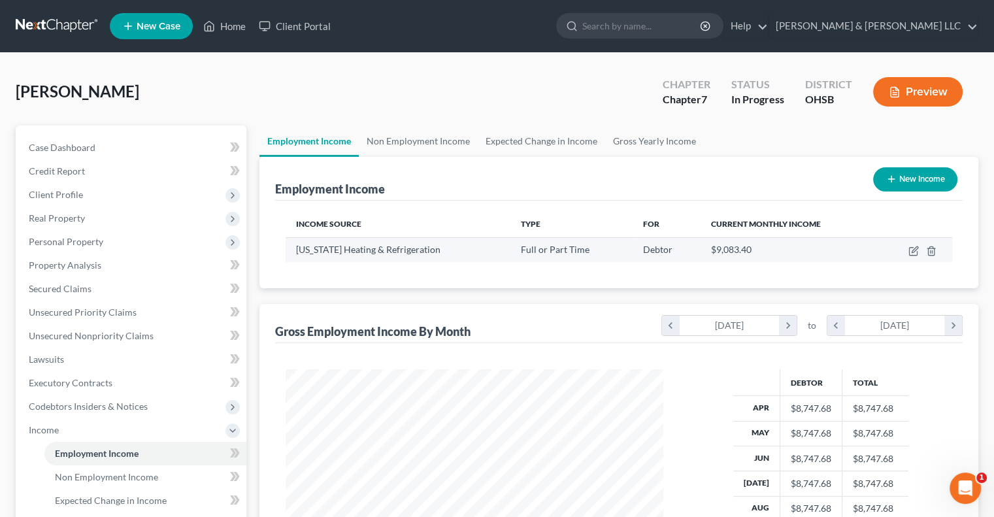
click at [907, 249] on td at bounding box center [916, 249] width 74 height 25
click at [913, 250] on icon "button" at bounding box center [915, 249] width 6 height 6
select select "0"
select select "3"
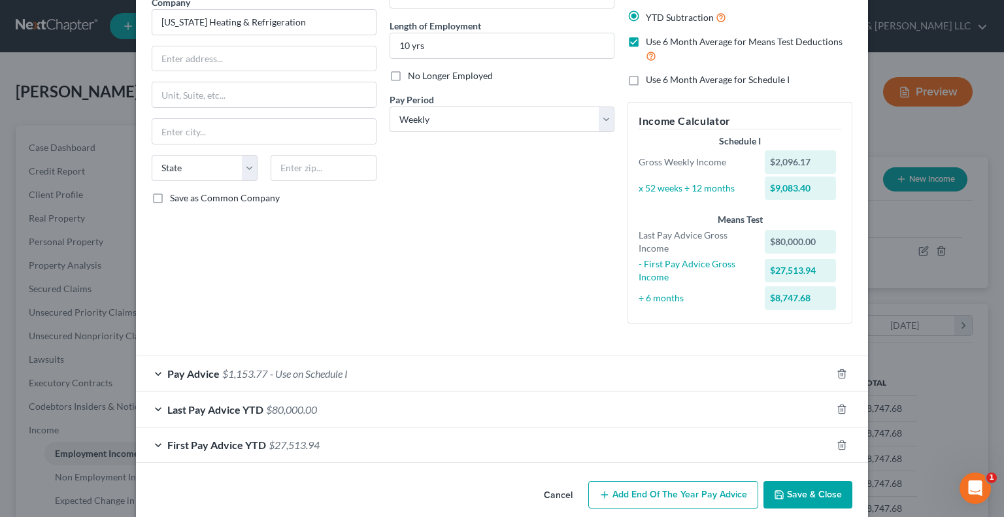
scroll to position [131, 0]
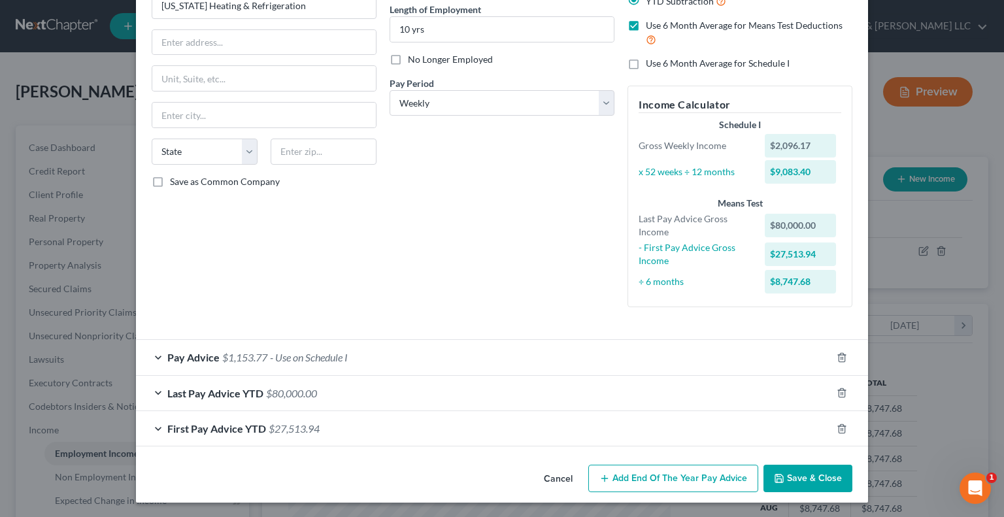
click at [167, 359] on span "Pay Advice" at bounding box center [193, 357] width 52 height 12
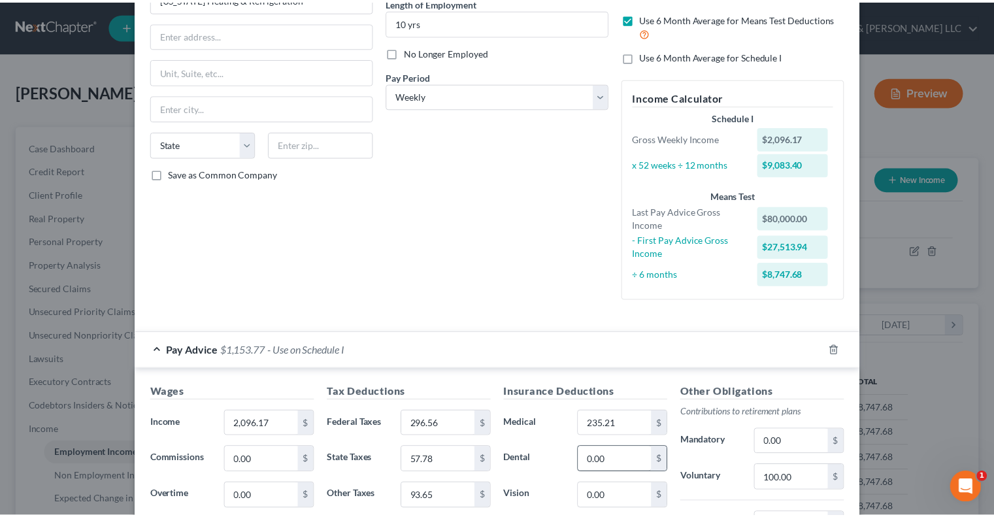
scroll to position [0, 0]
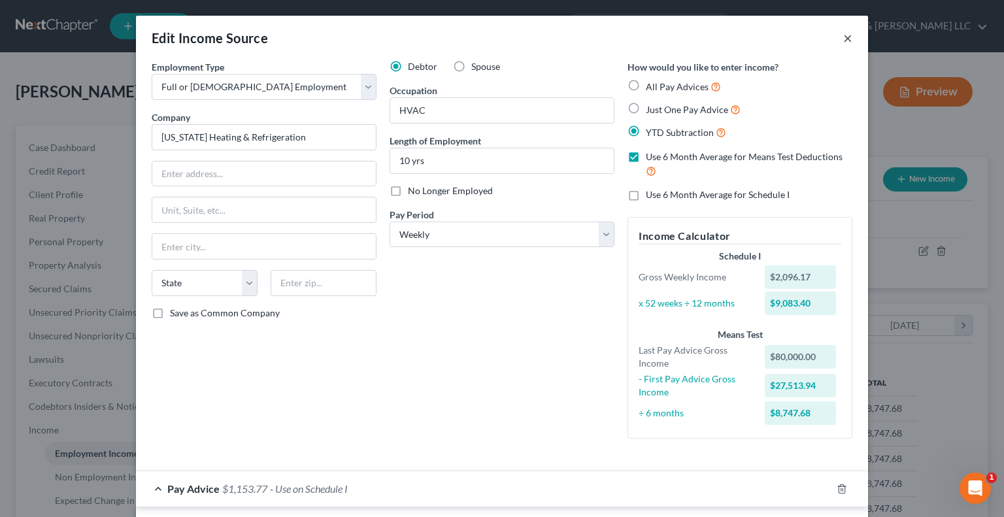
click at [843, 43] on button "×" at bounding box center [847, 38] width 9 height 16
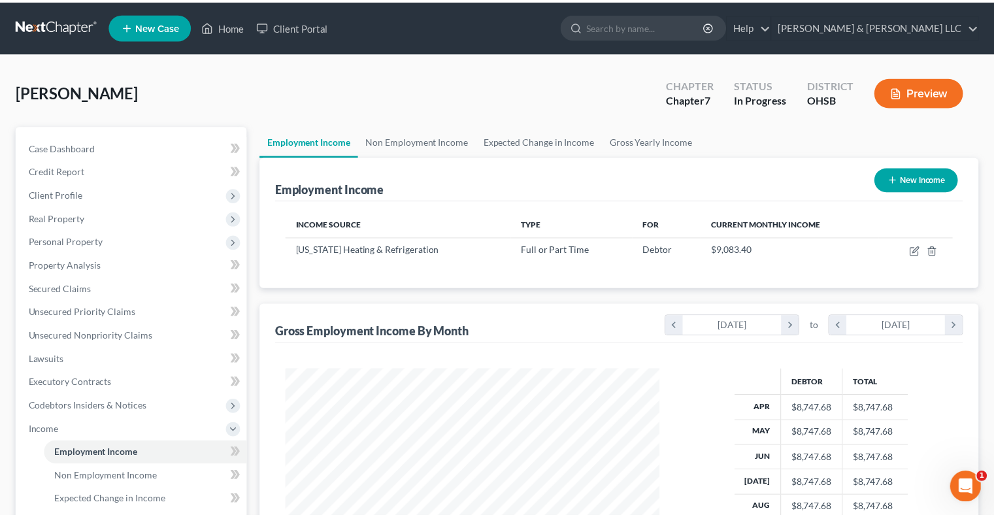
scroll to position [653422, 653251]
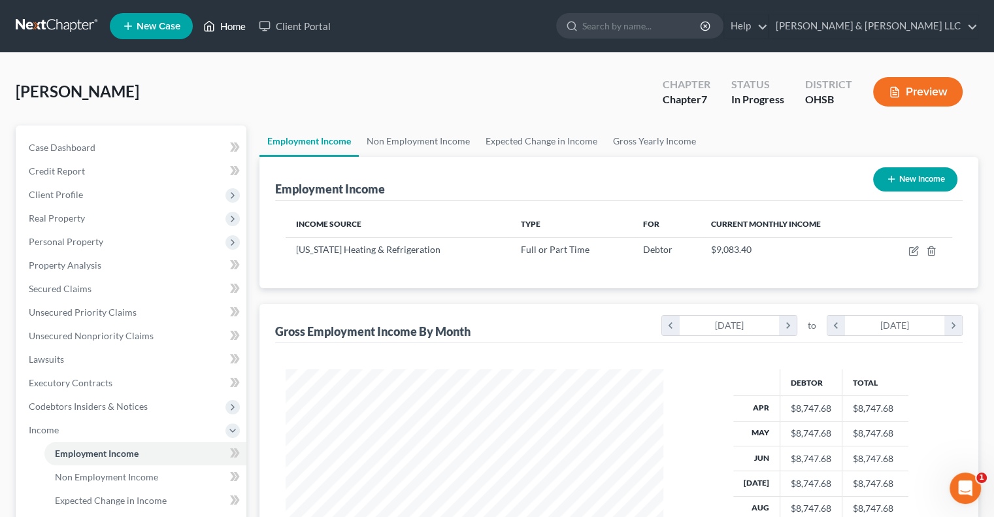
click at [225, 25] on link "Home" at bounding box center [225, 26] width 56 height 24
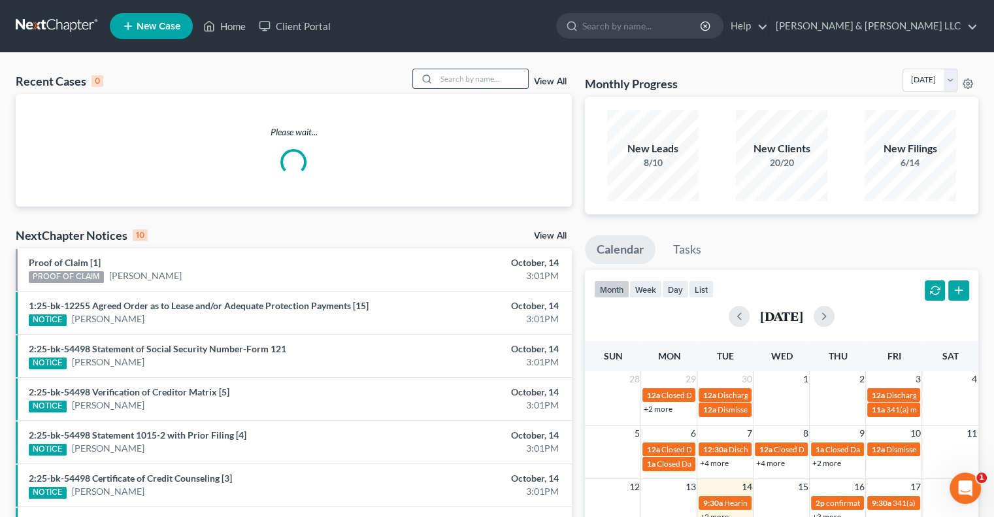
click at [446, 76] on input "search" at bounding box center [483, 78] width 92 height 19
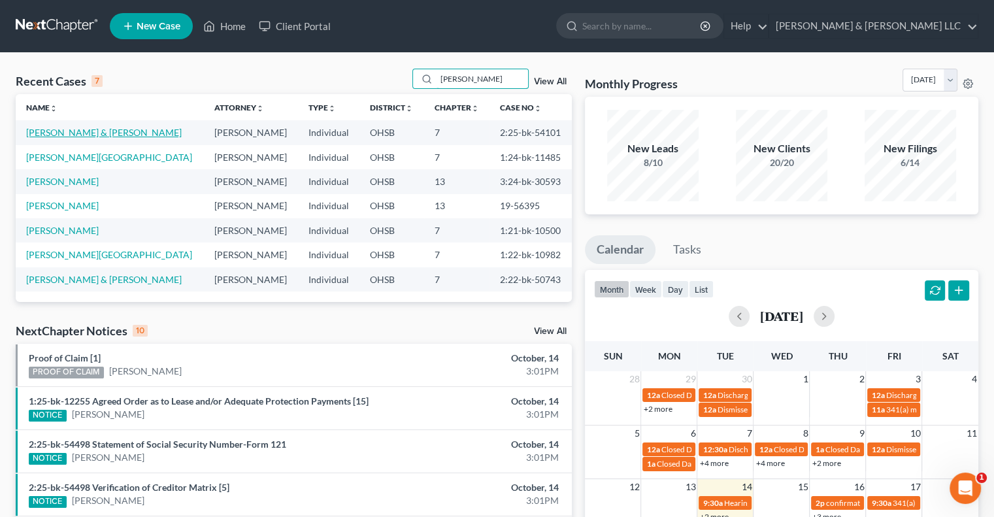
type input "[PERSON_NAME]"
click at [78, 133] on link "[PERSON_NAME] & [PERSON_NAME]" at bounding box center [104, 132] width 156 height 11
select select "3"
select select "0"
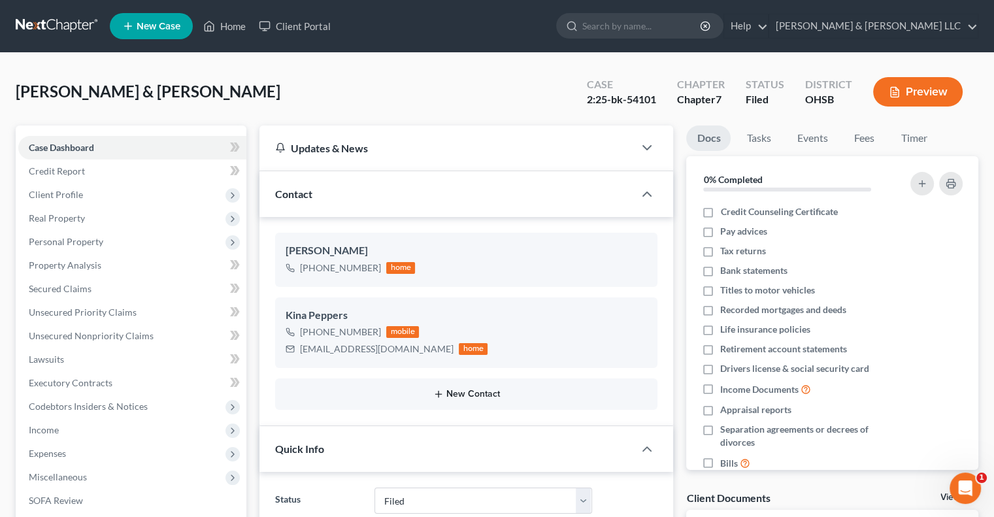
click at [460, 397] on button "New Contact" at bounding box center [466, 394] width 361 height 10
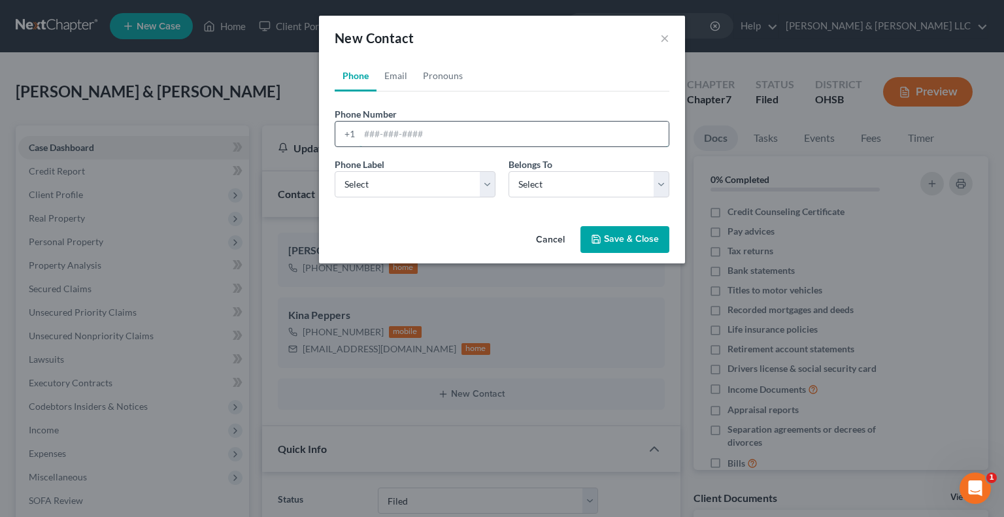
click at [415, 141] on input "tel" at bounding box center [514, 134] width 309 height 25
type input "[PHONE_NUMBER]"
click at [405, 190] on select "Select Mobile Home Work Other" at bounding box center [415, 184] width 161 height 26
select select "1"
click at [335, 171] on select "Select Mobile Home Work Other" at bounding box center [415, 184] width 161 height 26
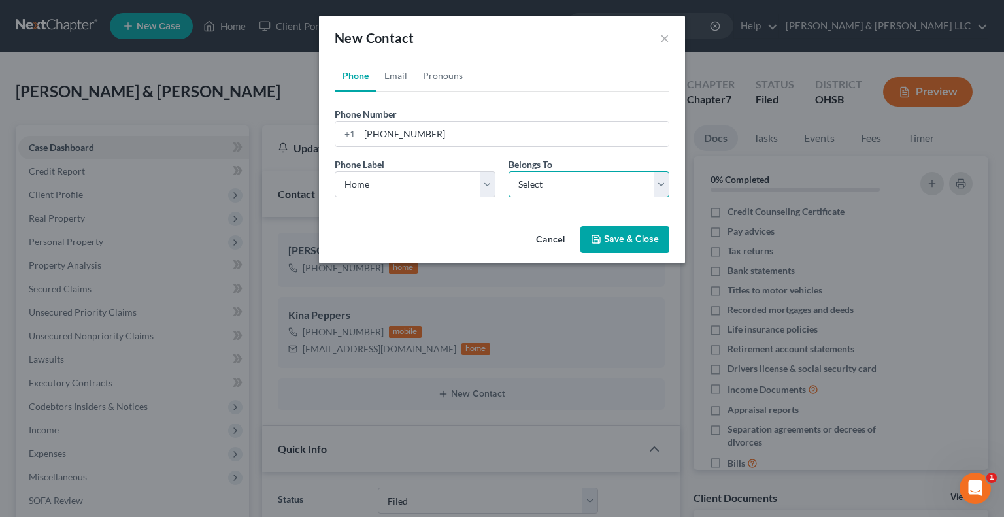
click at [535, 189] on select "Select Client Spouse Other" at bounding box center [589, 184] width 161 height 26
select select "2"
click at [509, 171] on select "Select Client Spouse Other" at bounding box center [589, 184] width 161 height 26
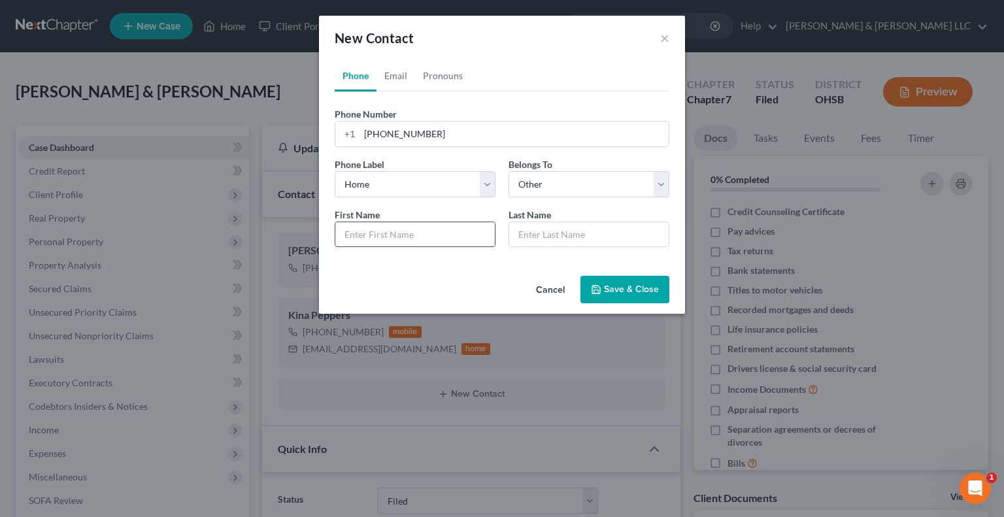
click at [453, 239] on input "text" at bounding box center [414, 234] width 159 height 25
type input "Tere"
type input "Teres"
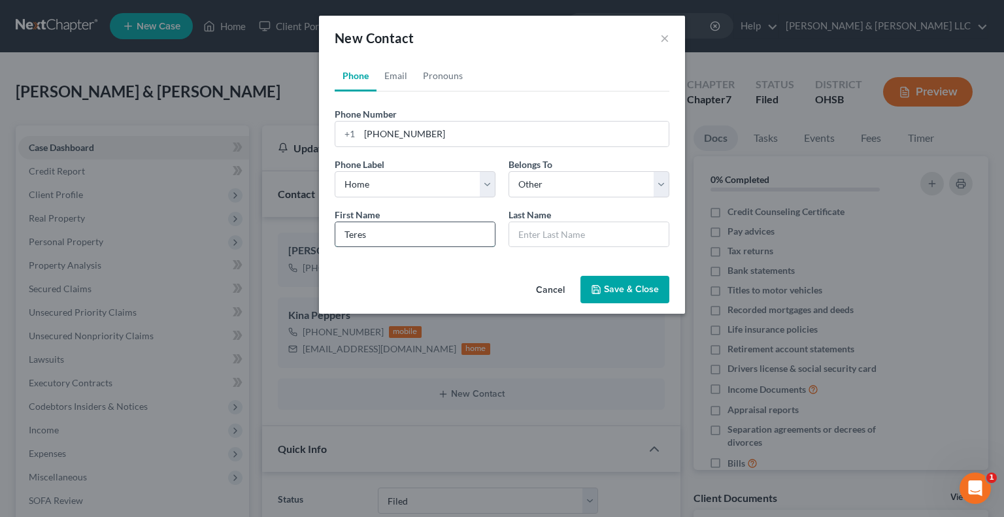
type input "[PERSON_NAME]"
type input "P"
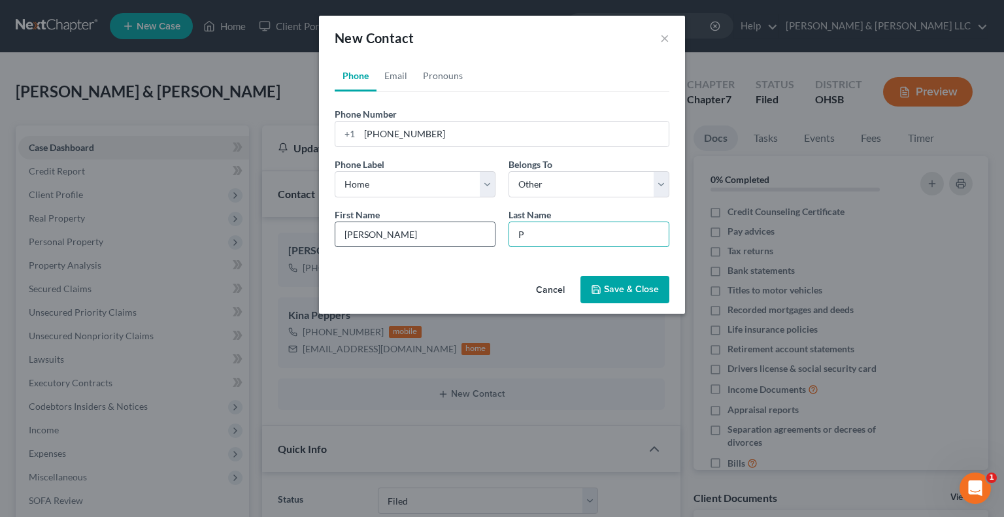
type input "Pe"
type input "Pep"
type input "Pepp"
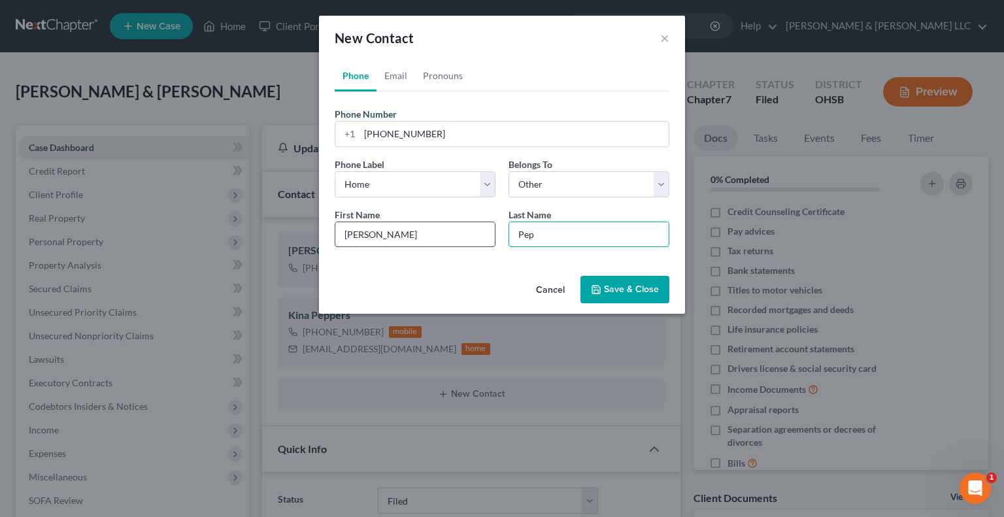
type input "Pepp"
type input "Peppe"
type input "Pepper"
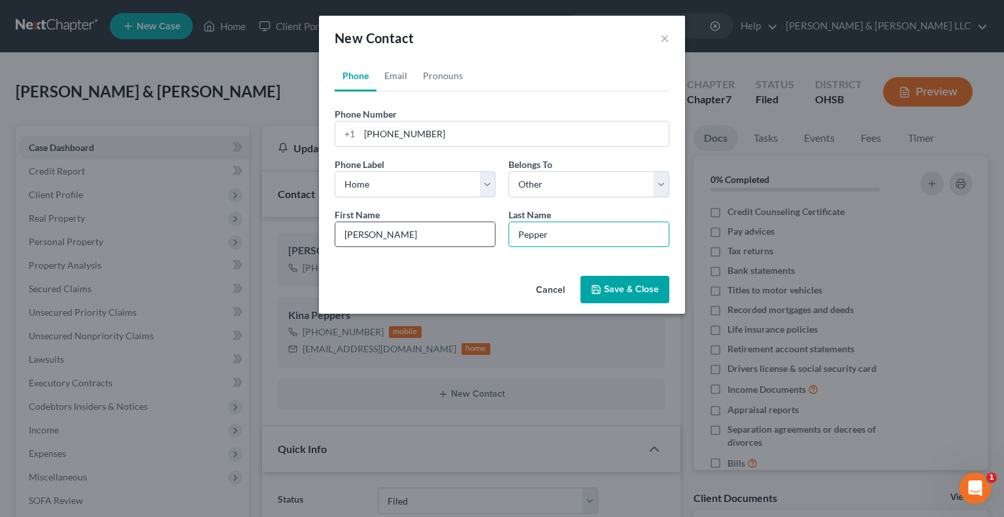
type input "Peppers"
click at [400, 75] on link "Email" at bounding box center [396, 75] width 39 height 31
click at [422, 137] on input "email" at bounding box center [514, 134] width 309 height 25
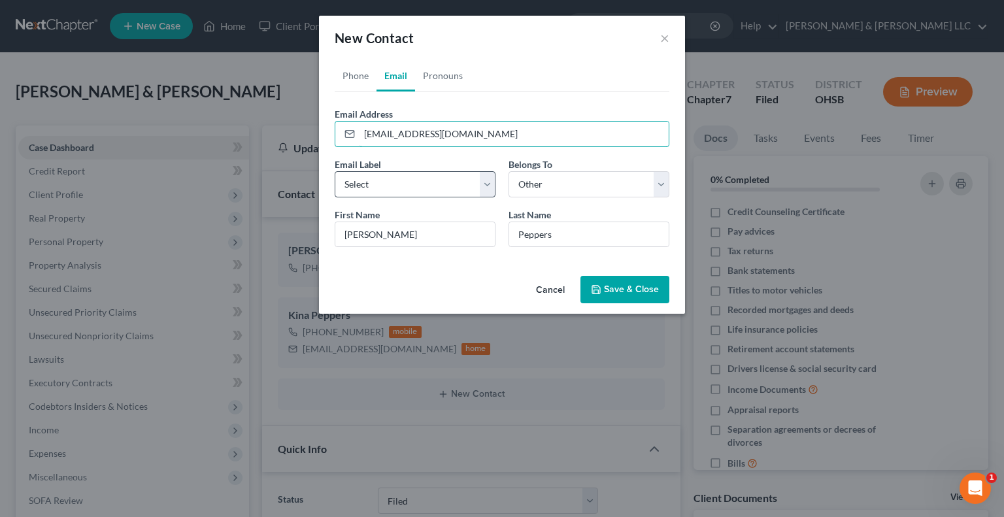
type input "[EMAIL_ADDRESS][DOMAIN_NAME]"
click at [486, 195] on select "Select Home Work Other" at bounding box center [415, 184] width 161 height 26
select select "0"
click at [335, 171] on select "Select Home Work Other" at bounding box center [415, 184] width 161 height 26
click at [624, 295] on button "Save & Close" at bounding box center [624, 289] width 89 height 27
